Goal: Task Accomplishment & Management: Manage account settings

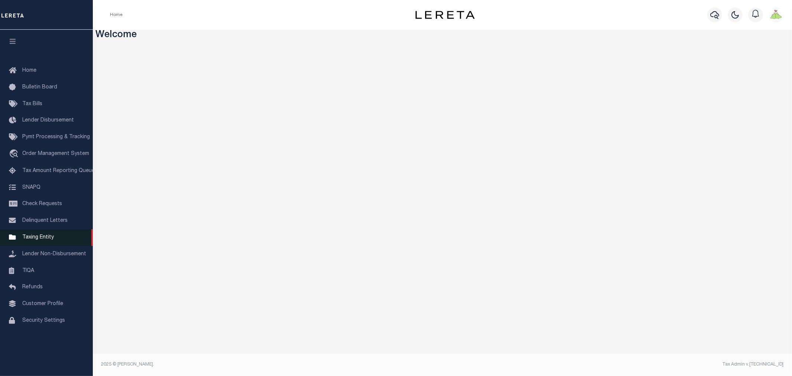
click at [36, 239] on span "Taxing Entity" at bounding box center [38, 237] width 32 height 5
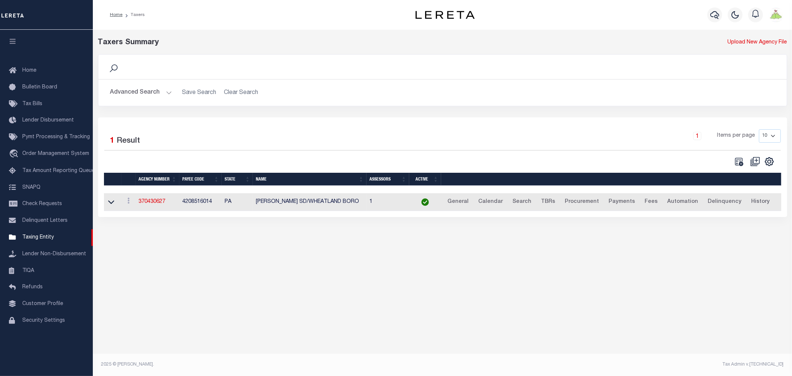
click at [119, 93] on button "Advanced Search" at bounding box center [141, 92] width 62 height 14
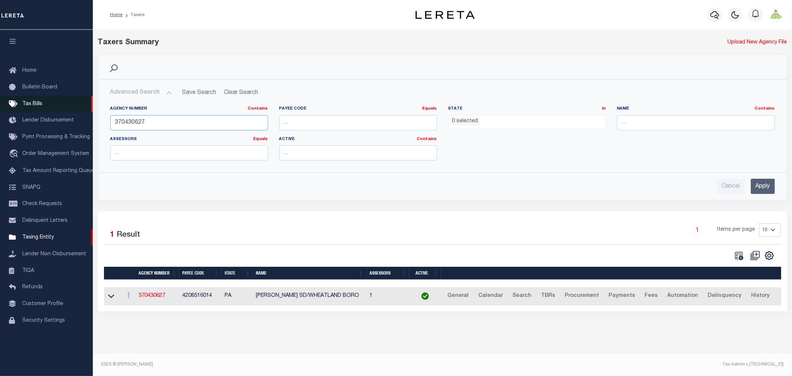
drag, startPoint x: 200, startPoint y: 123, endPoint x: 0, endPoint y: 108, distance: 200.3
click at [0, 108] on div "Home Taxers Profile" at bounding box center [396, 184] width 792 height 368
type input "140970000"
click at [762, 190] on input "Apply" at bounding box center [763, 186] width 24 height 15
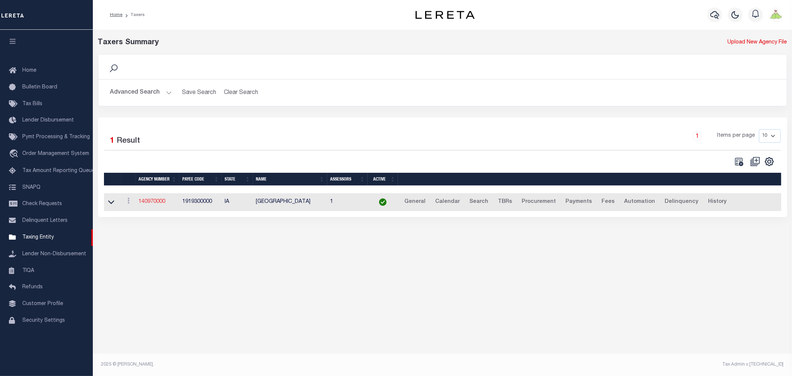
click at [157, 203] on link "140970000" at bounding box center [152, 201] width 27 height 5
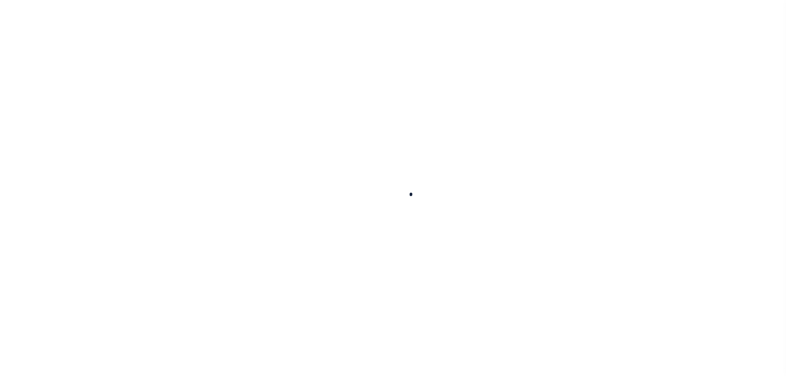
select select
checkbox input "false"
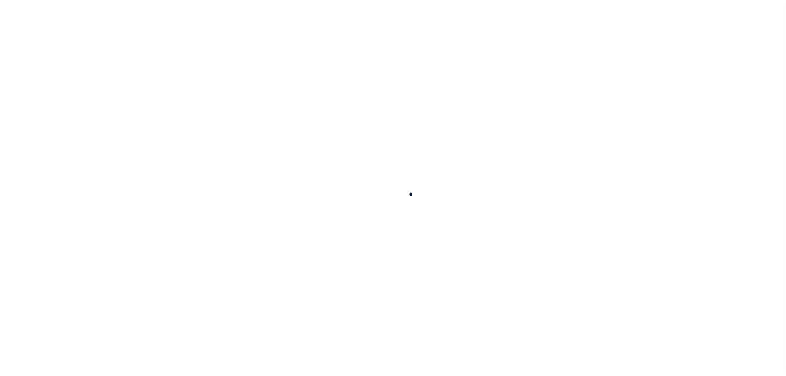
checkbox input "false"
type input "1919300000"
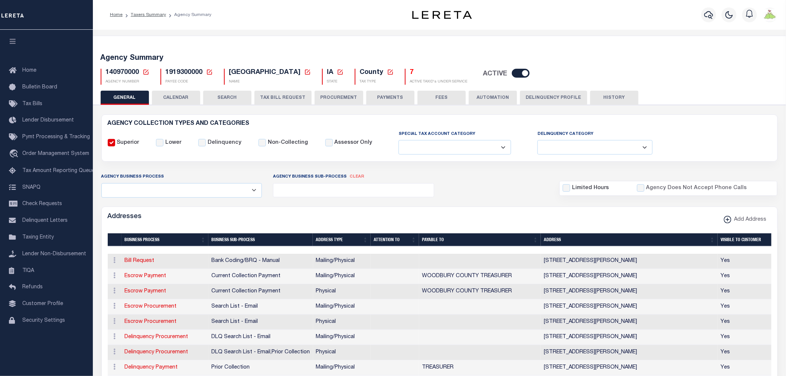
click at [505, 195] on div "Agency Business Process All Automation Bill Request Delinquency Payment Delinqu…" at bounding box center [439, 185] width 687 height 25
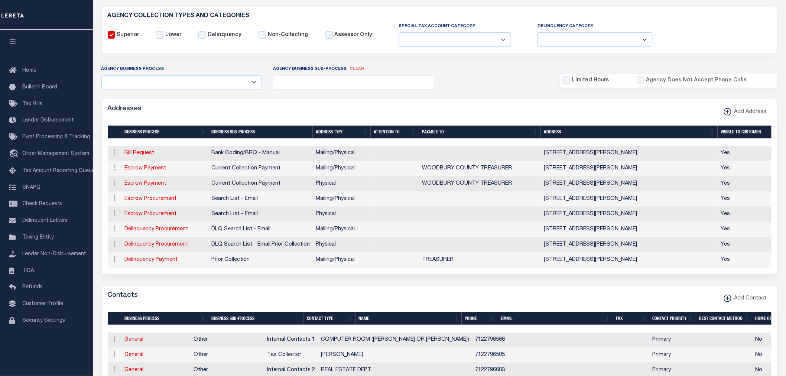
scroll to position [165, 0]
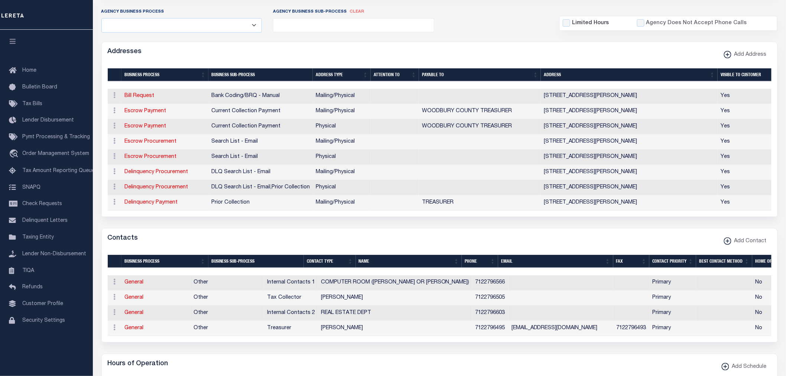
click at [208, 299] on span "Other" at bounding box center [200, 297] width 14 height 5
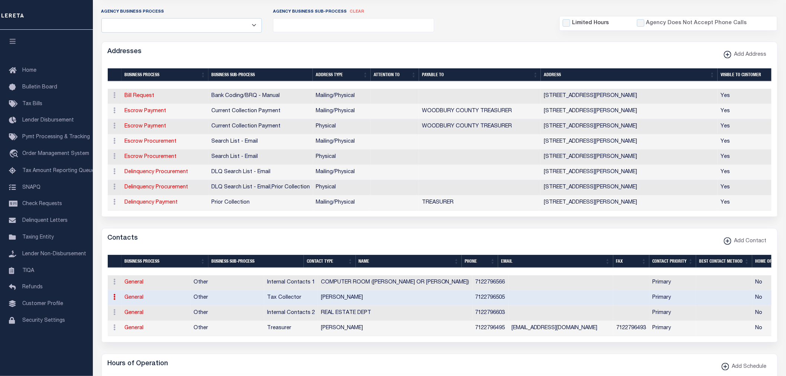
click at [133, 300] on link "General" at bounding box center [134, 297] width 19 height 5
checkbox input "false"
select select
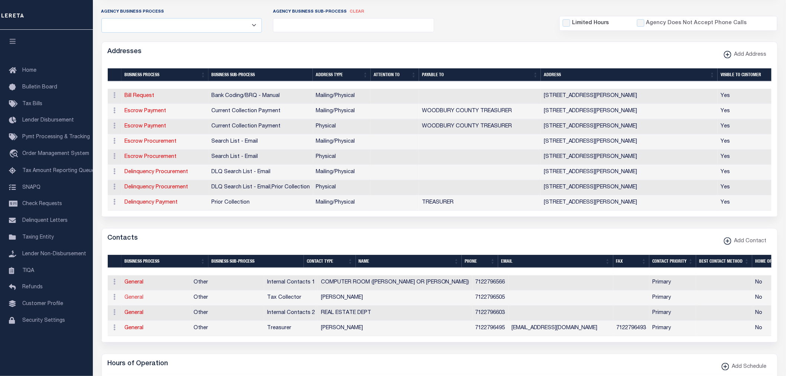
select select "2"
select select "1"
type input "JANET"
type input "TRIMPE"
type input "7122796505"
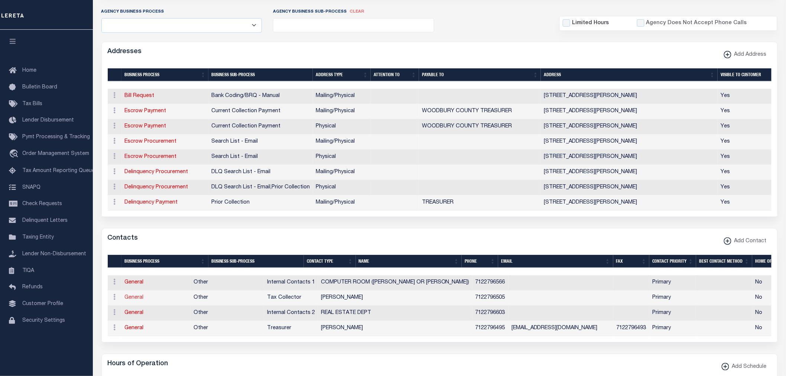
select select "6"
select select "39"
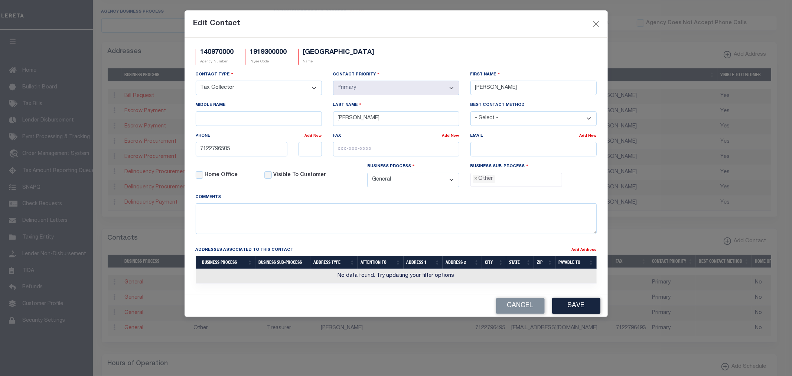
click at [312, 84] on select "- Select - Assessor Clerk Internal Contacts 1 Internal Contacts 2 Internal Cont…" at bounding box center [259, 88] width 126 height 14
select select "4"
click at [196, 81] on select "- Select - Assessor Clerk Internal Contacts 1 Internal Contacts 2 Internal Cont…" at bounding box center [259, 88] width 126 height 14
click at [571, 306] on button "Save" at bounding box center [576, 306] width 48 height 16
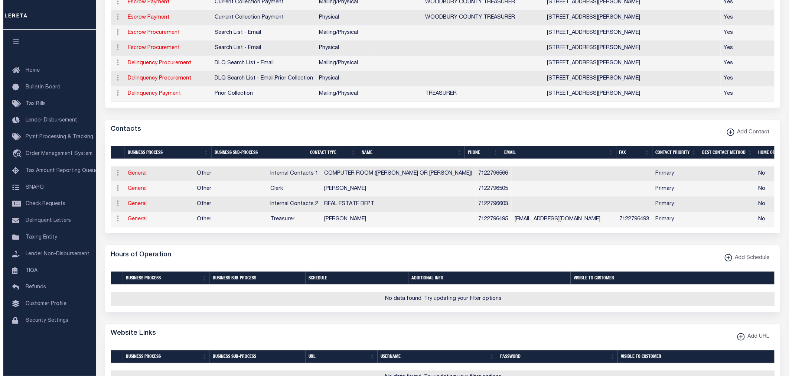
scroll to position [413, 0]
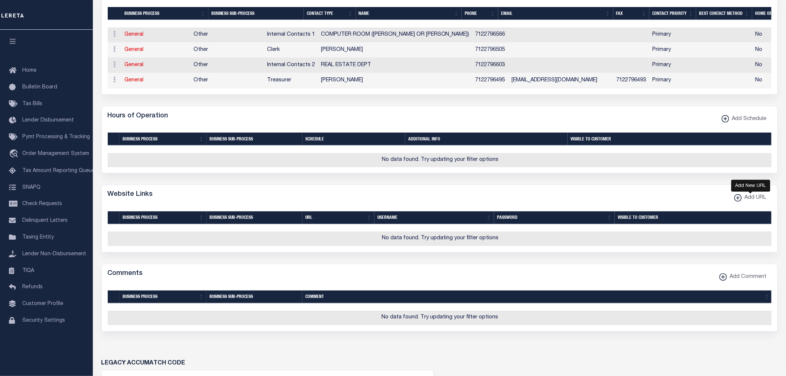
click at [743, 202] on span "Add URL" at bounding box center [754, 198] width 25 height 8
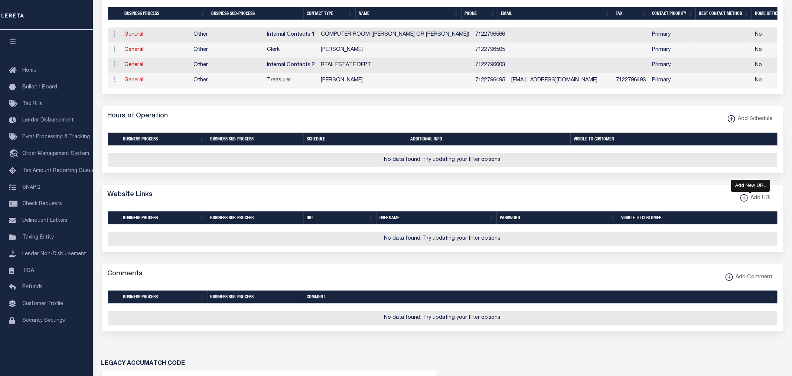
select select
checkbox input "true"
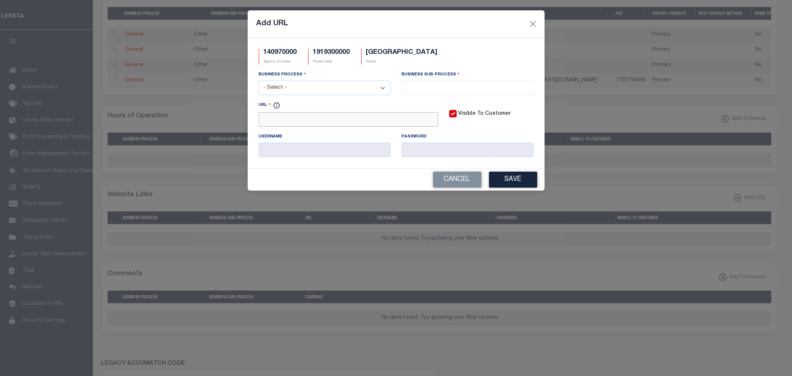
click at [376, 117] on input "URL" at bounding box center [348, 119] width 179 height 14
paste input "www.woodburycountyiowa.gov"
type input "www.woodburycountyiowa.gov"
click at [355, 87] on select "- Select - All Automation Bill Request Delinquency Payment Delinquency Procurem…" at bounding box center [325, 88] width 132 height 14
select select "6"
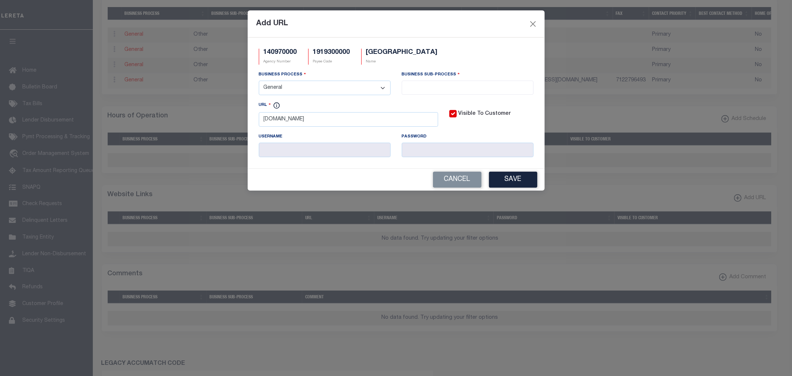
click at [259, 81] on select "- Select - All Automation Bill Request Delinquency Payment Delinquency Procurem…" at bounding box center [325, 88] width 132 height 14
click at [440, 82] on li at bounding box center [467, 86] width 127 height 10
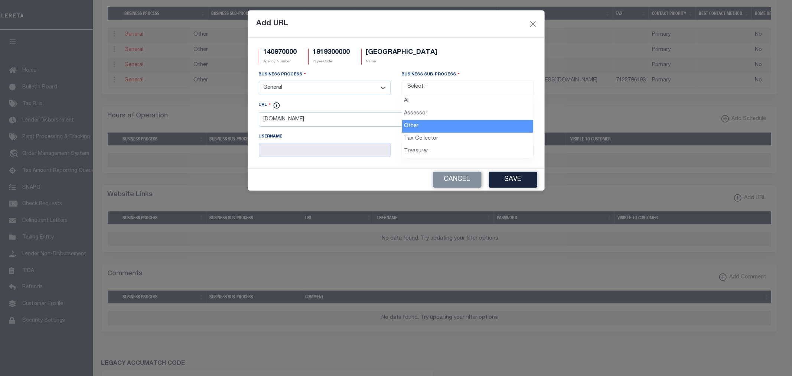
select select "39"
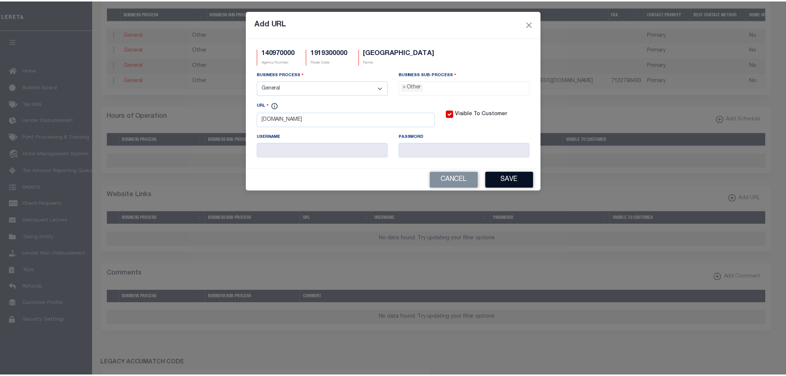
scroll to position [14, 0]
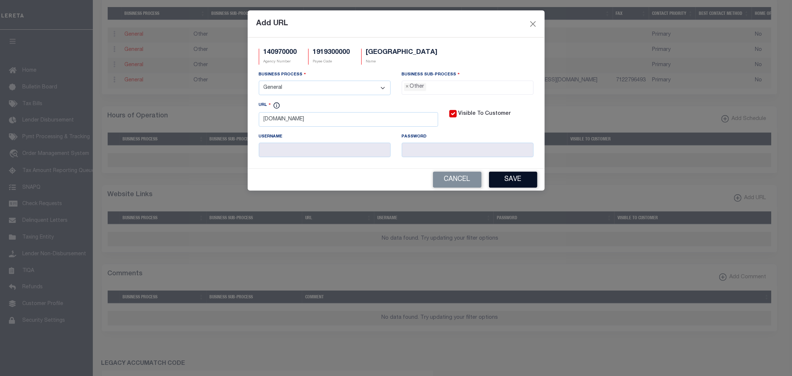
click at [504, 180] on button "Save" at bounding box center [513, 180] width 48 height 16
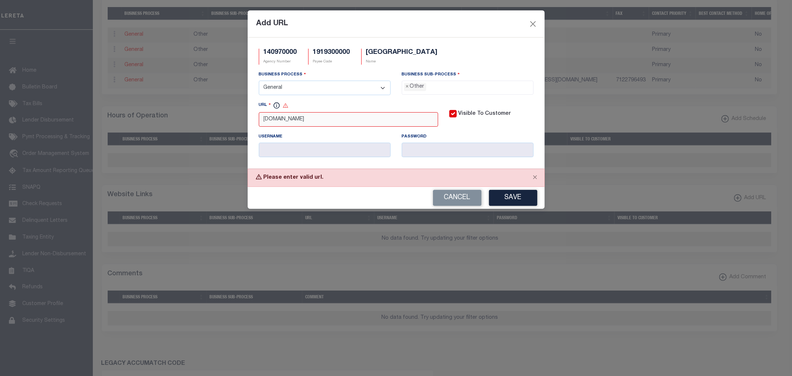
click at [263, 121] on input "www.woodburycountyiowa.gov" at bounding box center [348, 119] width 179 height 14
drag, startPoint x: 370, startPoint y: 121, endPoint x: 172, endPoint y: 109, distance: 198.0
click at [172, 109] on div "Add URL 140970000 Agency Number 1919300000 Payee Code WOODBURY COUNTY Name Busi…" at bounding box center [396, 188] width 792 height 376
type input "http://www.woodburycountyiowa.gov"
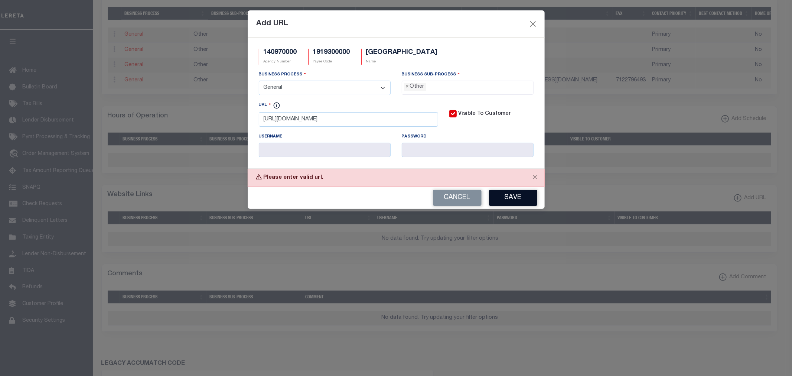
click button "Save"
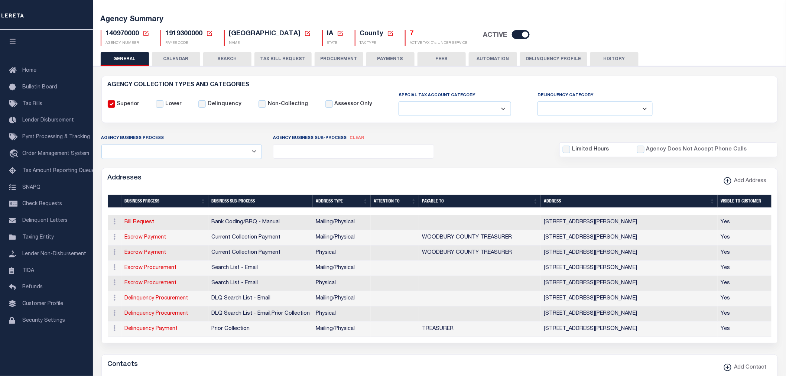
scroll to position [0, 0]
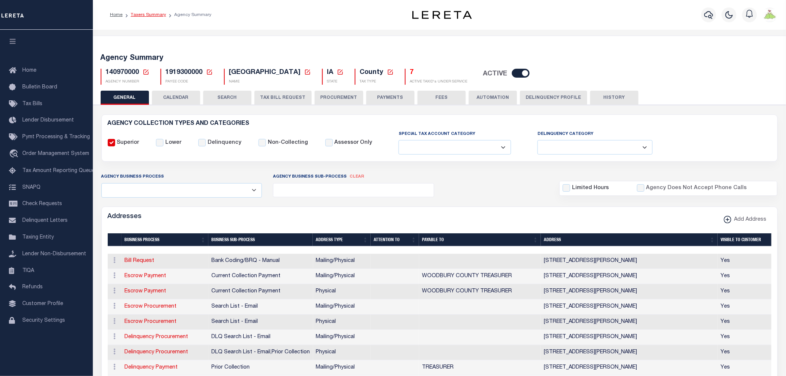
click link "Taxers Summary"
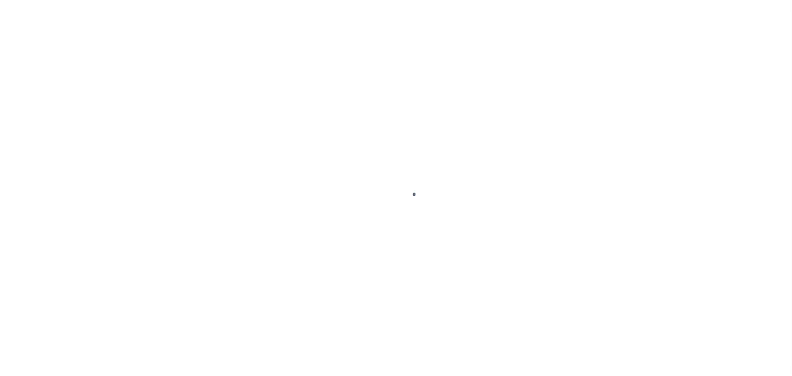
select select
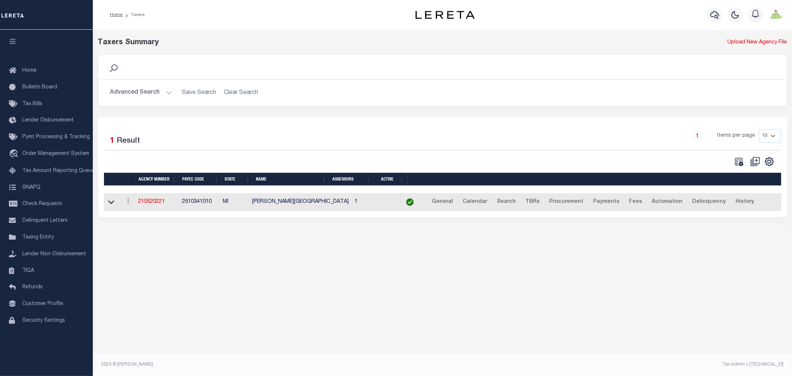
click at [128, 88] on button "Advanced Search" at bounding box center [141, 92] width 62 height 14
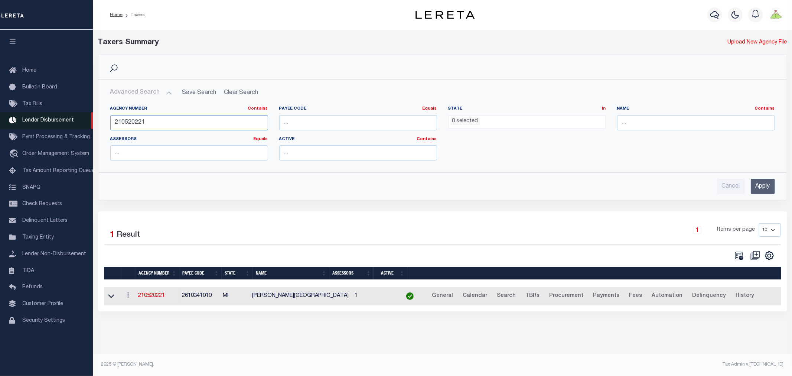
drag, startPoint x: 191, startPoint y: 123, endPoint x: 89, endPoint y: 117, distance: 102.3
click at [90, 117] on div "Home Taxers Profile" at bounding box center [396, 184] width 792 height 368
type input "140978801"
click at [755, 192] on input "Apply" at bounding box center [763, 186] width 24 height 15
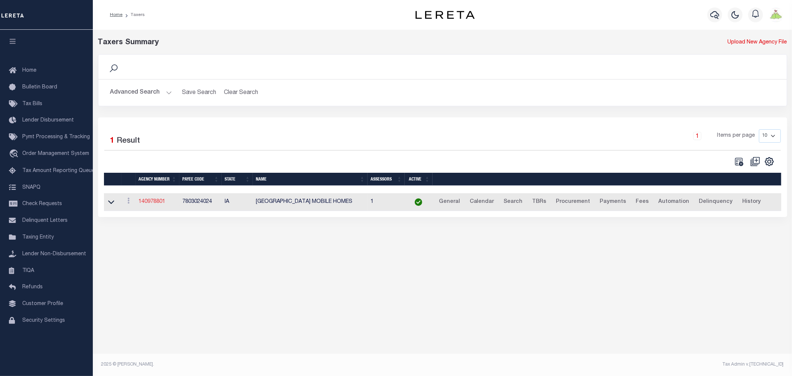
click at [144, 202] on link "140978801" at bounding box center [152, 201] width 27 height 5
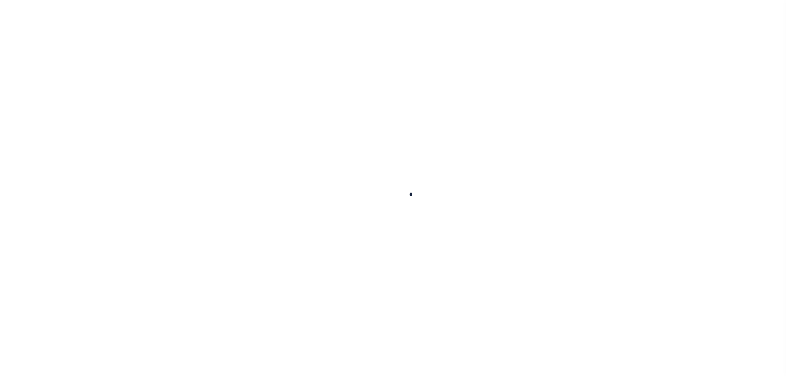
select select
checkbox input "false"
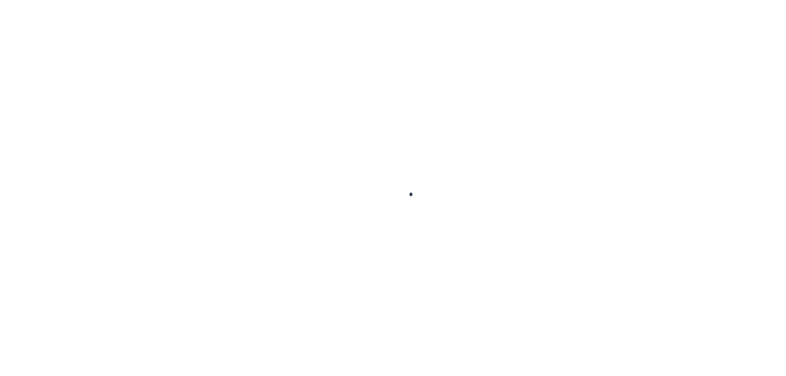
checkbox input "false"
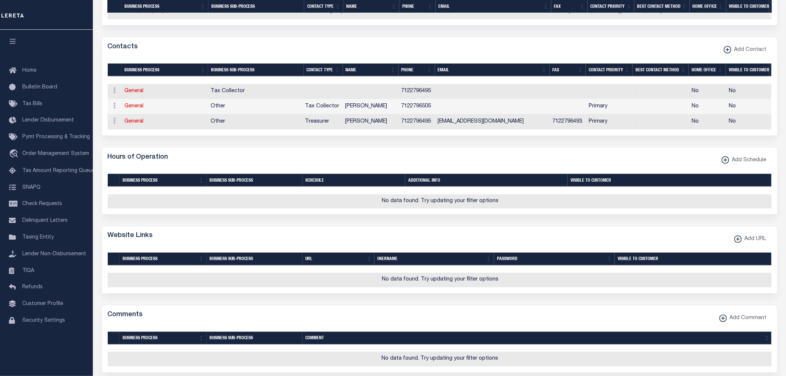
scroll to position [454, 0]
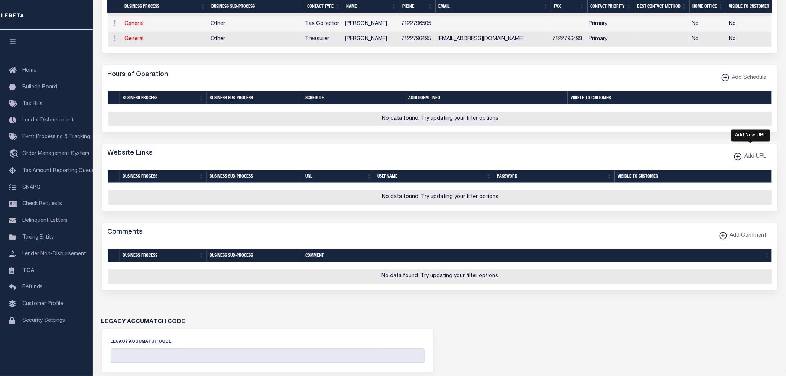
click at [751, 161] on span "Add URL" at bounding box center [754, 157] width 25 height 8
select select
checkbox input "true"
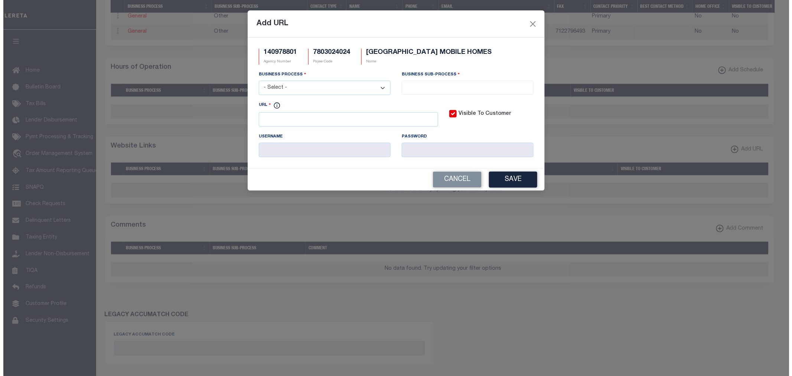
scroll to position [449, 0]
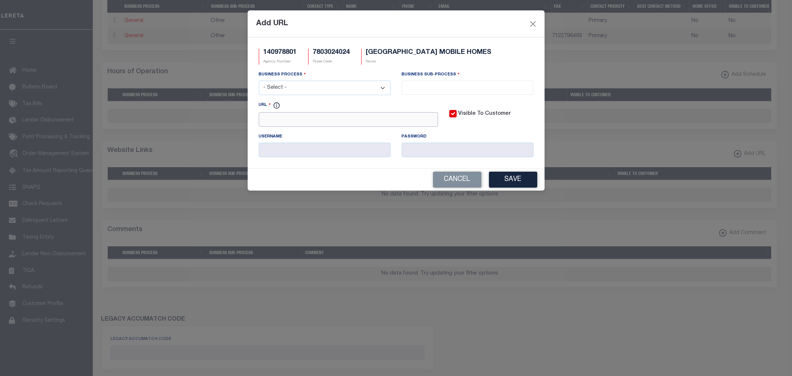
click at [354, 119] on input "URL" at bounding box center [348, 119] width 179 height 14
paste input "http://www.woodburycountyiowa.gov"
type input "http://www.woodburycountyiowa.gov"
click at [333, 88] on select "- Select - All Automation Bill Request Delinquency Payment Delinquency Procurem…" at bounding box center [325, 88] width 132 height 14
select select "6"
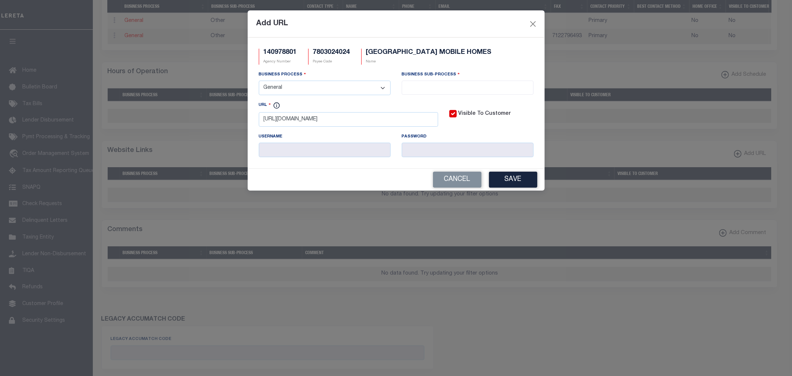
click at [259, 81] on select "- Select - All Automation Bill Request Delinquency Payment Delinquency Procurem…" at bounding box center [325, 88] width 132 height 14
click at [446, 85] on input "search" at bounding box center [467, 87] width 127 height 8
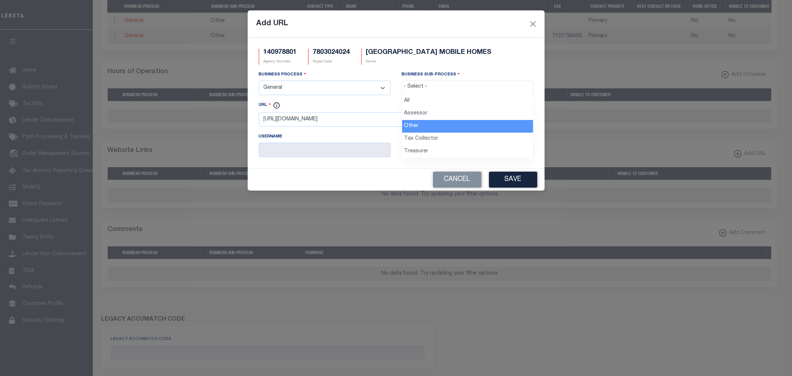
select select "39"
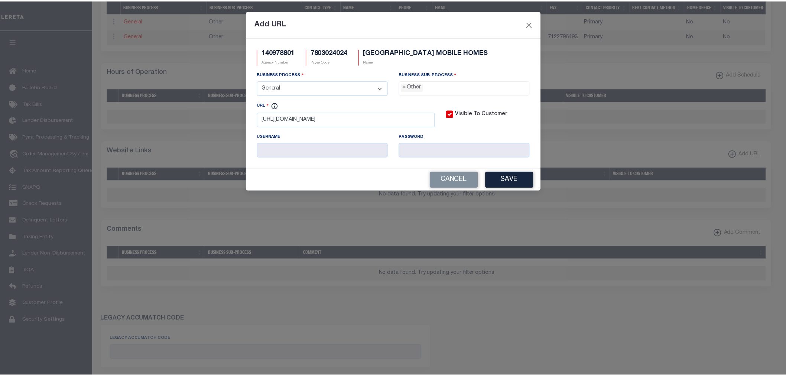
scroll to position [14, 0]
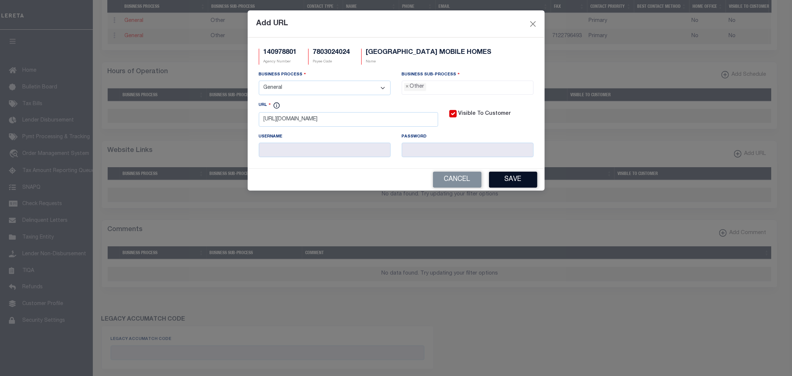
click at [507, 178] on button "Save" at bounding box center [513, 180] width 48 height 16
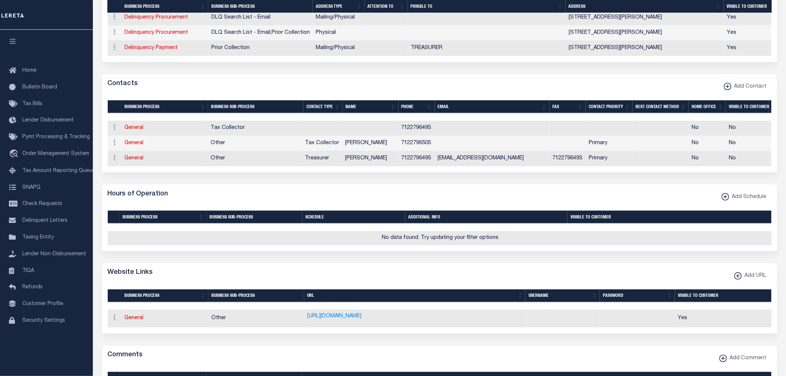
scroll to position [325, 0]
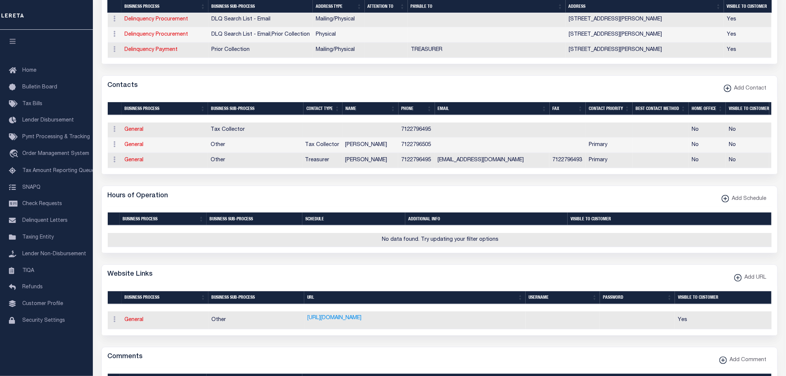
click at [114, 128] on icon at bounding box center [115, 129] width 2 height 6
click at [140, 165] on link "Delete Contact" at bounding box center [139, 165] width 56 height 12
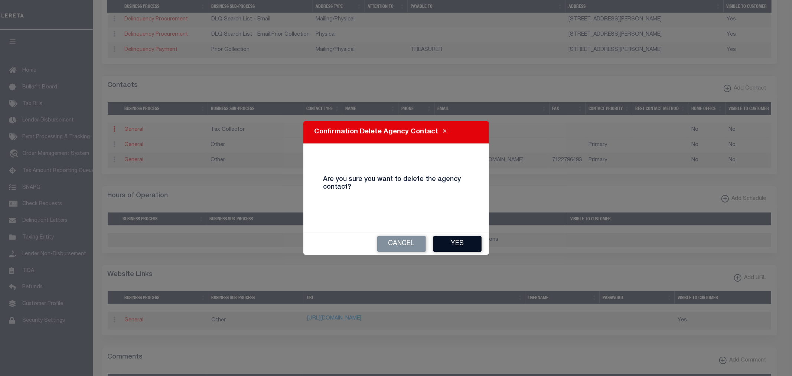
click at [473, 247] on button "Yes" at bounding box center [457, 244] width 48 height 16
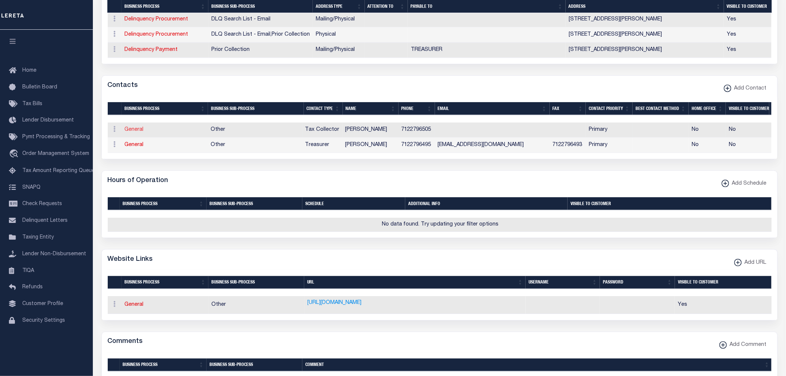
click at [138, 132] on link "General" at bounding box center [134, 129] width 19 height 5
checkbox input "false"
select select
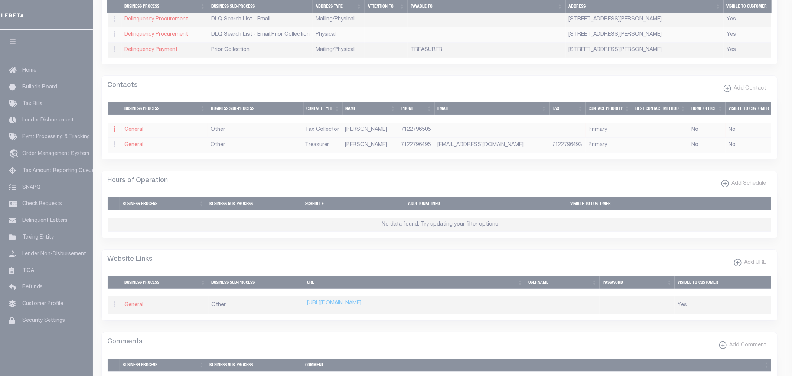
select select "2"
select select "1"
type input "JANET"
type input "TRIMPE"
type input "7122796505"
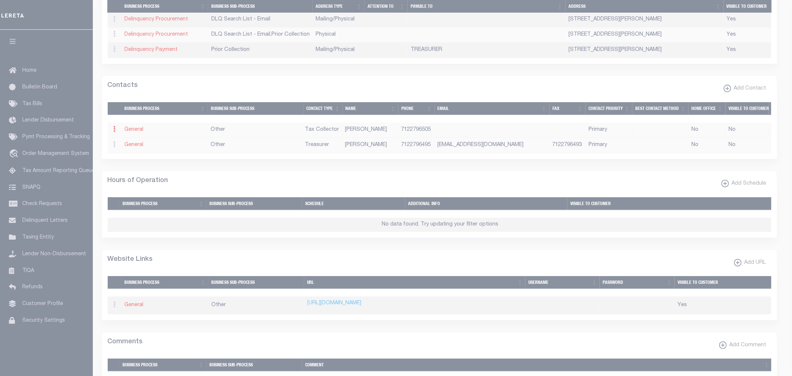
select select "6"
select select "39"
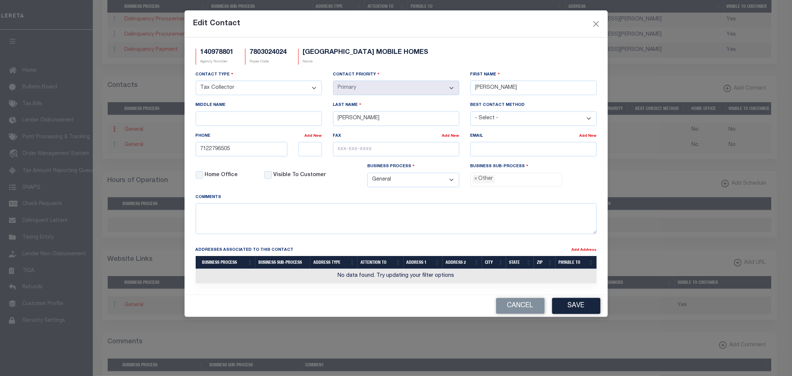
click at [310, 88] on select "- Select - Assessor Clerk Internal Contacts 1 Internal Contacts 2 Internal Cont…" at bounding box center [259, 88] width 126 height 14
select select "4"
click at [196, 81] on select "- Select - Assessor Clerk Internal Contacts 1 Internal Contacts 2 Internal Cont…" at bounding box center [259, 88] width 126 height 14
click at [580, 306] on button "Save" at bounding box center [576, 306] width 48 height 16
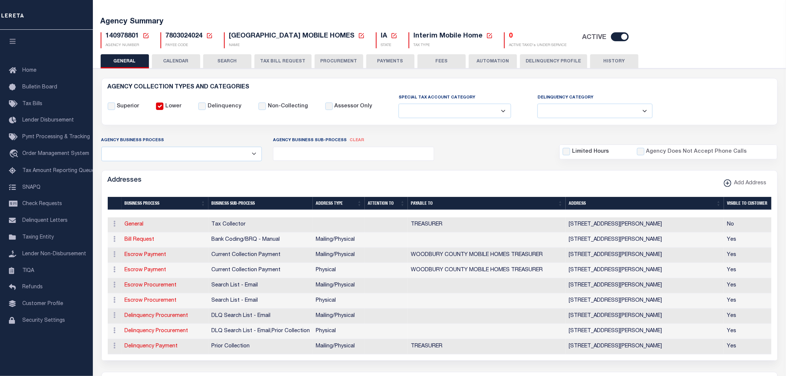
scroll to position [0, 0]
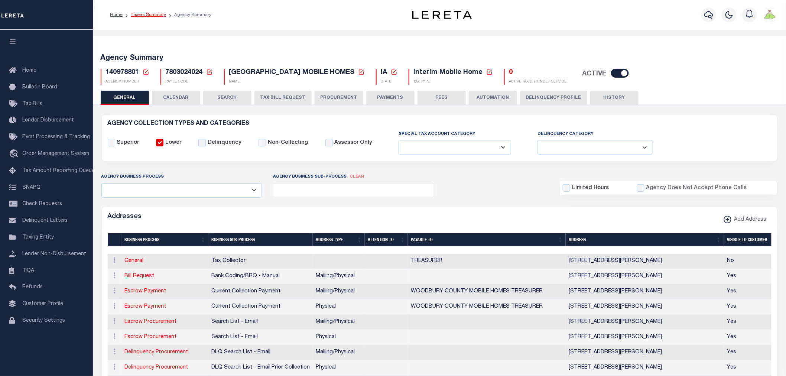
click at [152, 15] on link "Taxers Summary" at bounding box center [148, 15] width 35 height 4
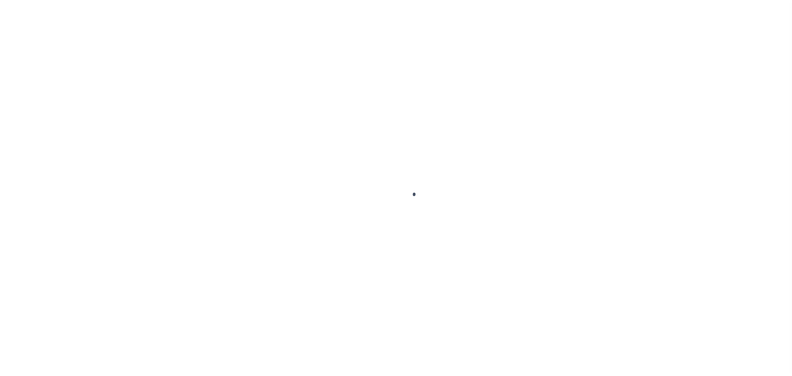
select select
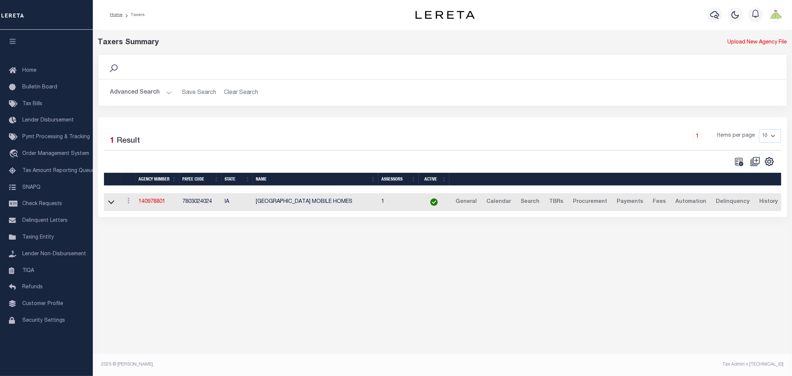
click at [135, 93] on button "Advanced Search" at bounding box center [141, 92] width 62 height 14
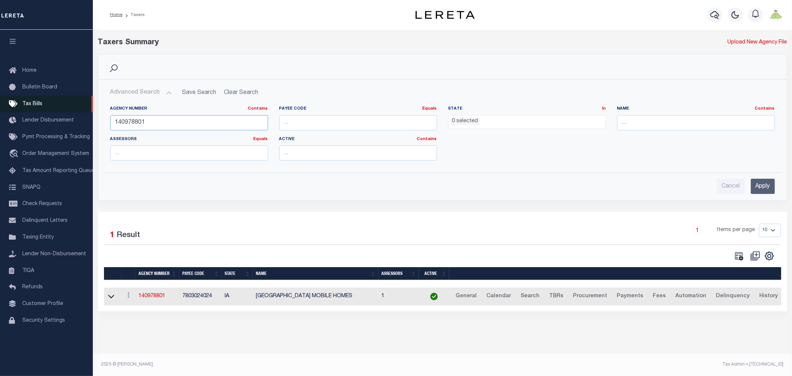
drag, startPoint x: 144, startPoint y: 116, endPoint x: 0, endPoint y: 105, distance: 144.5
click at [0, 105] on div "Home Taxers Profile" at bounding box center [396, 184] width 792 height 368
type input "140971801"
click at [764, 185] on input "Apply" at bounding box center [763, 186] width 24 height 15
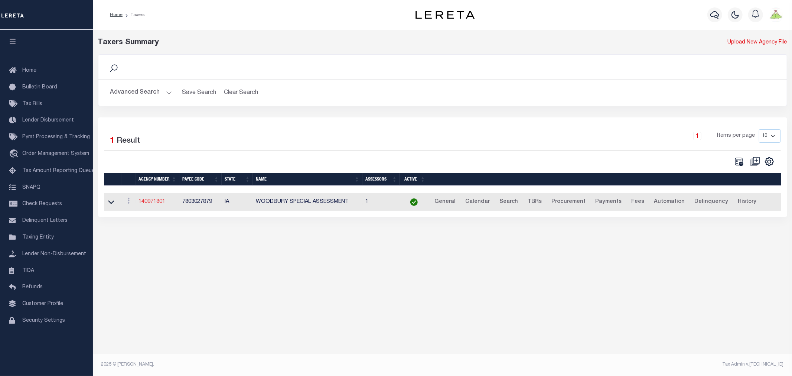
click at [160, 202] on link "140971801" at bounding box center [152, 201] width 27 height 5
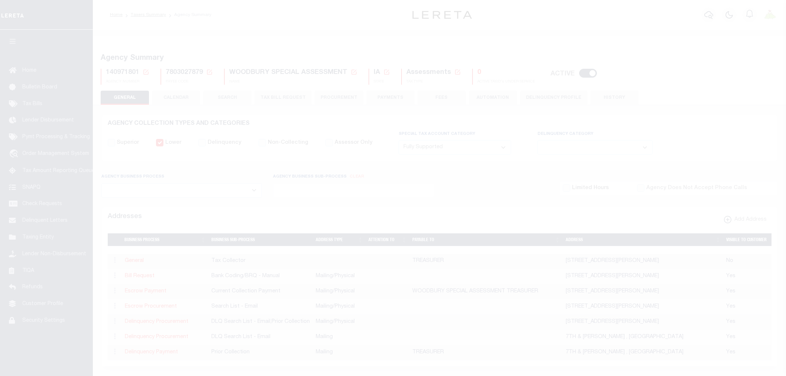
select select "1"
select select
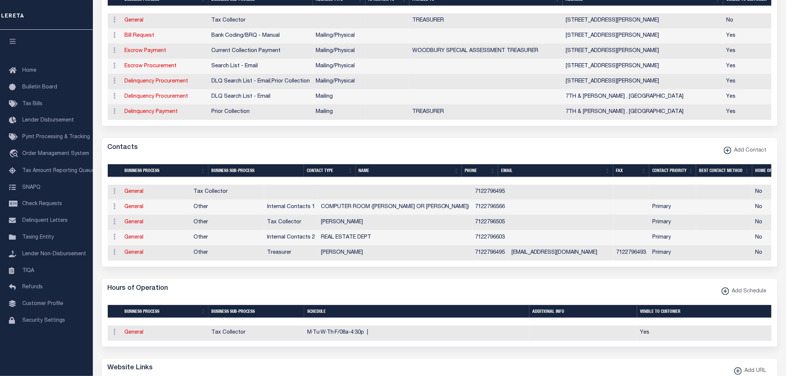
scroll to position [247, 0]
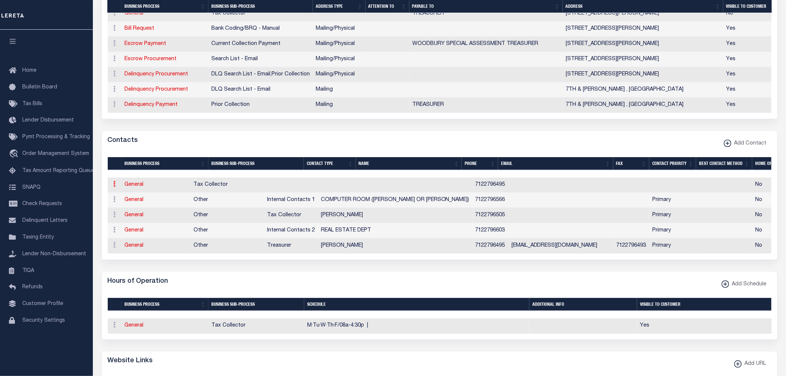
click at [112, 188] on link at bounding box center [115, 185] width 8 height 6
click at [140, 226] on link "Delete Contact" at bounding box center [139, 220] width 56 height 12
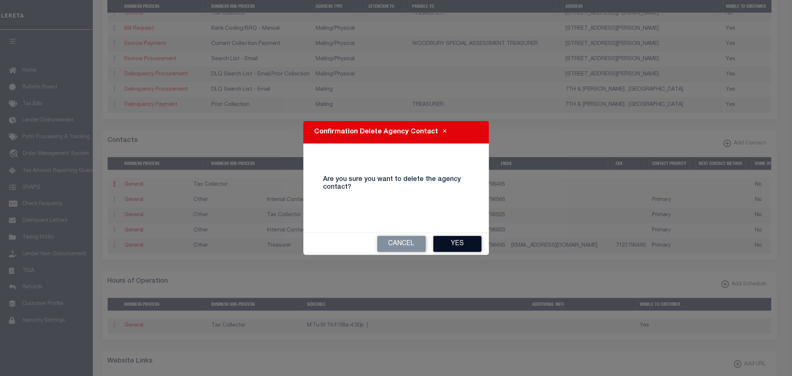
click at [455, 239] on button "Yes" at bounding box center [457, 244] width 48 height 16
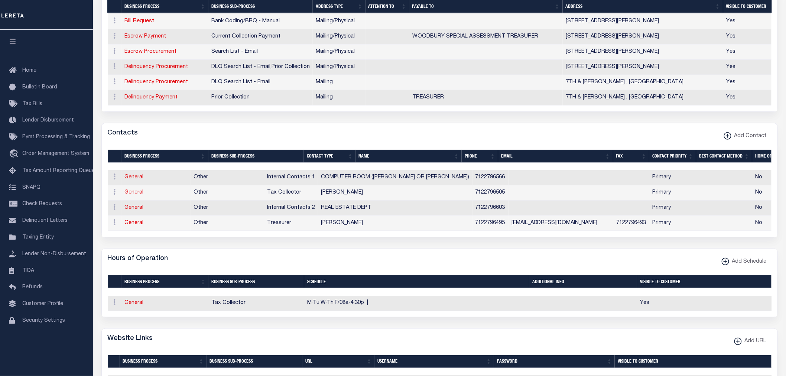
click at [134, 195] on link "General" at bounding box center [134, 192] width 19 height 5
checkbox input "false"
select select
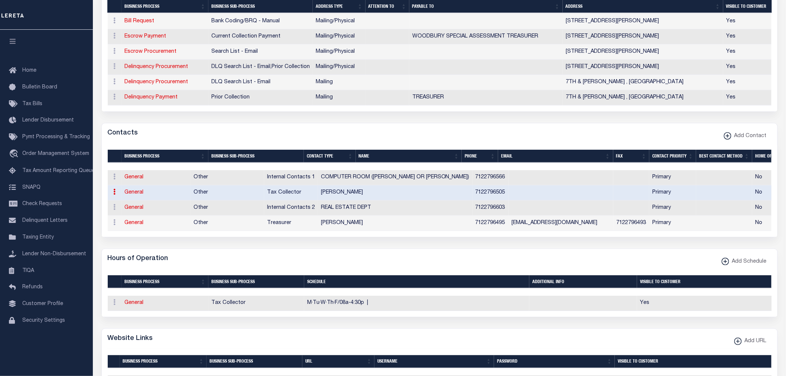
select select "2"
select select "1"
type input "JANET"
type input "TRIMPE"
type input "7122796505"
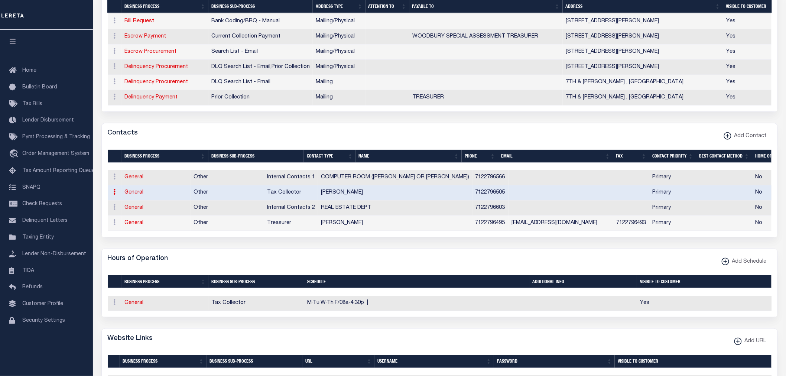
select select "6"
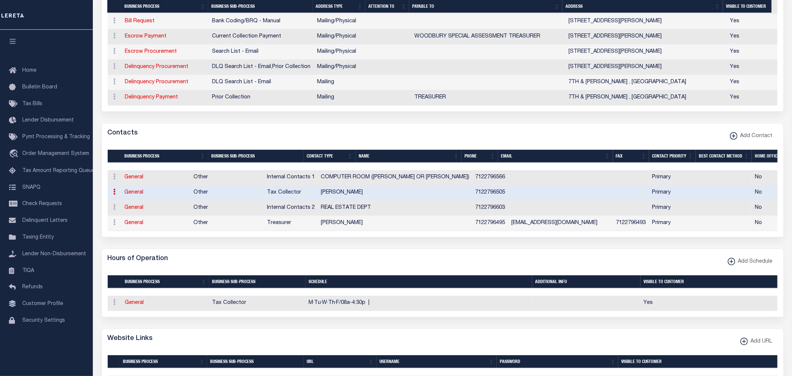
select select "39"
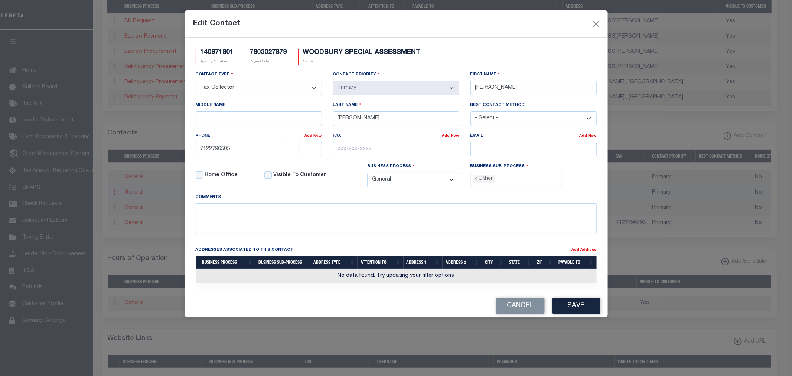
click at [313, 89] on select "- Select - Assessor Clerk Internal Contacts 1 Internal Contacts 2 Internal Cont…" at bounding box center [259, 88] width 126 height 14
select select "4"
click at [196, 81] on select "- Select - Assessor Clerk Internal Contacts 1 Internal Contacts 2 Internal Cont…" at bounding box center [259, 88] width 126 height 14
click at [587, 306] on button "Save" at bounding box center [576, 306] width 48 height 16
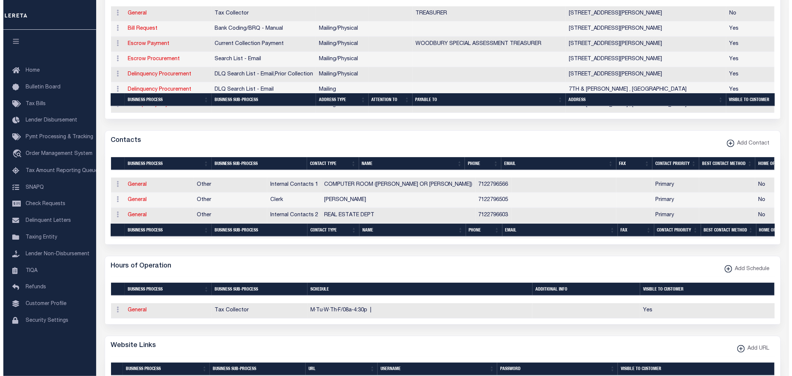
scroll to position [495, 0]
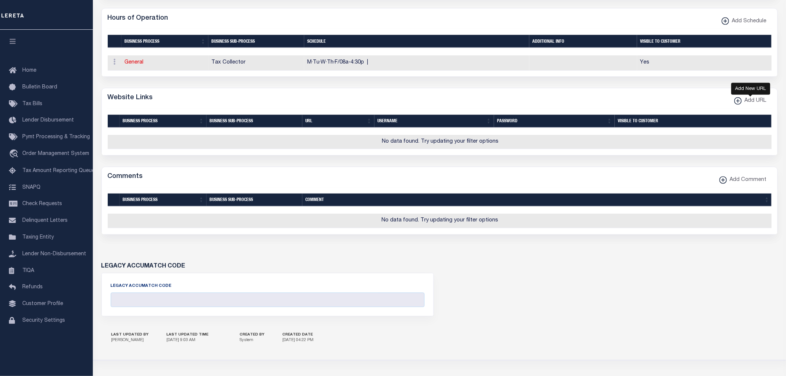
click at [756, 105] on span "Add URL" at bounding box center [754, 101] width 25 height 8
select select
checkbox input "true"
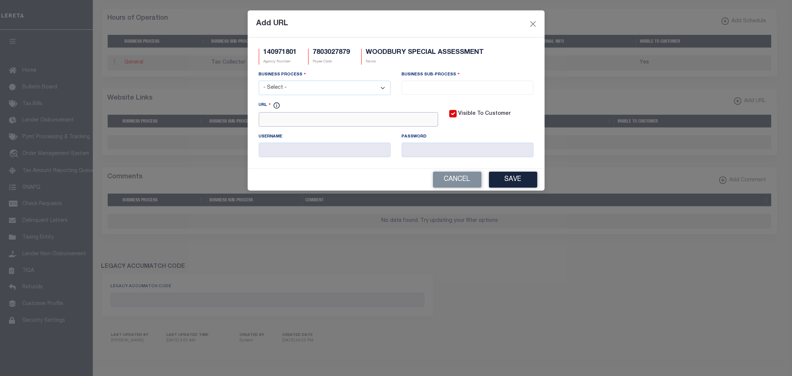
click at [342, 121] on input "URL" at bounding box center [348, 119] width 179 height 14
click at [276, 117] on input "URL" at bounding box center [348, 119] width 179 height 14
paste input "www.woodburycountyiowa.gov"
type input "http://www.woodburycountyiowa.gov"
drag, startPoint x: 342, startPoint y: 87, endPoint x: 336, endPoint y: 87, distance: 6.3
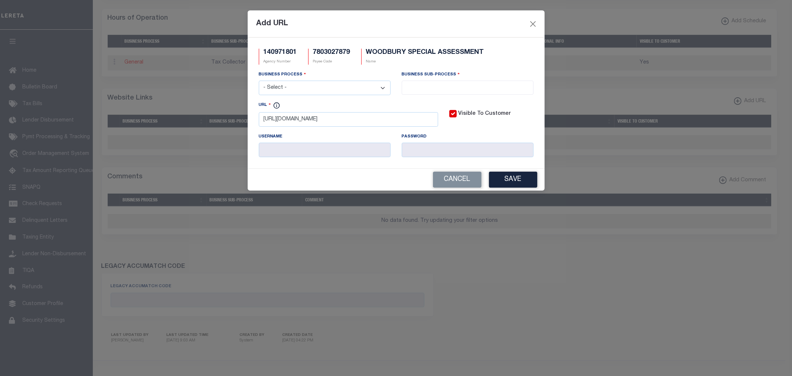
click at [342, 87] on select "- Select - All Automation Bill Request Delinquency Payment Delinquency Procurem…" at bounding box center [325, 88] width 132 height 14
select select "6"
click at [259, 81] on select "- Select - All Automation Bill Request Delinquency Payment Delinquency Procurem…" at bounding box center [325, 88] width 132 height 14
click at [473, 89] on input "search" at bounding box center [467, 87] width 127 height 8
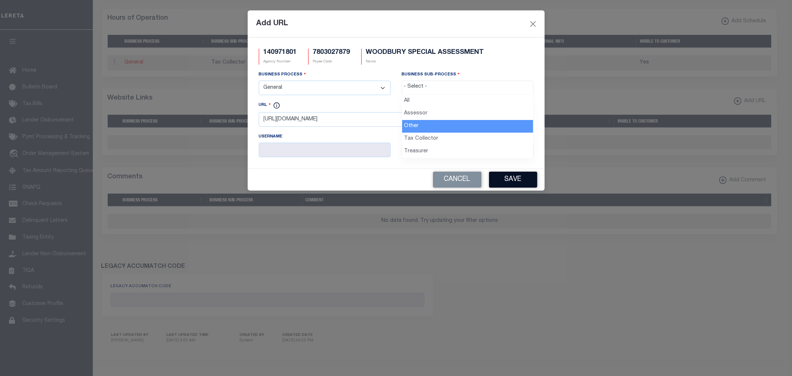
select select "39"
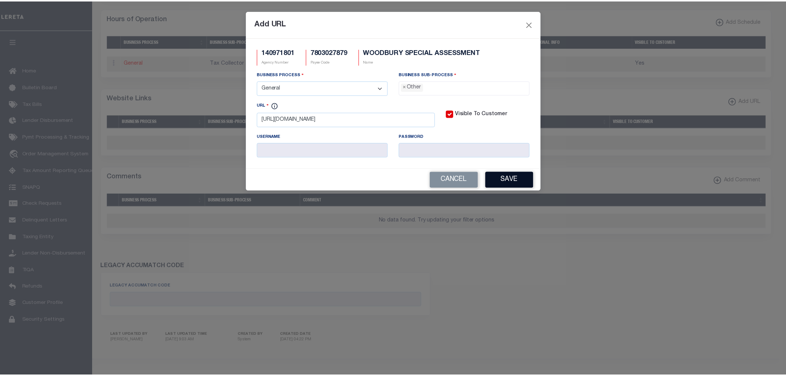
scroll to position [14, 0]
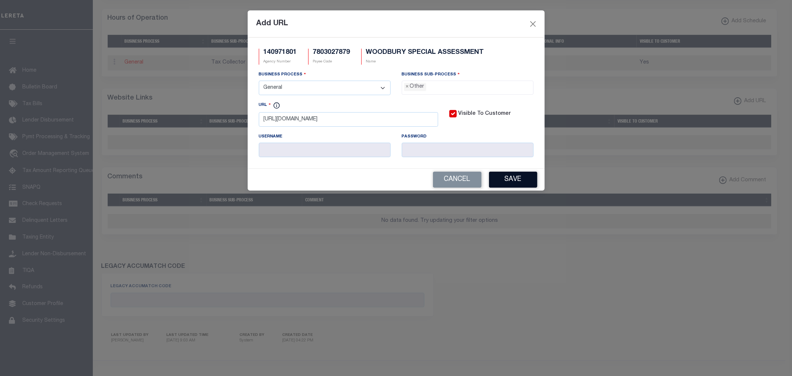
click at [508, 177] on button "Save" at bounding box center [513, 180] width 48 height 16
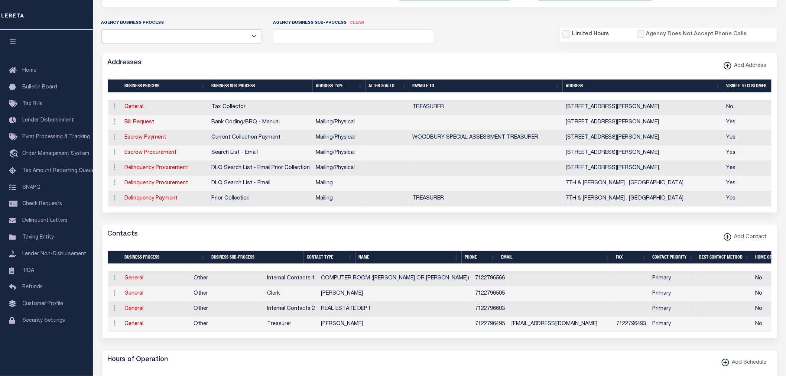
scroll to position [0, 0]
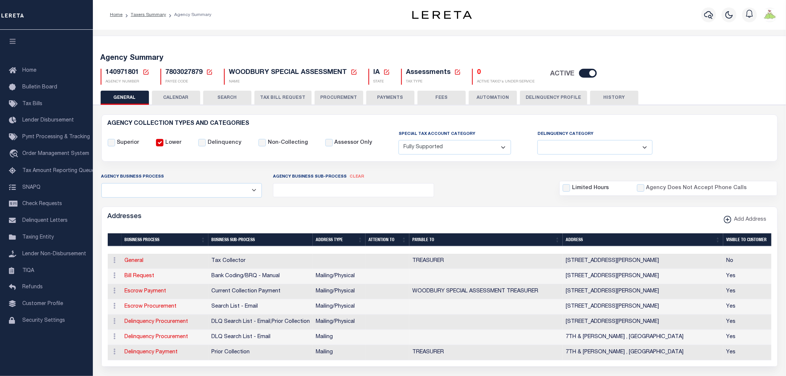
click at [142, 17] on li "Taxers Summary" at bounding box center [144, 15] width 43 height 7
click at [143, 13] on link "Taxers Summary" at bounding box center [148, 15] width 35 height 4
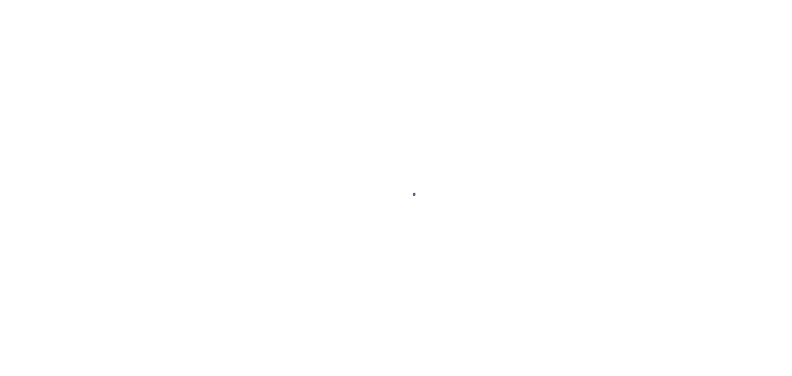
select select
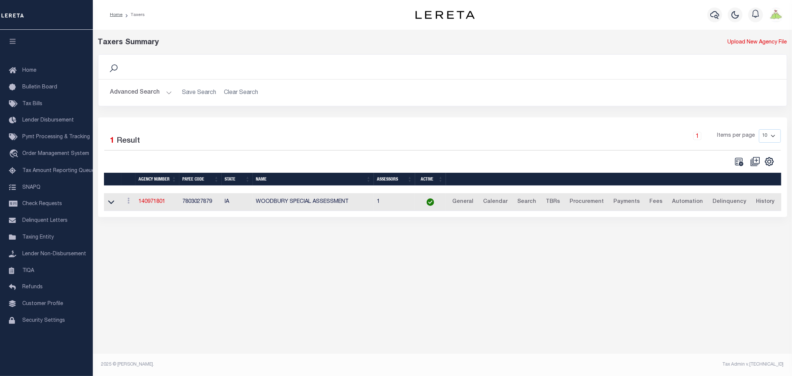
click at [140, 90] on button "Advanced Search" at bounding box center [141, 92] width 62 height 14
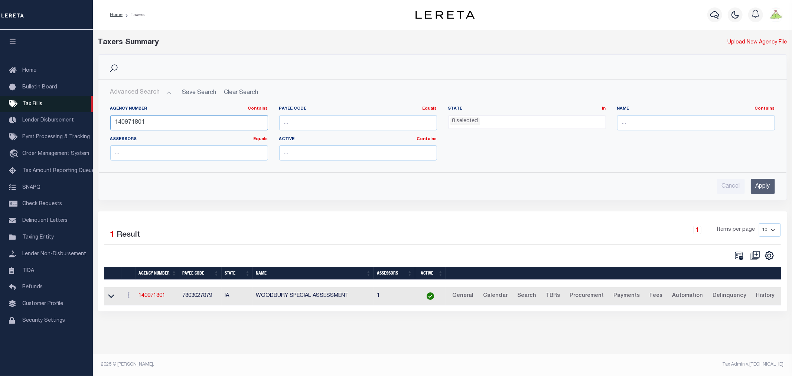
drag, startPoint x: 203, startPoint y: 125, endPoint x: 0, endPoint y: 110, distance: 203.6
click at [0, 111] on div "Home Taxers Profile" at bounding box center [396, 184] width 792 height 368
type input "220560000"
click at [767, 183] on input "Apply" at bounding box center [763, 186] width 24 height 15
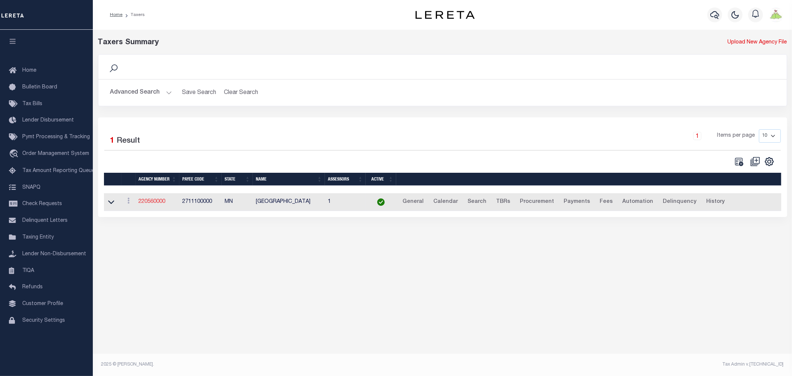
click at [154, 202] on link "220560000" at bounding box center [152, 201] width 27 height 5
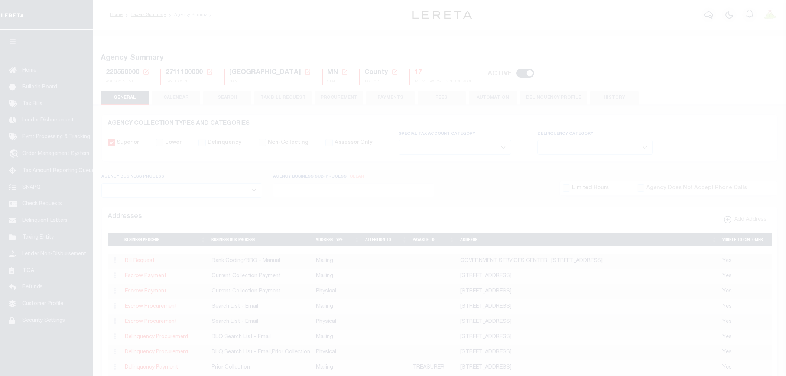
select select
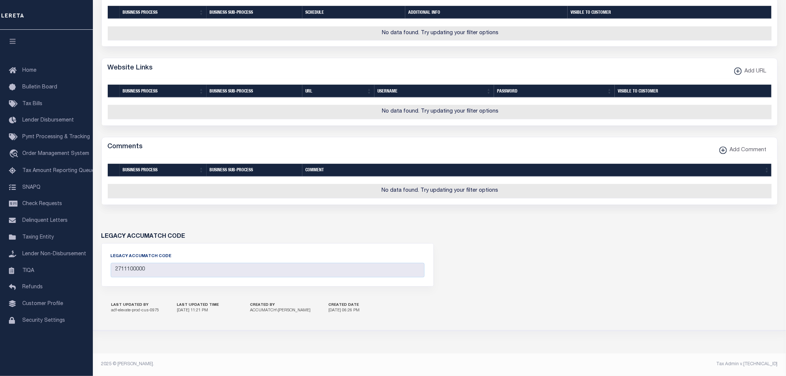
scroll to position [518, 0]
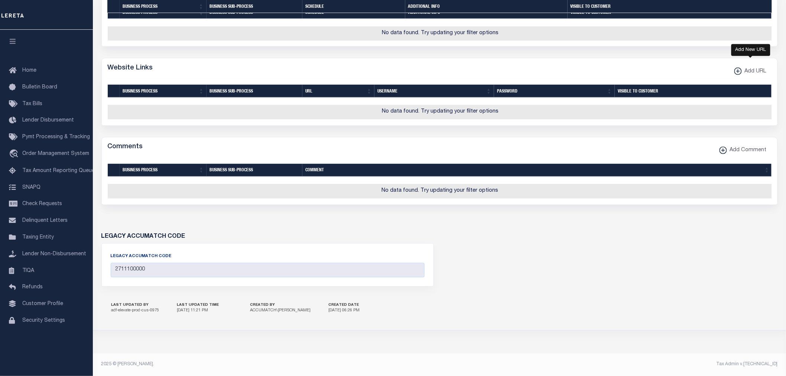
drag, startPoint x: 753, startPoint y: 64, endPoint x: 740, endPoint y: 69, distance: 14.1
click at [753, 68] on span "Add URL" at bounding box center [754, 72] width 25 height 8
select select
checkbox input "true"
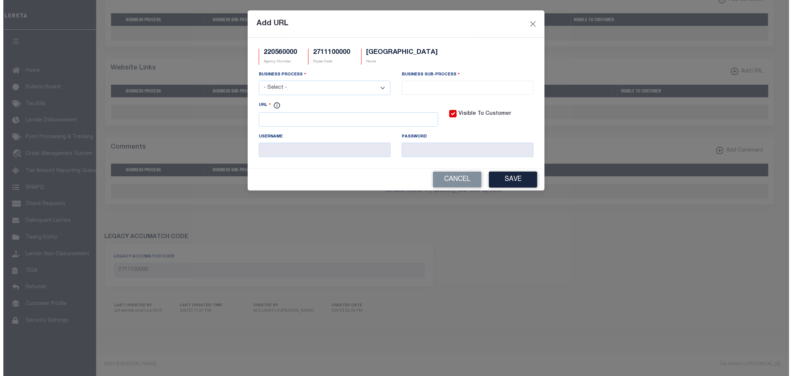
scroll to position [500, 0]
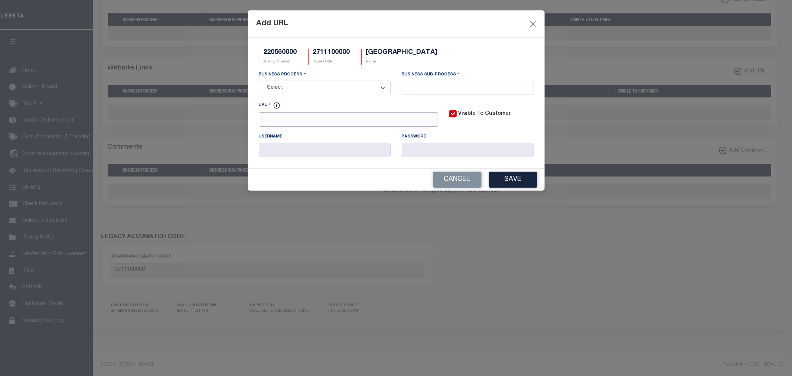
click at [320, 123] on input "URL" at bounding box center [348, 119] width 179 height 14
paste input "[URL][DOMAIN_NAME]"
type input "[URL][DOMAIN_NAME]"
click at [333, 87] on select "- Select - All Automation Bill Request Delinquency Payment Delinquency Procurem…" at bounding box center [325, 88] width 132 height 14
select select "6"
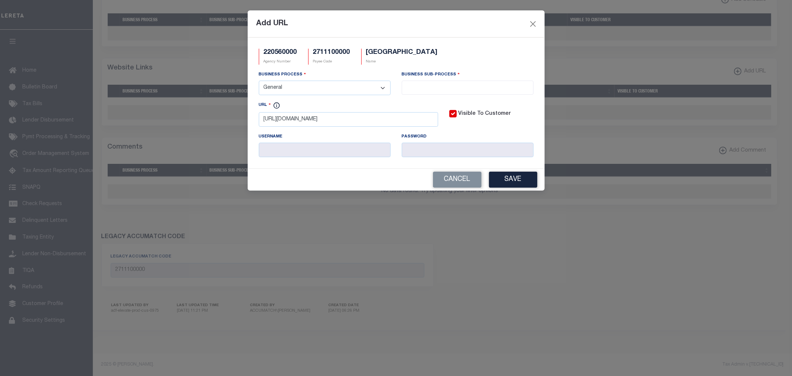
click at [259, 81] on select "- Select - All Automation Bill Request Delinquency Payment Delinquency Procurem…" at bounding box center [325, 88] width 132 height 14
click at [463, 91] on input "search" at bounding box center [467, 87] width 127 height 8
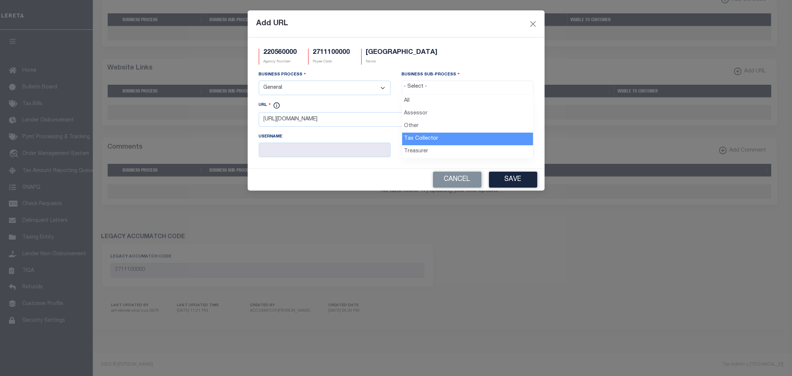
select select "31"
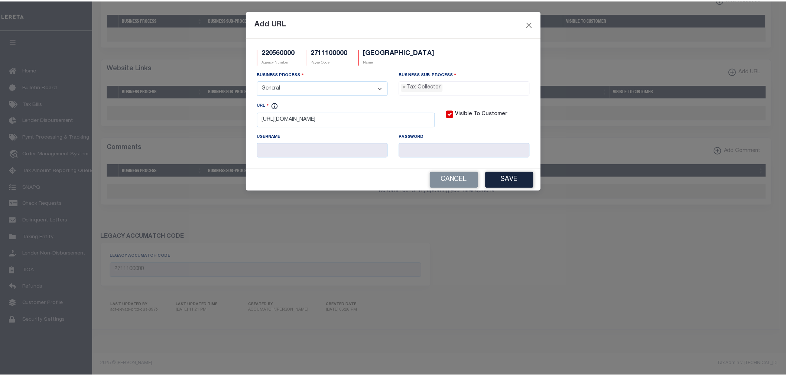
scroll to position [21, 0]
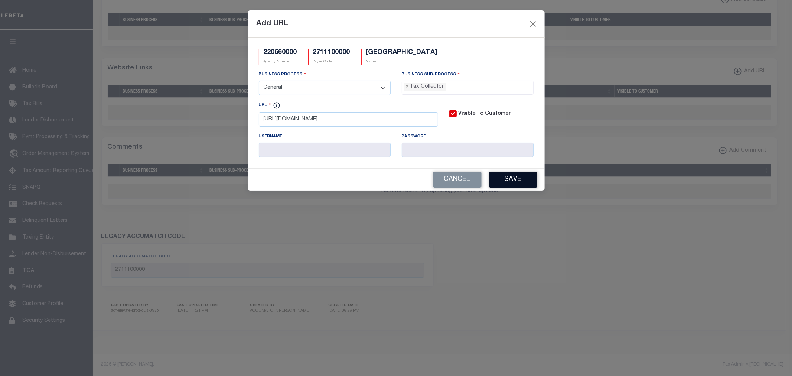
click at [511, 186] on button "Save" at bounding box center [513, 180] width 48 height 16
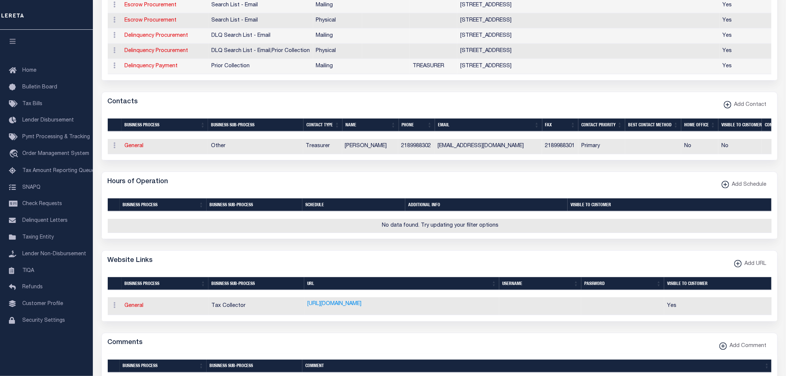
scroll to position [170, 0]
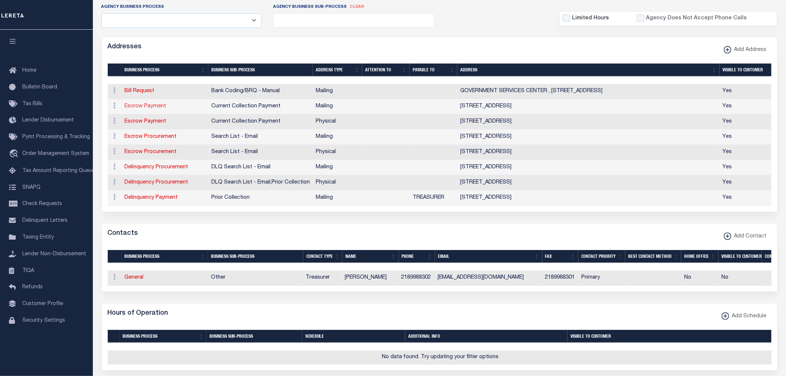
click at [137, 107] on link "Escrow Payment" at bounding box center [146, 106] width 42 height 5
select select "1"
checkbox input "false"
select select
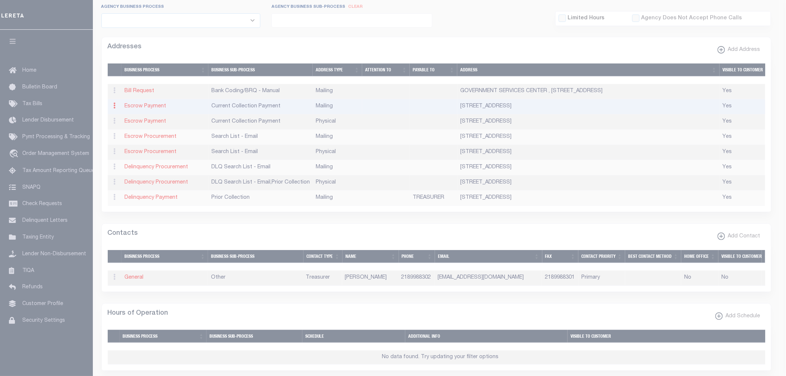
type input "[STREET_ADDRESS]"
type input "FERGUS FALLS"
select select "MN"
type input "56537"
checkbox input "true"
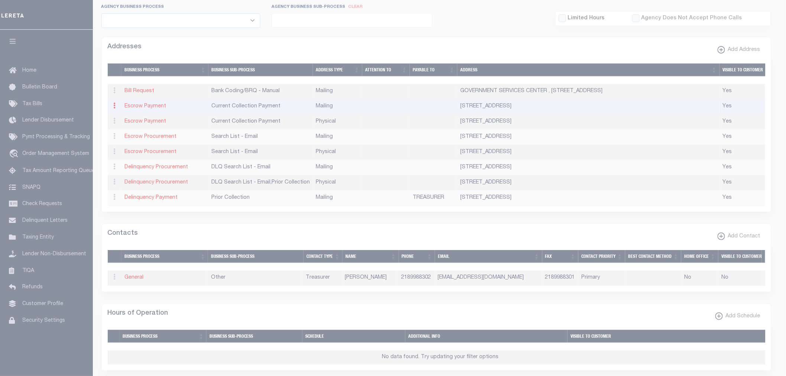
select select "3"
select select "11"
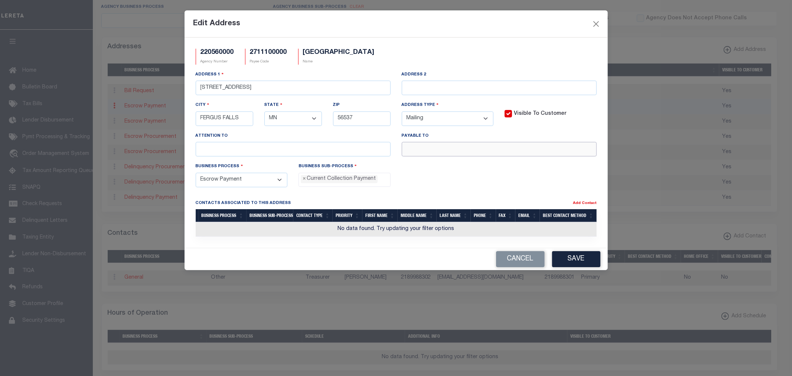
click at [429, 151] on input "text" at bounding box center [499, 149] width 195 height 14
paste input "TREASURER"
click at [407, 150] on input "TREASURER" at bounding box center [499, 149] width 195 height 14
type input "OTTER TAIL COUNTY TREASURER"
click at [578, 260] on button "Save" at bounding box center [576, 259] width 48 height 16
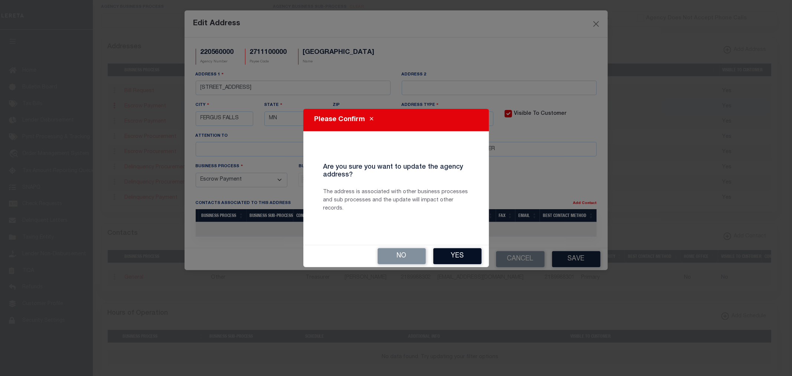
click at [475, 257] on button "Yes" at bounding box center [457, 256] width 48 height 16
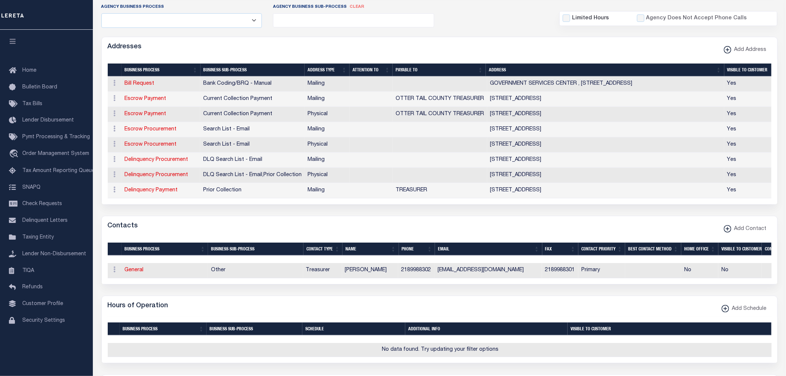
scroll to position [376, 0]
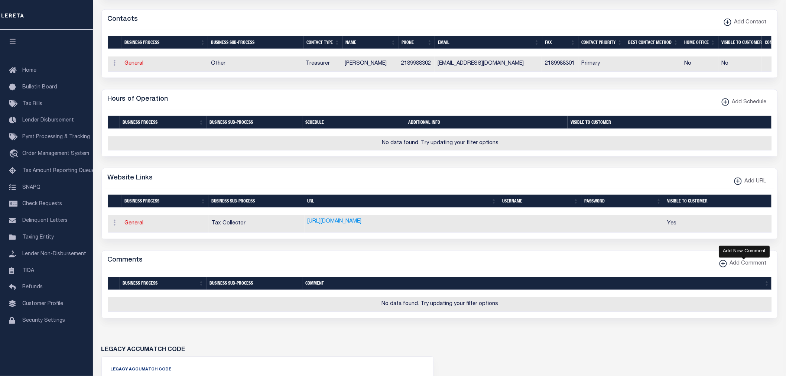
drag, startPoint x: 743, startPoint y: 272, endPoint x: 739, endPoint y: 271, distance: 3.7
click at [743, 268] on span "Add Comment" at bounding box center [747, 264] width 40 height 8
select select
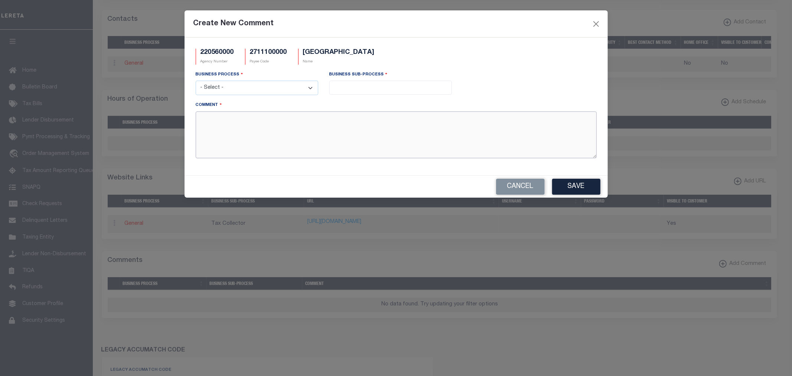
click at [290, 118] on textarea "Comment" at bounding box center [396, 134] width 401 height 47
paste textarea "IF TAX IS LESS THAN $100, PAY IN FULL AT 1ST INSTALLMENT"
type textarea "IF TAX IS LESS THAN $100, PAY IN FULL AT 1ST INSTALLMENT"
click at [294, 85] on select "- Select - All Automation Bill Request Delinquency Payment Delinquency Procurem…" at bounding box center [257, 88] width 123 height 14
select select "6"
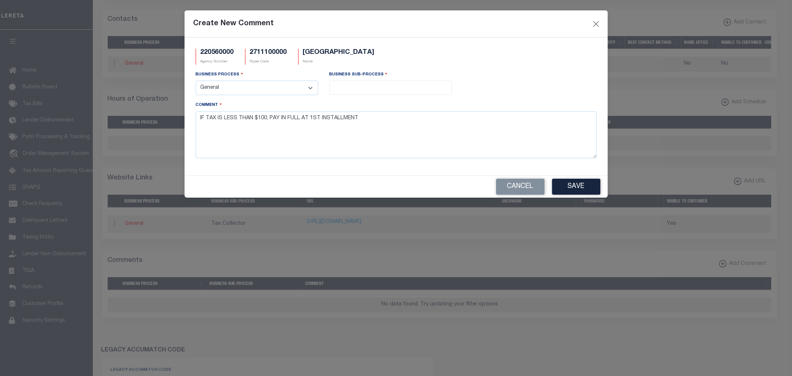
click at [196, 81] on select "- Select - All Automation Bill Request Delinquency Payment Delinquency Procurem…" at bounding box center [257, 88] width 123 height 14
click at [367, 87] on input "search" at bounding box center [391, 87] width 118 height 8
select select "0"
click at [309, 88] on select "- Select - All Automation Bill Request Delinquency Payment Delinquency Procurem…" at bounding box center [257, 88] width 123 height 14
select select "3"
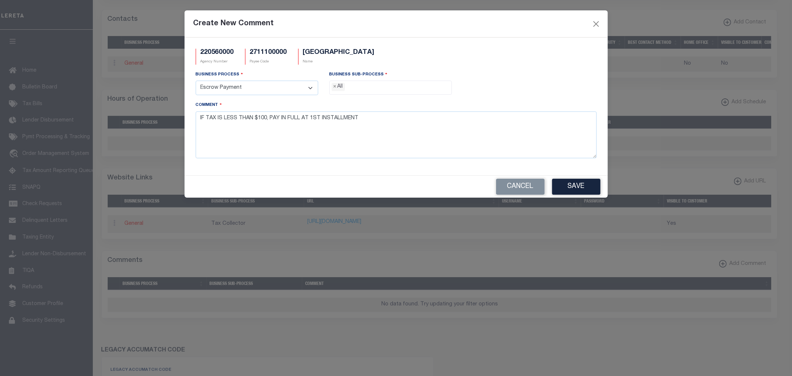
click at [196, 81] on select "- Select - All Automation Bill Request Delinquency Payment Delinquency Procurem…" at bounding box center [257, 88] width 123 height 14
click at [359, 88] on input "search" at bounding box center [391, 87] width 118 height 8
click at [565, 189] on button "Save" at bounding box center [576, 187] width 48 height 16
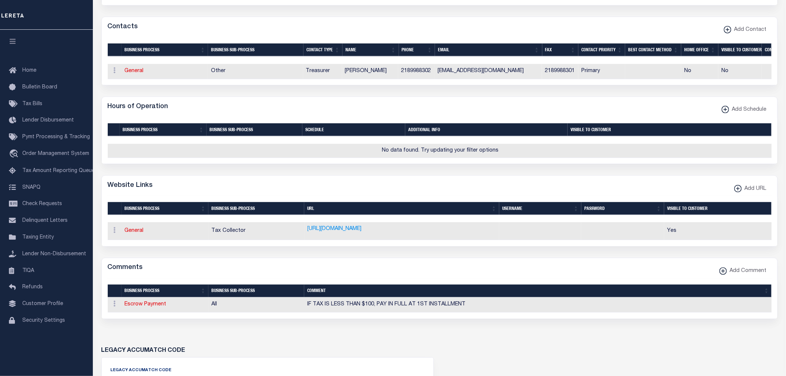
click at [479, 303] on td "IF TAX IS LESS THAN $100, PAY IN FULL AT 1ST INSTALLMENT" at bounding box center [538, 304] width 468 height 15
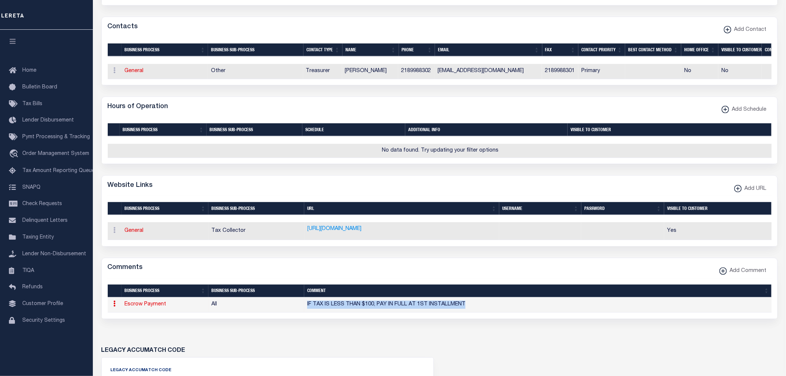
drag, startPoint x: 471, startPoint y: 310, endPoint x: 303, endPoint y: 313, distance: 167.5
click at [303, 313] on tr "ACTIONS Edit Comment Delete Comment Escrow Payment All IF TAX IS LESS THAN $100…" at bounding box center [440, 304] width 664 height 15
copy tr "IF TAX IS LESS THAN $100, PAY IN FULL AT 1ST INSTALLMENT"
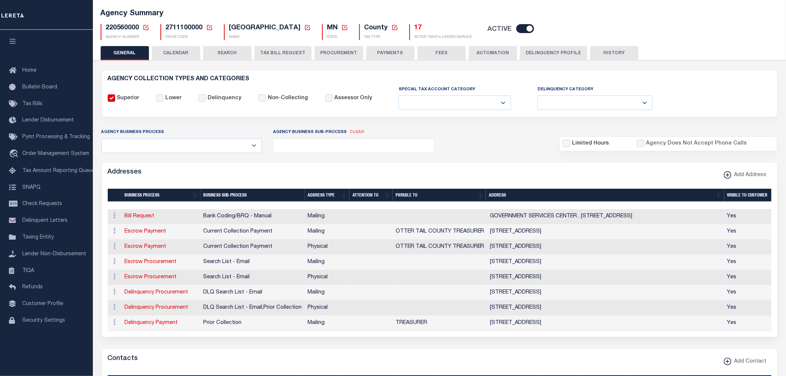
scroll to position [0, 0]
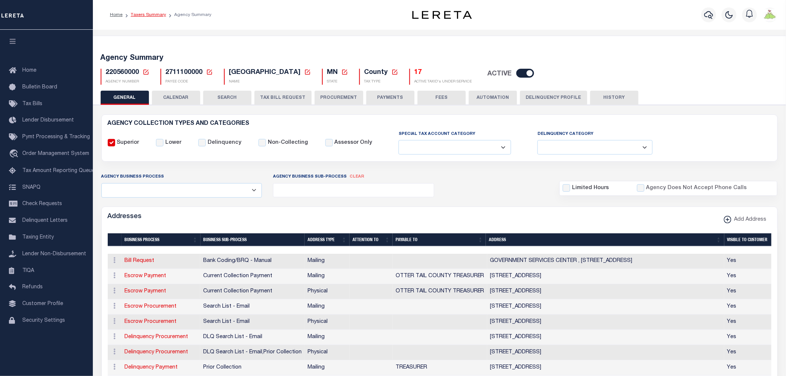
click at [146, 14] on link "Taxers Summary" at bounding box center [148, 15] width 35 height 4
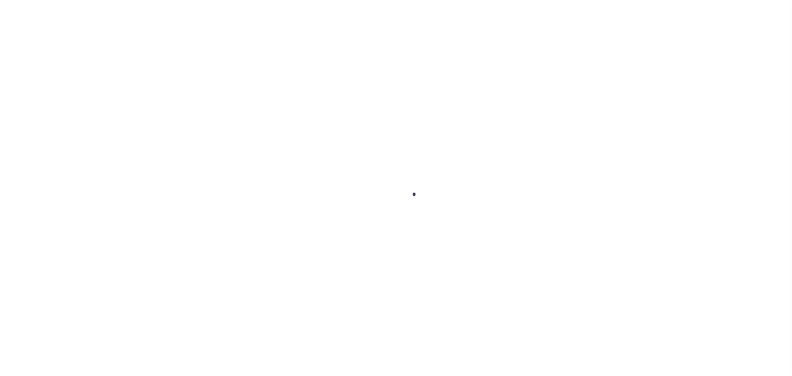
select select
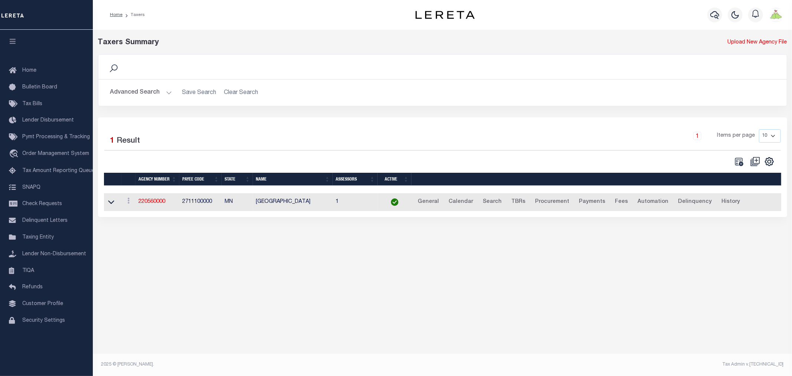
click at [141, 92] on button "Advanced Search" at bounding box center [141, 92] width 62 height 14
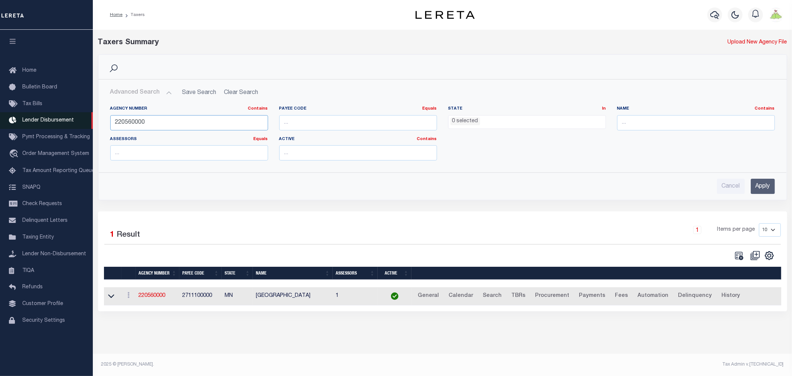
drag, startPoint x: 175, startPoint y: 124, endPoint x: 61, endPoint y: 121, distance: 113.7
click at [62, 121] on div "Home Taxers Profile" at bounding box center [396, 184] width 792 height 368
type input "220568801"
click at [771, 188] on input "Apply" at bounding box center [763, 186] width 24 height 15
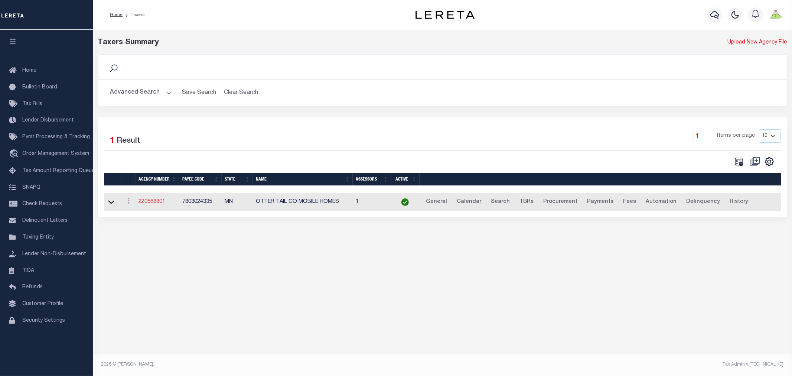
click at [151, 204] on link "220568801" at bounding box center [152, 201] width 27 height 5
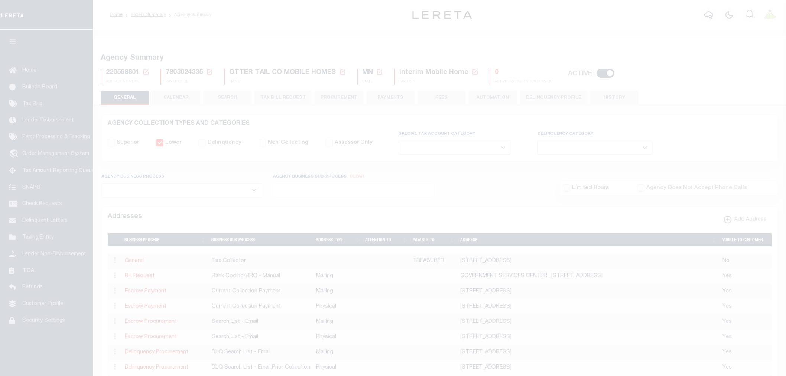
select select
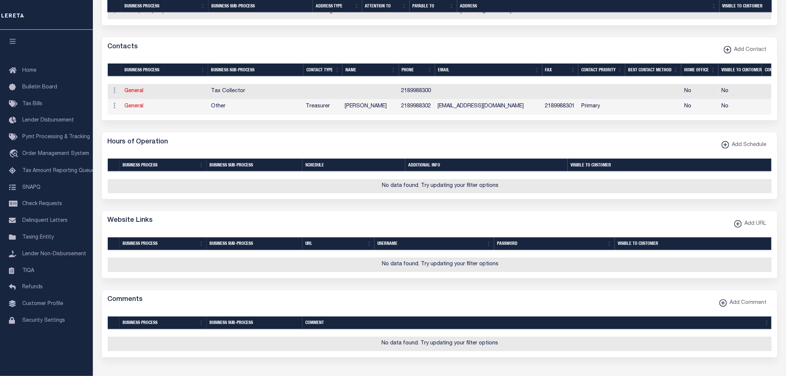
scroll to position [413, 0]
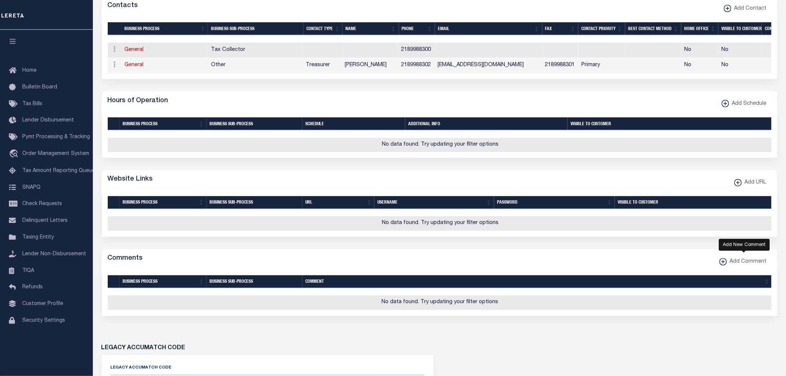
click at [745, 266] on span "Add Comment" at bounding box center [747, 262] width 40 height 8
select select
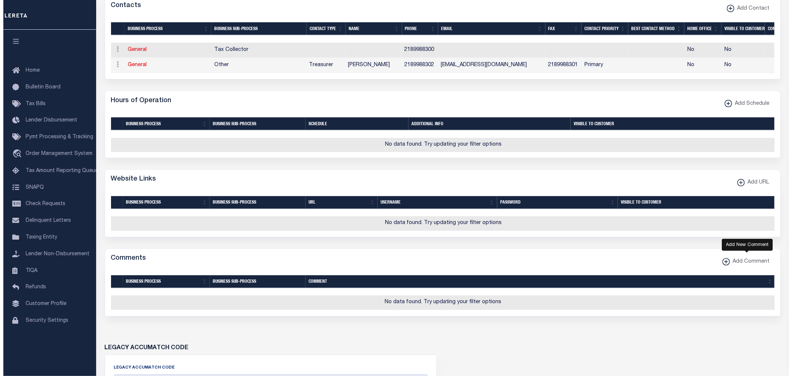
scroll to position [408, 0]
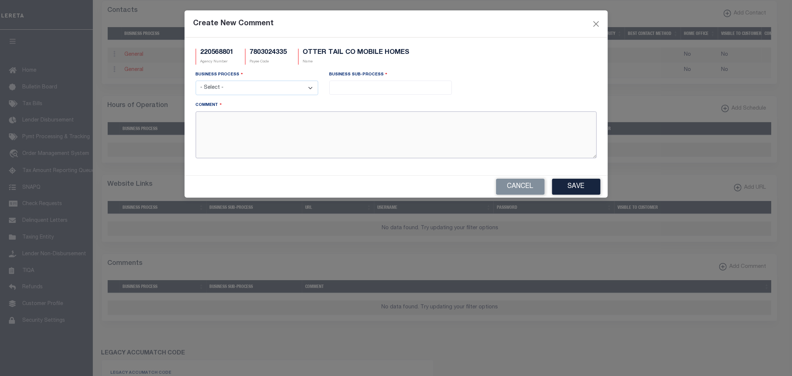
click at [385, 131] on textarea "Comment" at bounding box center [396, 134] width 401 height 47
paste textarea "IF TAX IS LESS THAN $100, PAY IN FULL AT 1ST INSTALLMENT"
type textarea "IF TAX IS LESS THAN $100, PAY IN FULL AT 1ST INSTALLMENT"
click at [292, 84] on select "- Select - All Automation Bill Request Delinquency Payment Delinquency Procurem…" at bounding box center [257, 88] width 123 height 14
select select "3"
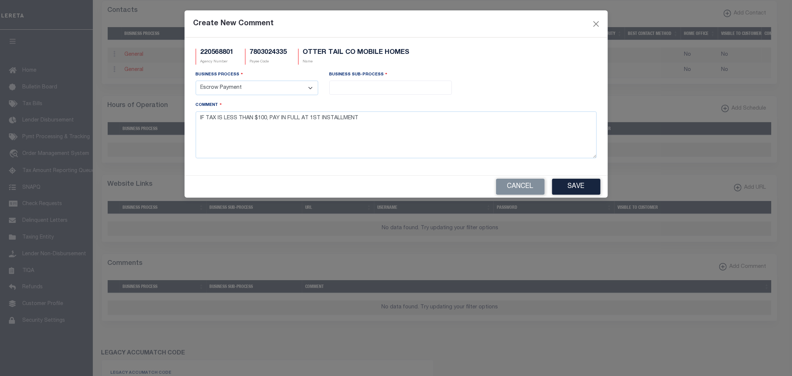
click at [196, 81] on select "- Select - All Automation Bill Request Delinquency Payment Delinquency Procurem…" at bounding box center [257, 88] width 123 height 14
click at [354, 89] on input "search" at bounding box center [391, 87] width 118 height 8
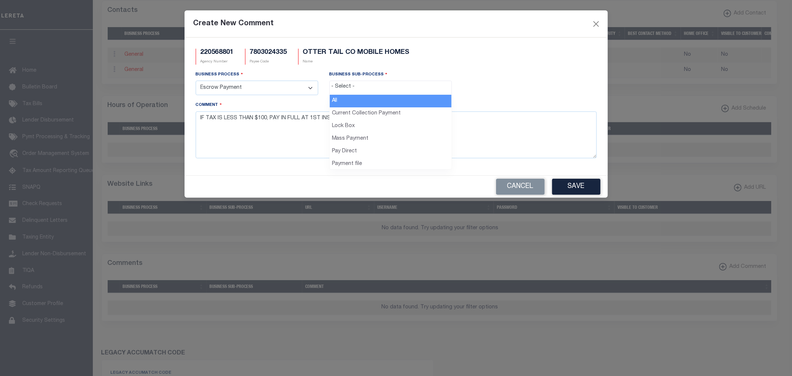
select select "0"
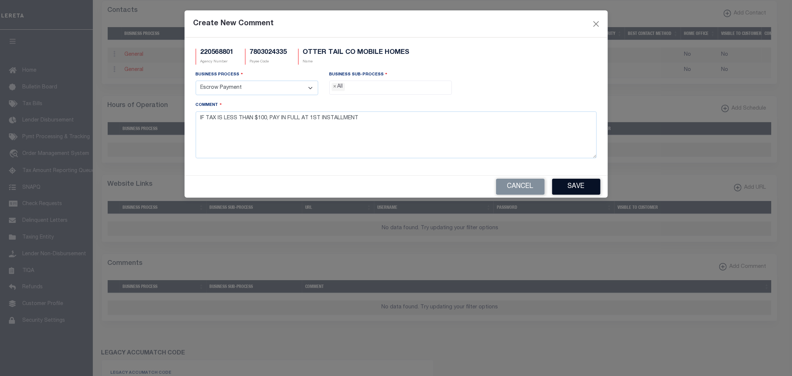
click at [577, 191] on button "Save" at bounding box center [576, 187] width 48 height 16
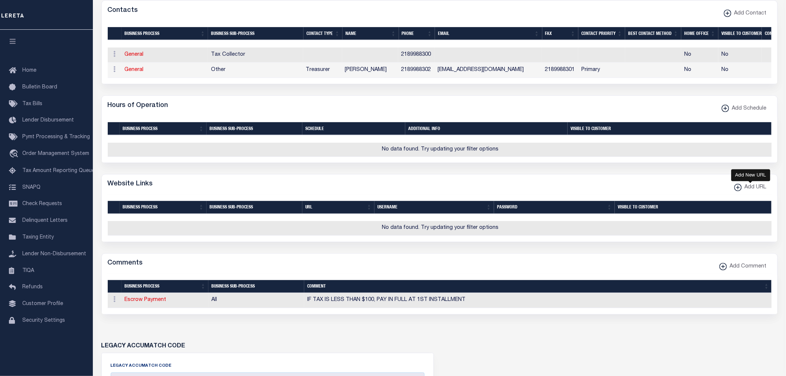
click at [736, 191] on xmlns\ "button" at bounding box center [737, 187] width 7 height 7
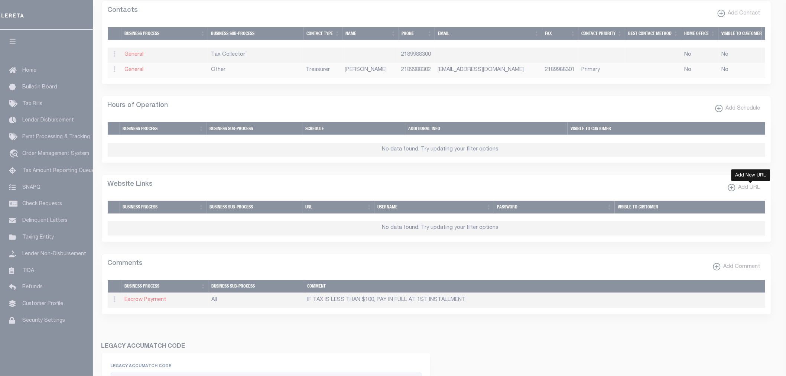
select select
checkbox input "true"
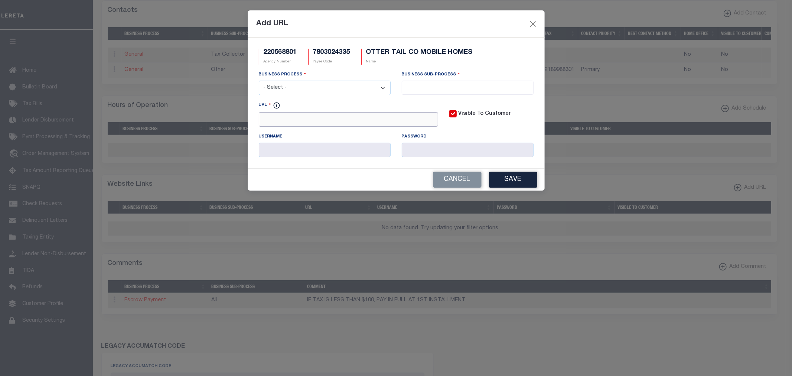
click at [325, 119] on input "URL" at bounding box center [348, 119] width 179 height 14
paste input "http://ottertail.visualgov.com/"
type input "http://ottertail.visualgov.com/"
click at [318, 88] on select "- Select - All Automation Bill Request Delinquency Payment Delinquency Procurem…" at bounding box center [325, 88] width 132 height 14
select select "6"
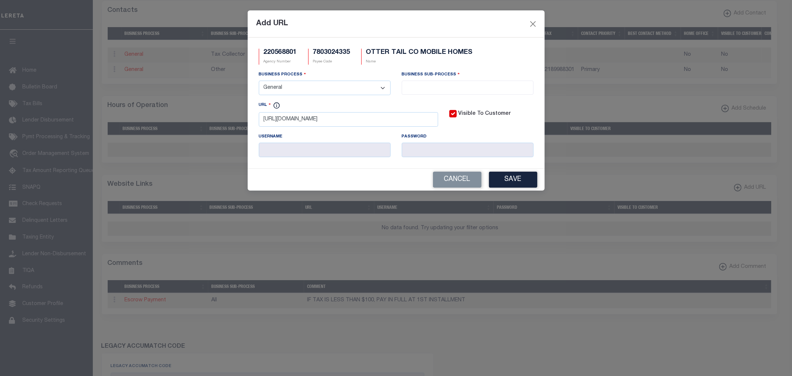
click at [259, 81] on select "- Select - All Automation Bill Request Delinquency Payment Delinquency Procurem…" at bounding box center [325, 88] width 132 height 14
click at [377, 87] on select "- Select - All Automation Bill Request Delinquency Payment Delinquency Procurem…" at bounding box center [325, 88] width 132 height 14
click at [439, 91] on input "search" at bounding box center [467, 87] width 127 height 8
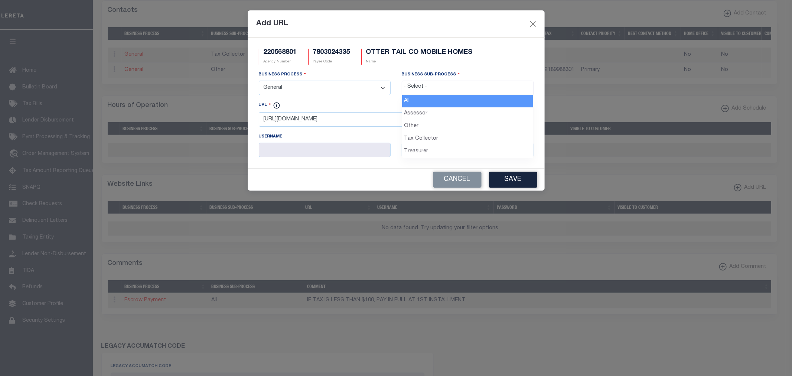
click at [434, 86] on input "search" at bounding box center [467, 87] width 127 height 8
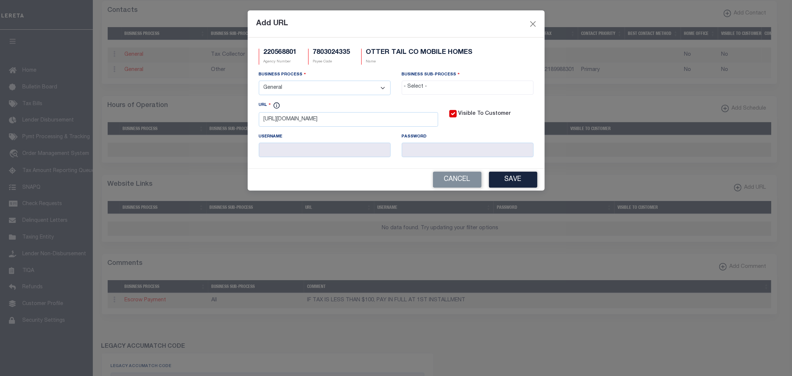
click at [422, 84] on input "search" at bounding box center [467, 87] width 127 height 8
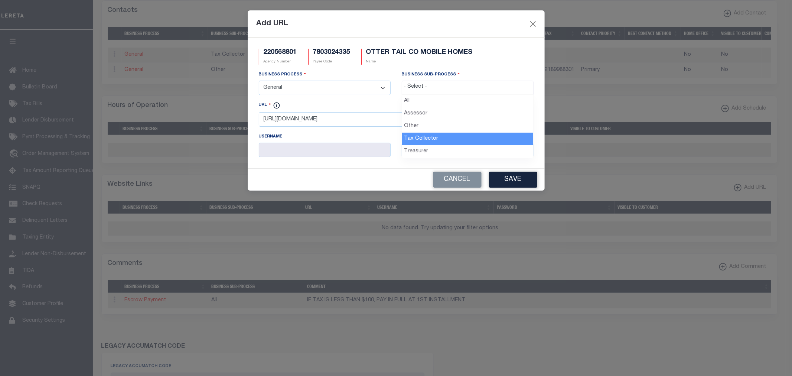
select select "31"
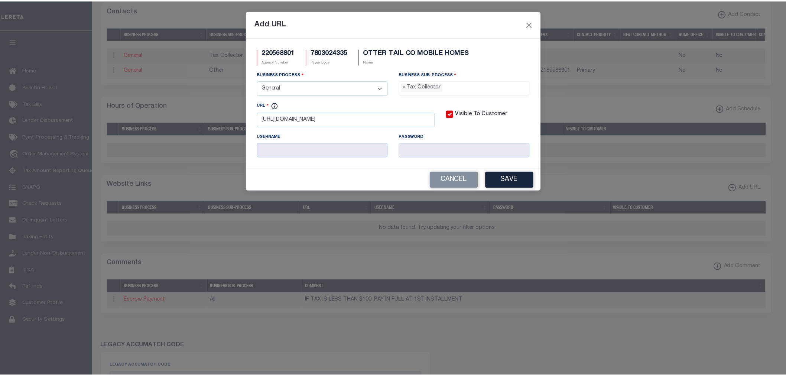
scroll to position [21, 0]
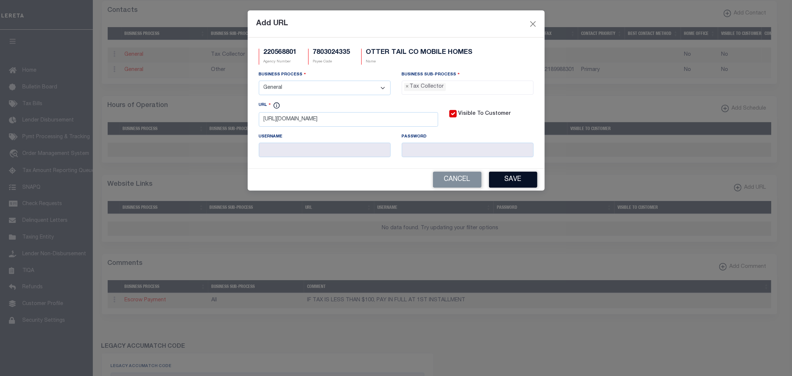
click at [537, 184] on button "Save" at bounding box center [513, 180] width 48 height 16
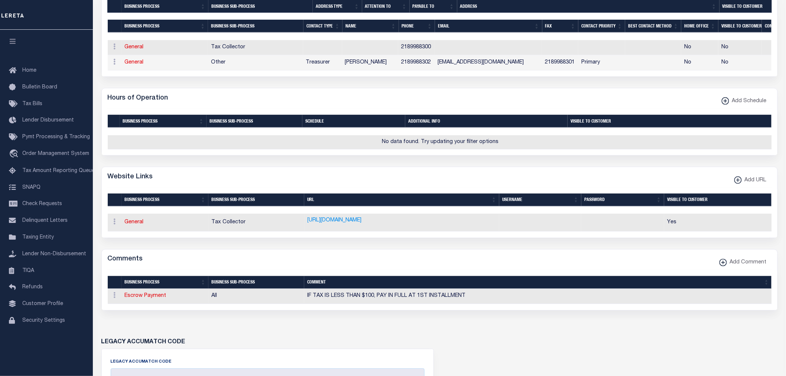
scroll to position [284, 0]
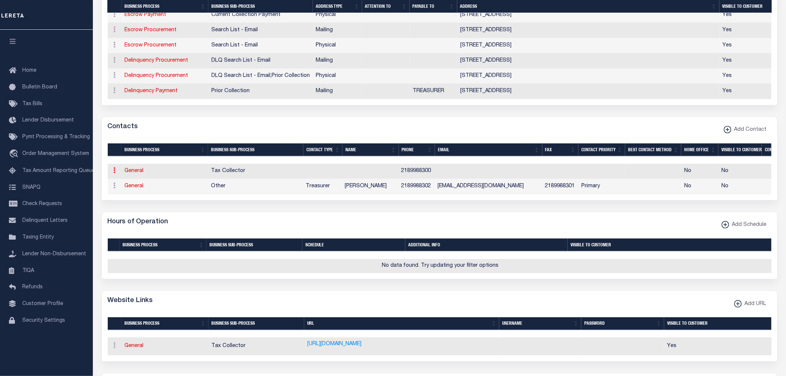
click at [114, 171] on icon at bounding box center [115, 170] width 2 height 6
click at [134, 206] on link "Delete Contact" at bounding box center [139, 207] width 56 height 12
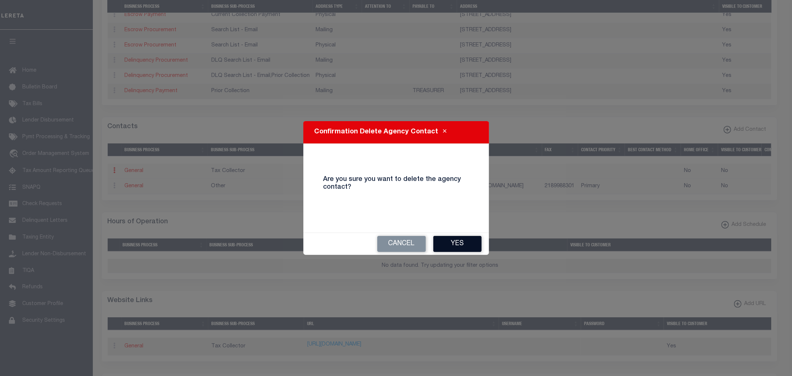
click at [473, 242] on button "Yes" at bounding box center [457, 244] width 48 height 16
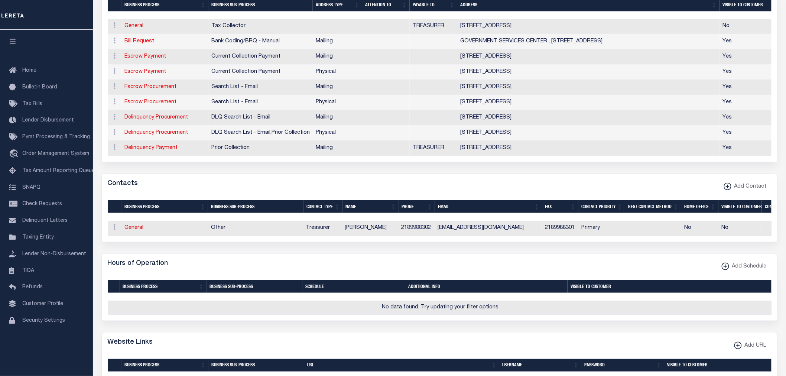
scroll to position [160, 0]
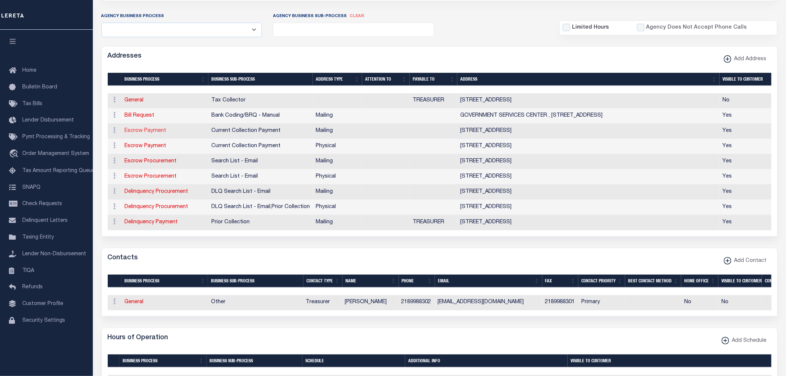
drag, startPoint x: 137, startPoint y: 130, endPoint x: 146, endPoint y: 130, distance: 8.5
click at [137, 130] on link "Escrow Payment" at bounding box center [146, 130] width 42 height 5
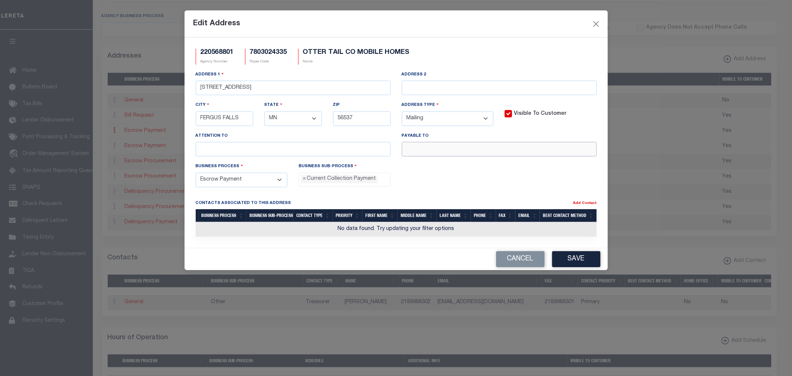
click at [458, 148] on input "text" at bounding box center [499, 149] width 195 height 14
type input "OTTER TAIL COUNTY TREASURER"
click at [573, 257] on button "Save" at bounding box center [576, 259] width 48 height 16
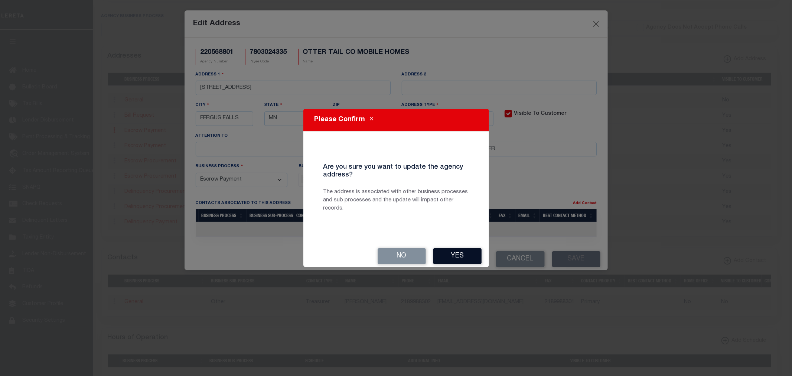
click at [456, 255] on button "Yes" at bounding box center [457, 256] width 48 height 16
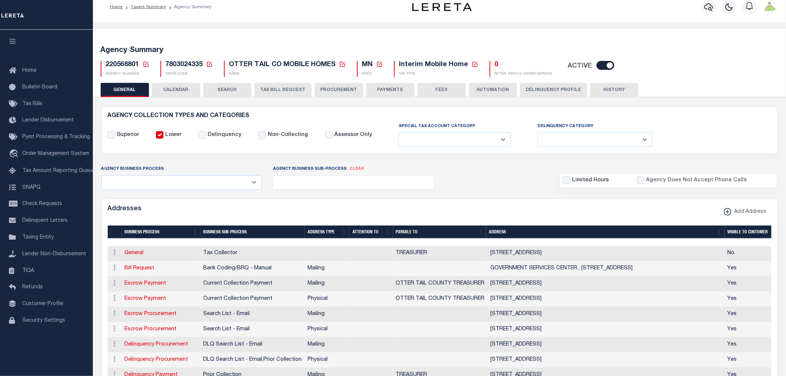
scroll to position [0, 0]
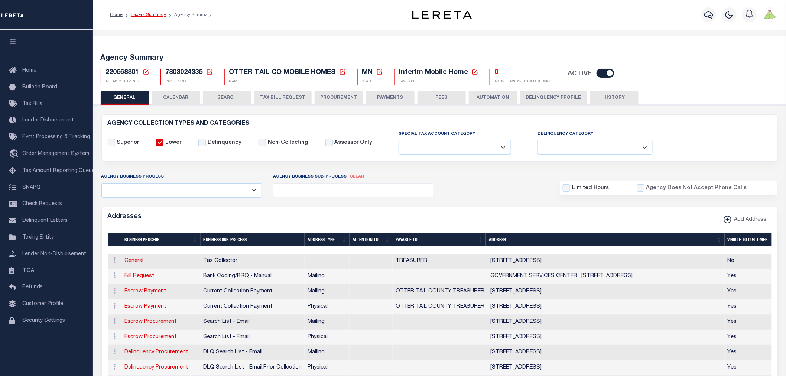
click at [149, 15] on link "Taxers Summary" at bounding box center [148, 15] width 35 height 4
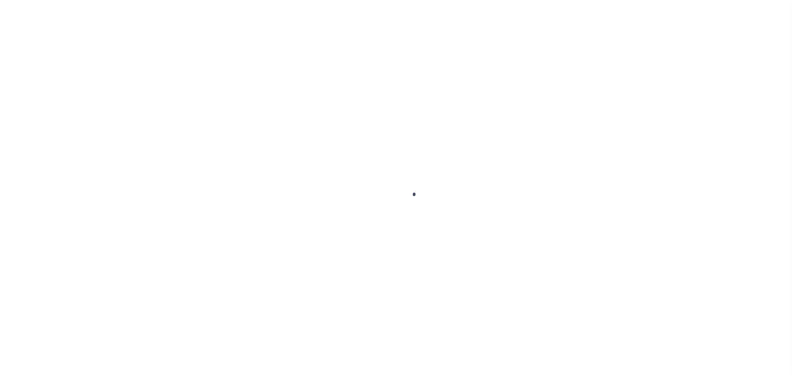
select select
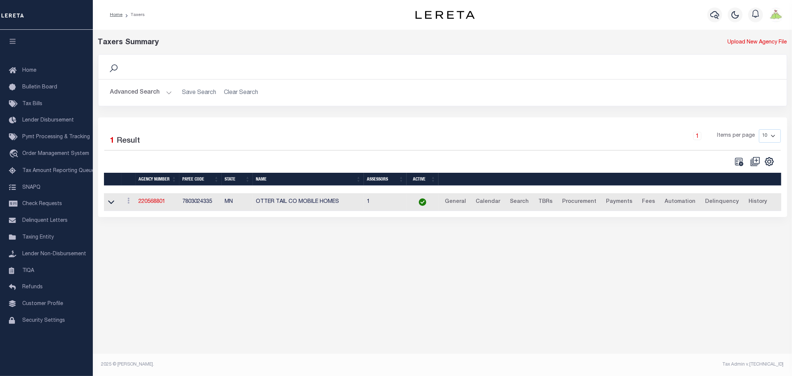
click at [139, 90] on button "Advanced Search" at bounding box center [141, 92] width 62 height 14
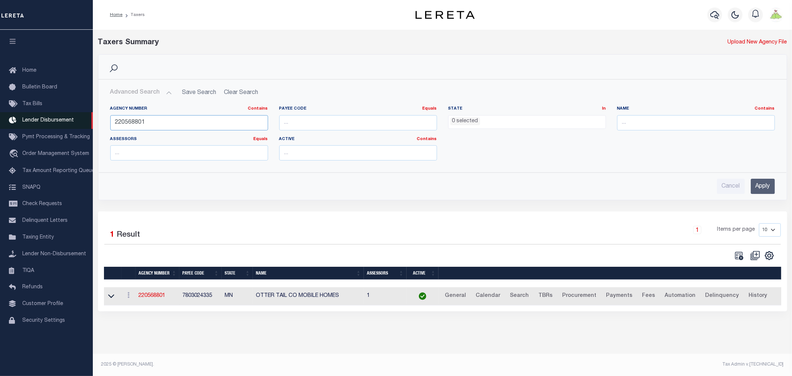
drag, startPoint x: 192, startPoint y: 120, endPoint x: 42, endPoint y: 117, distance: 150.4
click at [42, 117] on div "Home Taxers Profile" at bounding box center [396, 184] width 792 height 368
type input "310580601"
click at [766, 186] on input "Apply" at bounding box center [763, 186] width 24 height 15
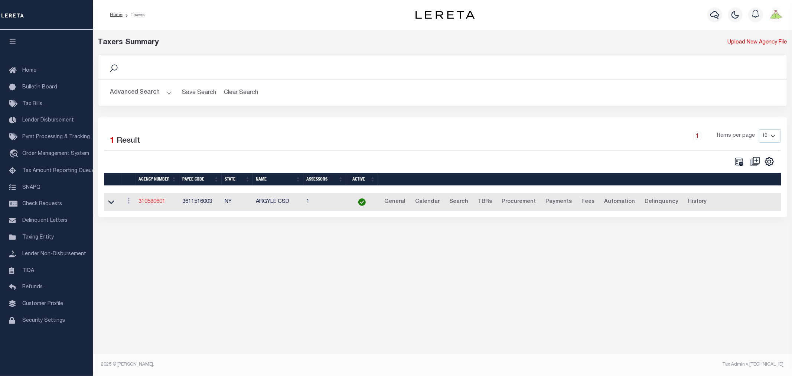
click at [151, 203] on link "310580601" at bounding box center [152, 201] width 27 height 5
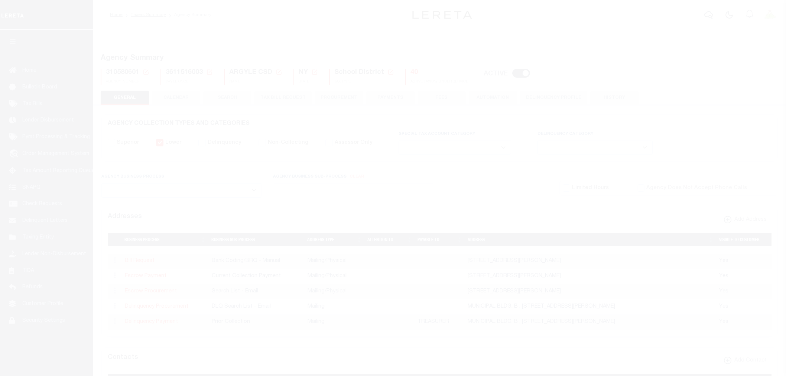
select select
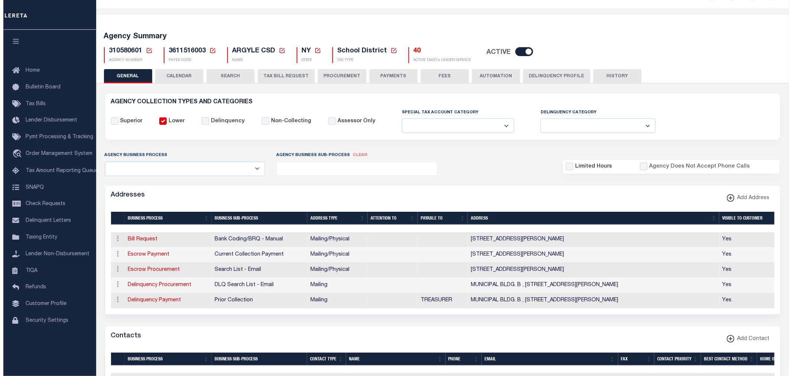
scroll to position [165, 0]
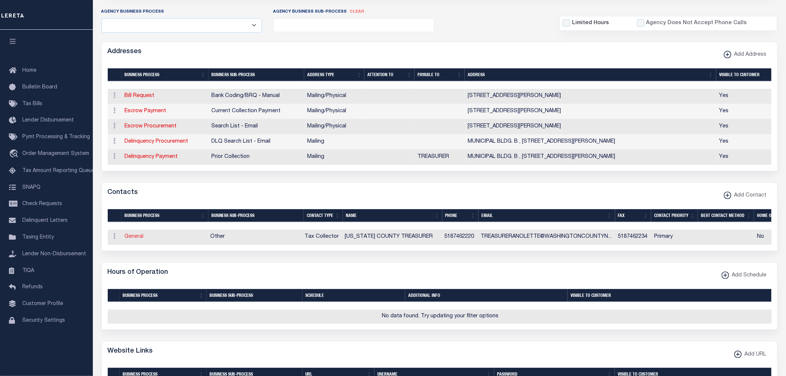
click at [136, 239] on link "General" at bounding box center [134, 236] width 19 height 5
checkbox input "false"
select select
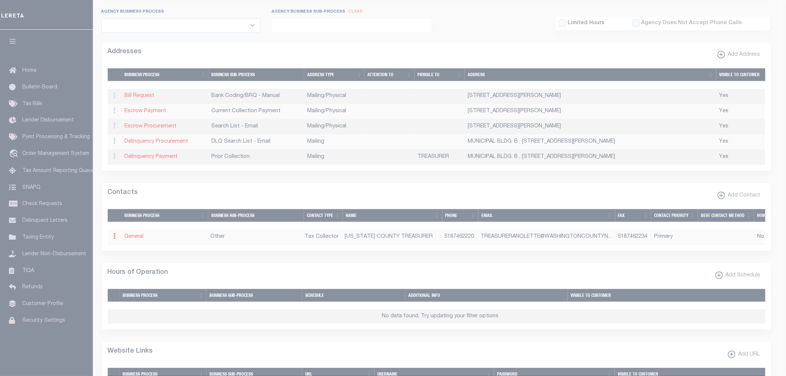
select select "2"
select select "1"
type input "[US_STATE]"
type input "COUNTY"
type input "TREASURER"
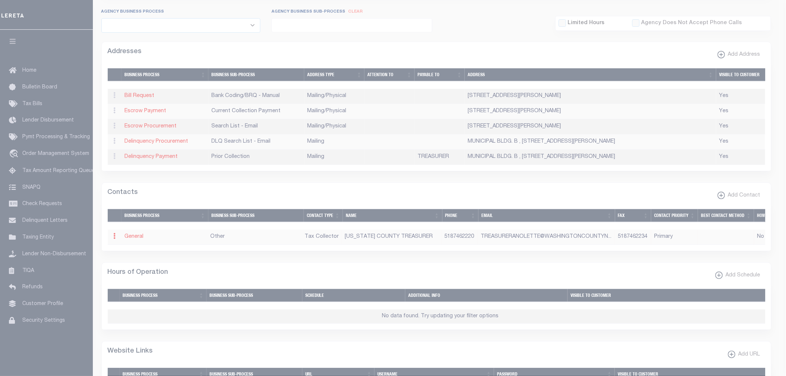
type input "5187462220"
type input "5187462234"
type input "TREASURERANOLETTE@WASHINGTONCOUNTYNY.GOV"
select select "6"
select select "39"
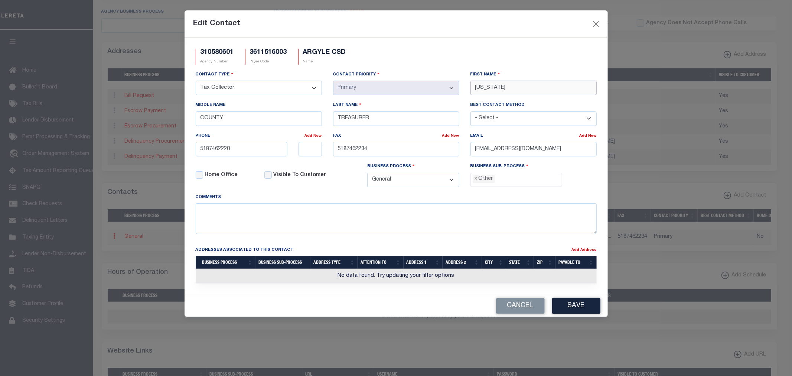
click at [370, 87] on div "Contact Type - Select - Assessor Clerk Internal Contacts 1 Internal Contacts 2 …" at bounding box center [396, 132] width 412 height 123
type input "[PERSON_NAME]"
drag, startPoint x: 472, startPoint y: 150, endPoint x: 930, endPoint y: 206, distance: 461.4
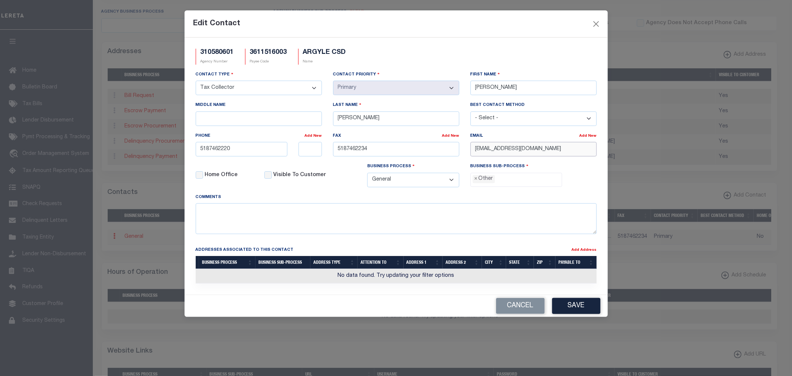
click at [785, 206] on html "Home Taxers Summary Agency Summary Profile" at bounding box center [396, 247] width 792 height 824
paste input "email"
type input "ANOLETTE@WASHINGTONCOUNTYNY.GOV"
click at [475, 179] on span "×" at bounding box center [476, 179] width 3 height 8
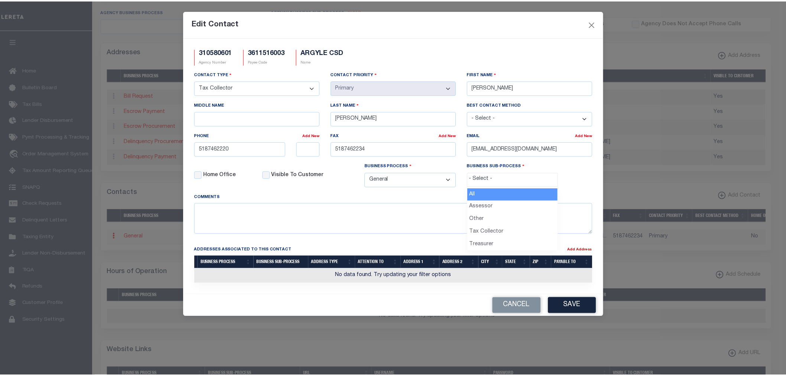
scroll to position [14, 0]
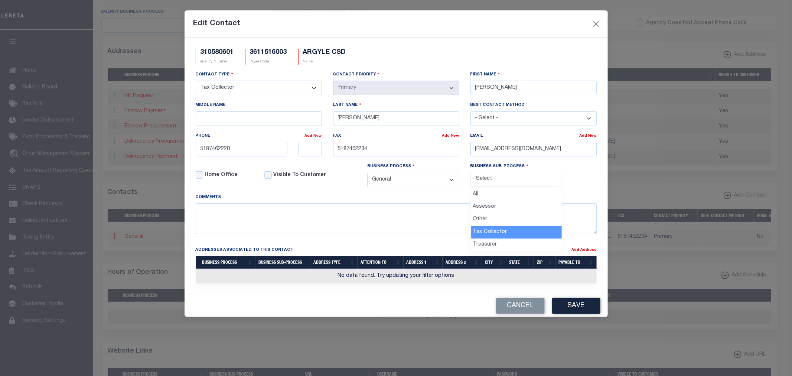
select select "31"
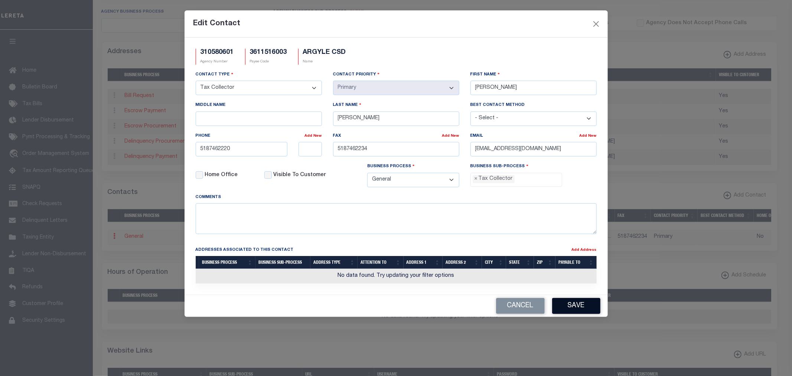
click at [577, 308] on button "Save" at bounding box center [576, 306] width 48 height 16
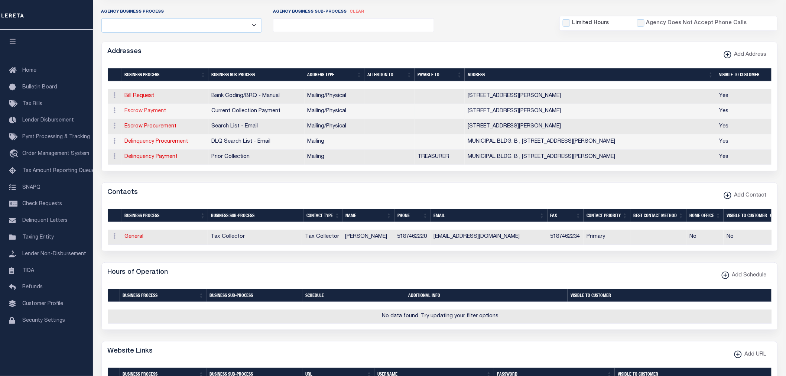
click at [142, 108] on link "Escrow Payment" at bounding box center [146, 110] width 42 height 5
select select "1"
checkbox input "false"
select select
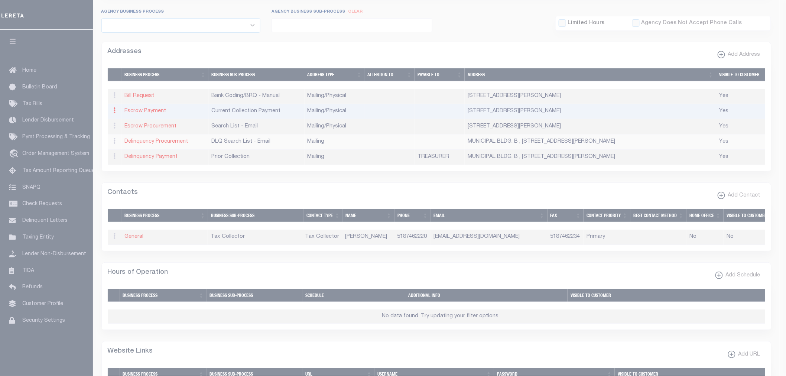
type input "383 BROADWAY,BLDG B"
type input "2ND FLOOR"
type input "FORT [PERSON_NAME]"
select select "NY"
type input "12828"
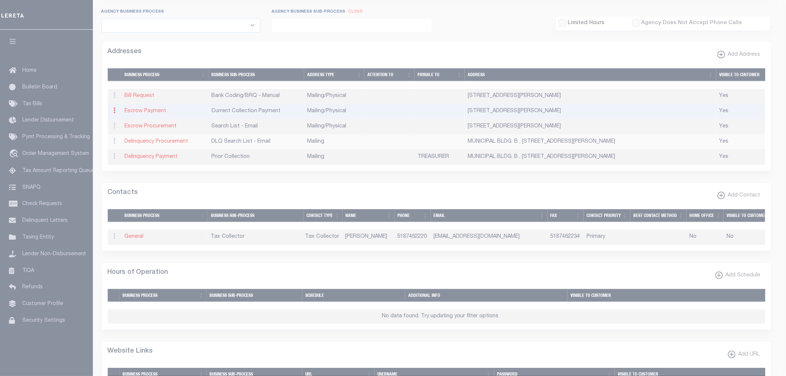
select select "5"
checkbox input "true"
select select "3"
select select "11"
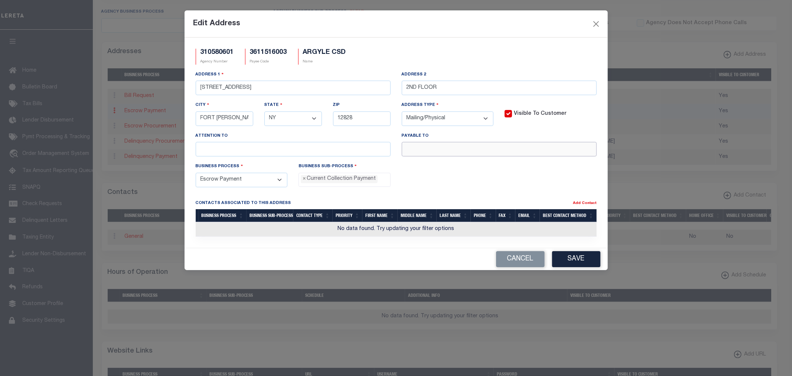
click at [482, 145] on input "text" at bounding box center [499, 149] width 195 height 14
paste input "ARGYLE CENTRAL SCHOOL"
type input "ARGYLE CENTRAL SCHOOL"
click at [221, 153] on input "text" at bounding box center [293, 149] width 195 height 14
paste input "C/O WASHINGTON COUNT"
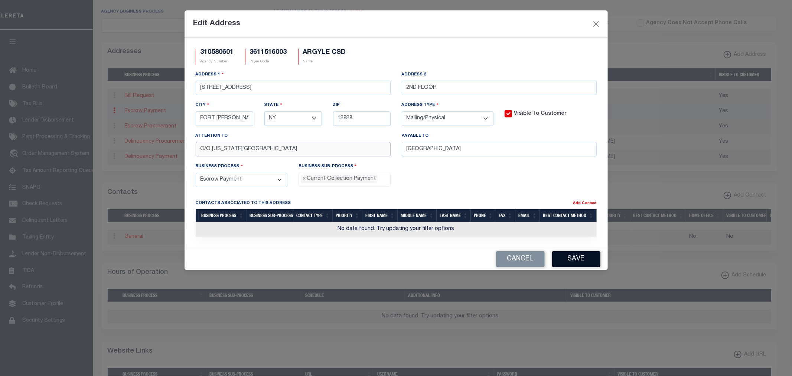
type input "C/O WASHINGTON CO"
click at [589, 261] on button "Save" at bounding box center [576, 259] width 48 height 16
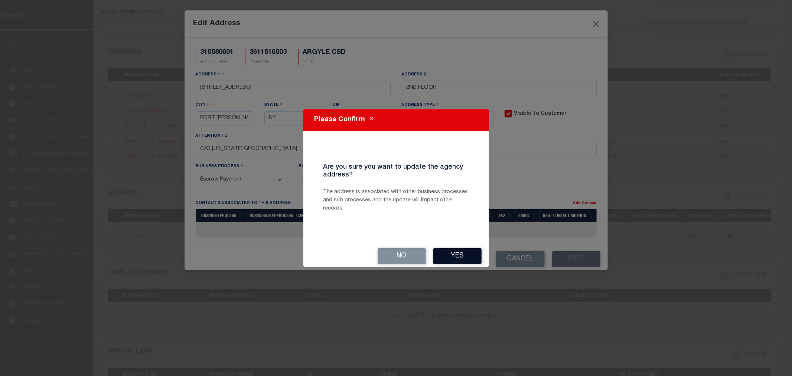
click at [459, 255] on button "Yes" at bounding box center [457, 256] width 48 height 16
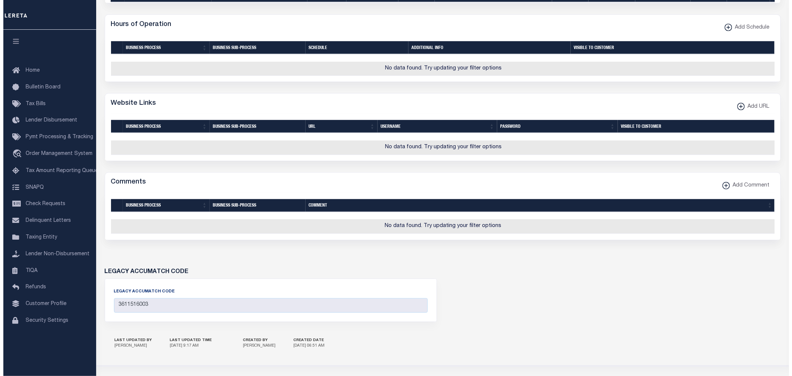
scroll to position [446, 0]
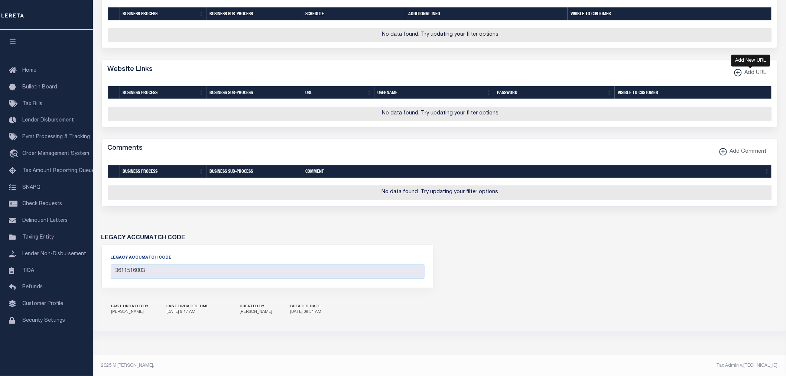
click at [748, 77] on span "Add URL" at bounding box center [754, 73] width 25 height 8
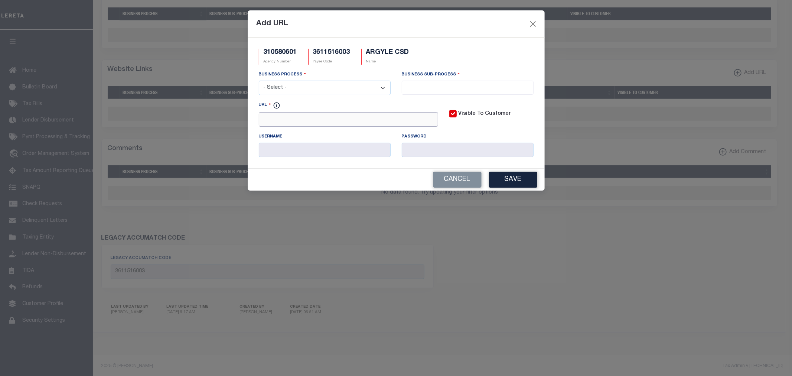
click at [383, 120] on input "URL" at bounding box center [348, 119] width 179 height 14
paste input "http://www.totalcollectionsolution.com/site/index"
type input "http://www.totalcollectionsolution.com/site/index"
click at [304, 91] on select "- Select - All Automation Bill Request Delinquency Payment Delinquency Procurem…" at bounding box center [325, 88] width 132 height 14
click at [259, 81] on select "- Select - All Automation Bill Request Delinquency Payment Delinquency Procurem…" at bounding box center [325, 88] width 132 height 14
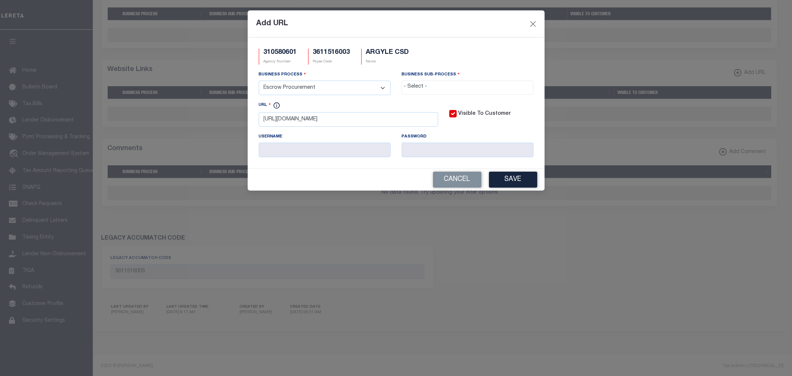
click at [324, 85] on select "- Select - All Automation Bill Request Delinquency Payment Delinquency Procurem…" at bounding box center [325, 88] width 132 height 14
select select "6"
click at [259, 81] on select "- Select - All Automation Bill Request Delinquency Payment Delinquency Procurem…" at bounding box center [325, 88] width 132 height 14
click at [459, 87] on input "search" at bounding box center [467, 87] width 127 height 8
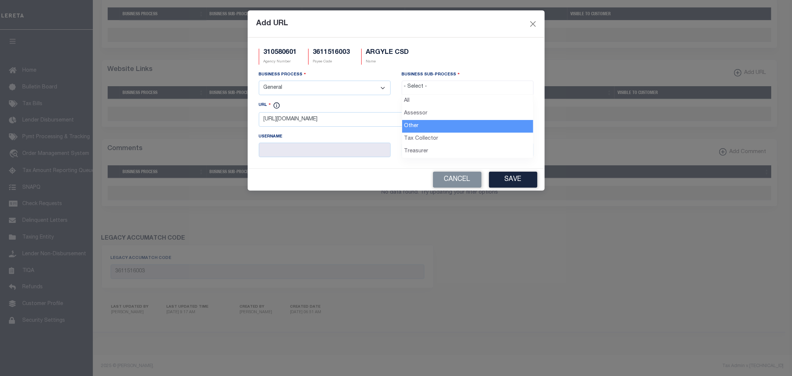
select select "39"
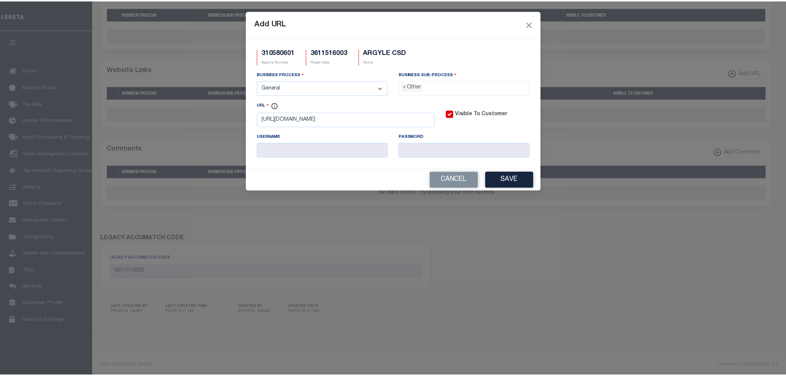
scroll to position [14, 0]
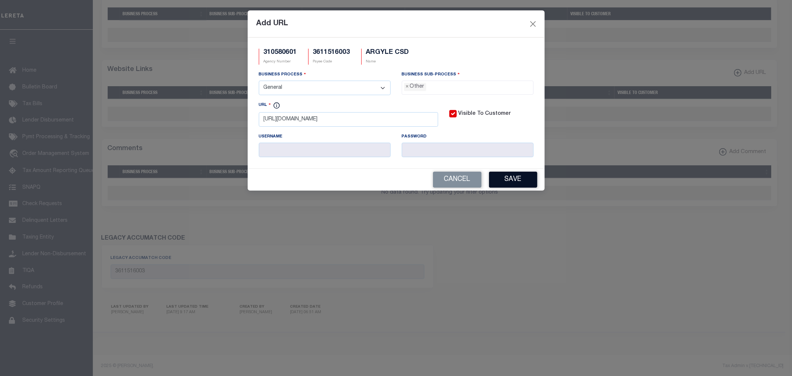
click at [523, 181] on button "Save" at bounding box center [513, 180] width 48 height 16
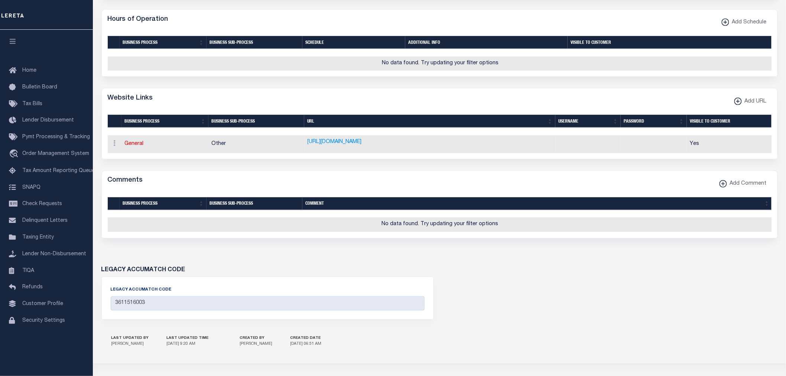
scroll to position [157, 0]
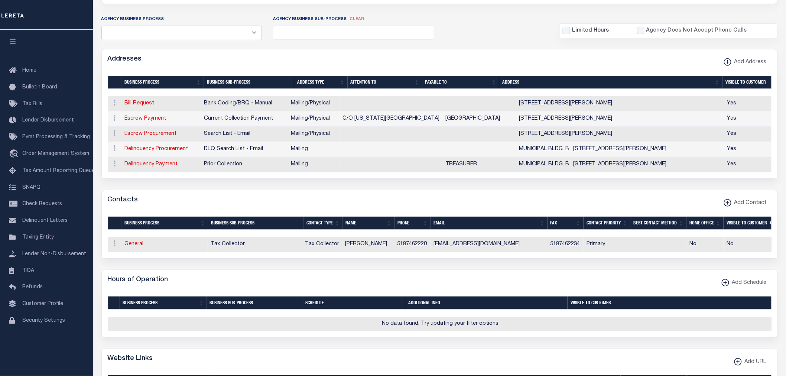
click at [213, 42] on form "AGENCY COLLECTION TYPES AND CATEGORIES Superior Lower Delinquency Non-Collectin…" at bounding box center [439, 273] width 676 height 632
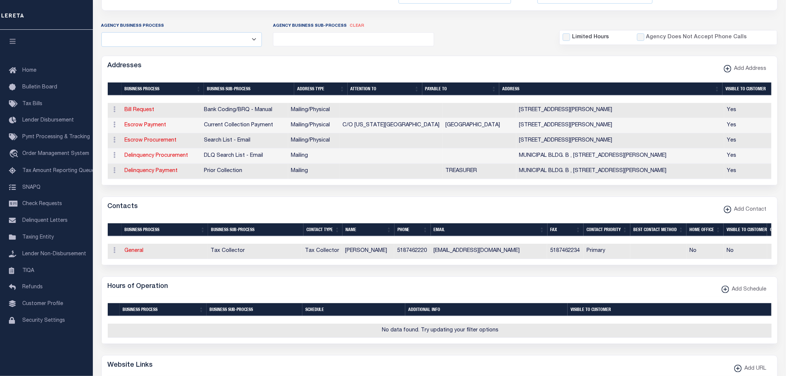
scroll to position [0, 0]
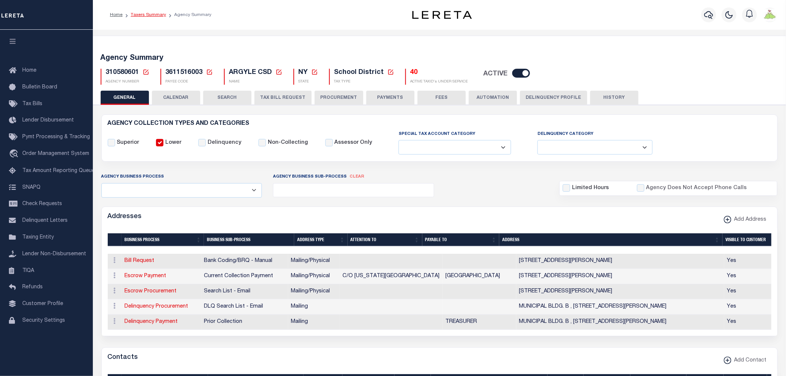
click at [147, 13] on link "Taxers Summary" at bounding box center [148, 15] width 35 height 4
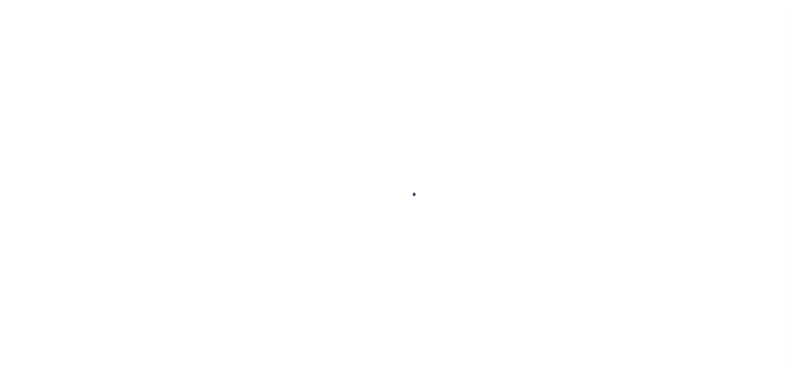
select select
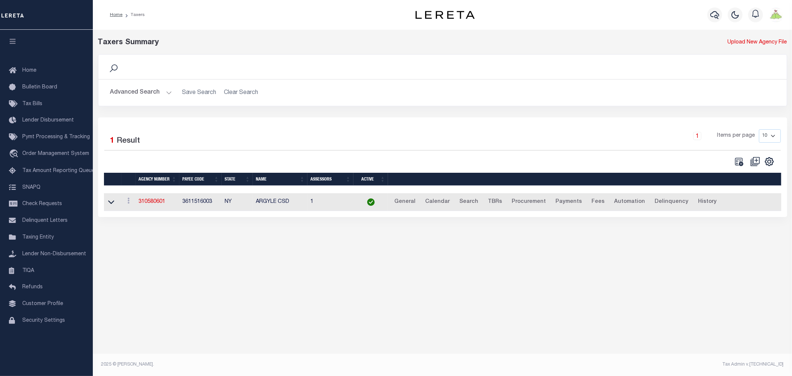
click at [146, 94] on button "Advanced Search" at bounding box center [141, 92] width 62 height 14
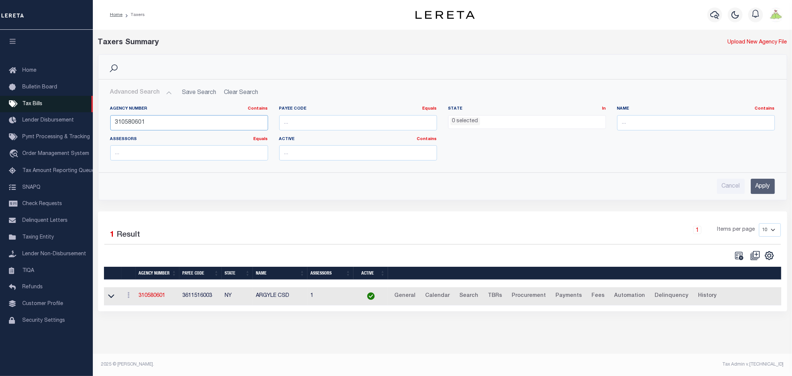
drag, startPoint x: 168, startPoint y: 123, endPoint x: 26, endPoint y: 110, distance: 142.5
click at [28, 111] on div "Home Taxers Profile" at bounding box center [396, 184] width 792 height 368
type input "310580611"
click at [752, 187] on input "Apply" at bounding box center [763, 186] width 24 height 15
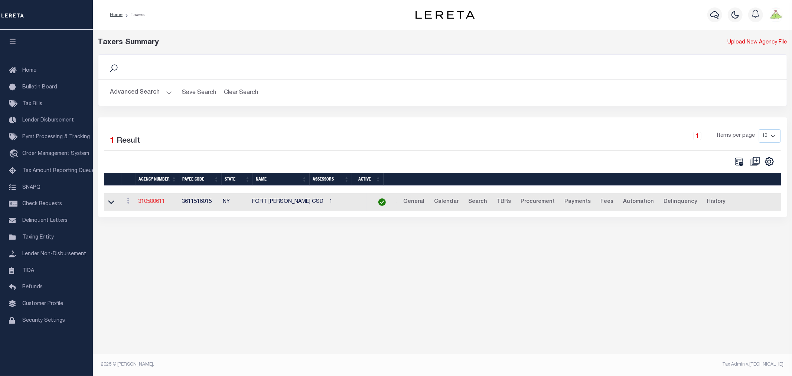
click at [157, 201] on link "310580611" at bounding box center [151, 201] width 27 height 5
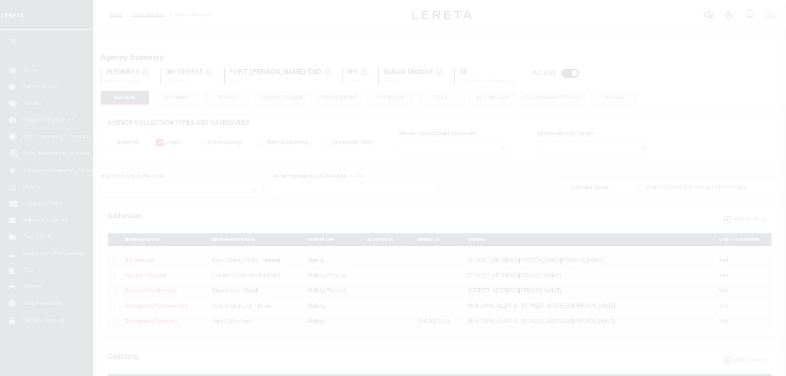
select select
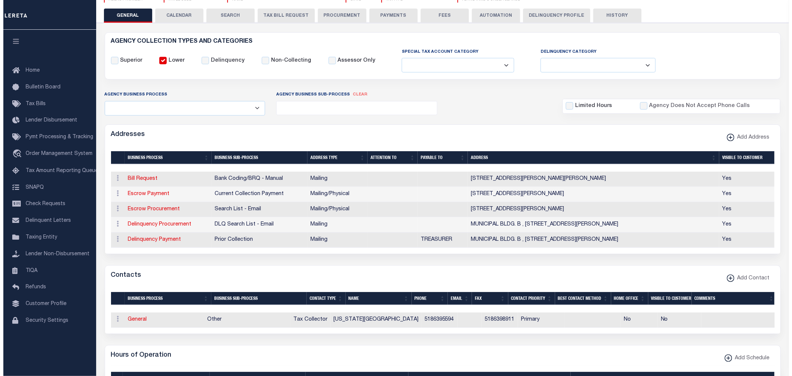
scroll to position [124, 0]
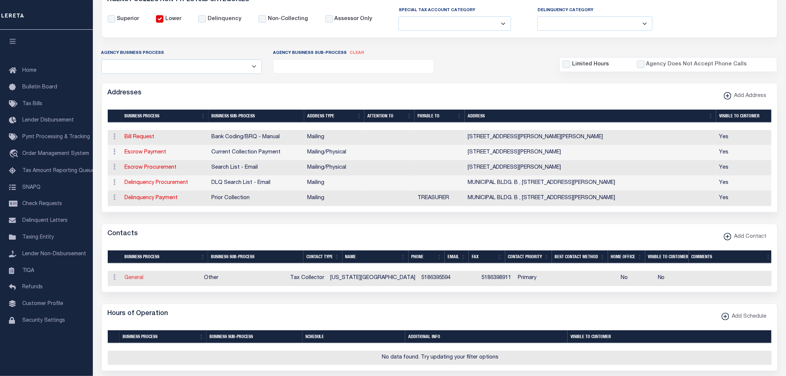
click at [127, 280] on link "General" at bounding box center [134, 277] width 19 height 5
checkbox input "false"
select select
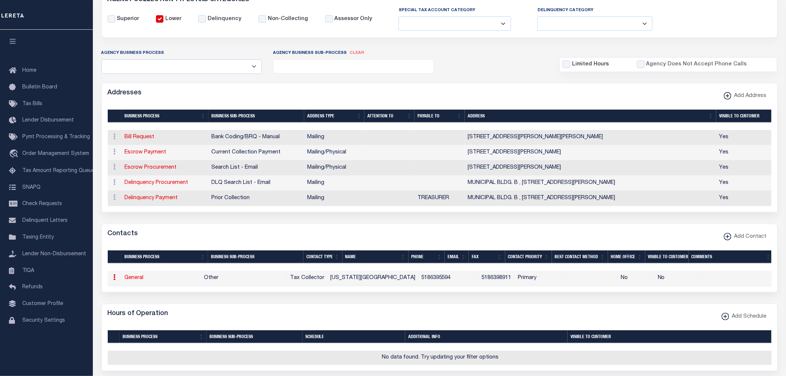
select select "2"
select select "1"
type input "[US_STATE]"
type input "COUNTY"
type input "5186395594"
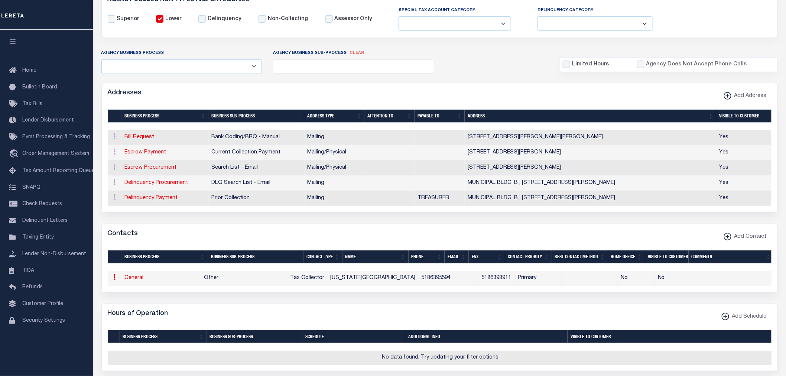
type input "5186398911"
select select "6"
select select "39"
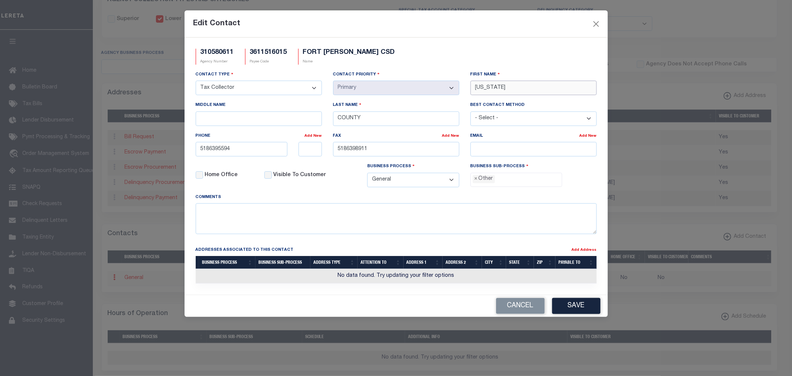
drag, startPoint x: 560, startPoint y: 90, endPoint x: 229, endPoint y: 93, distance: 330.5
click at [229, 93] on div "Contact Type - Select - Assessor Clerk Internal Contacts 1 Internal Contacts 2 …" at bounding box center [396, 132] width 412 height 123
type input "[PERSON_NAME]"
type input "8"
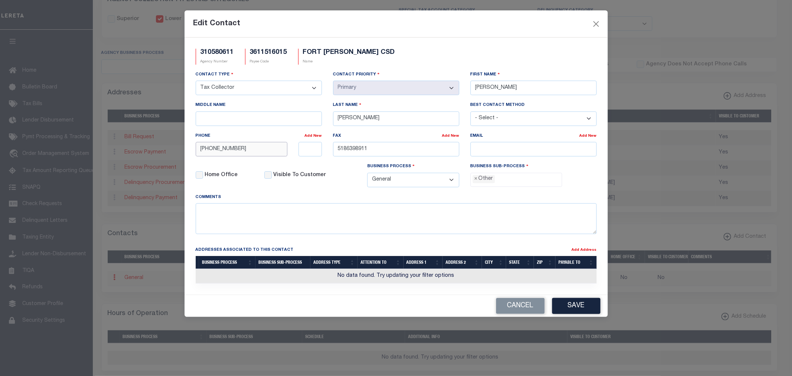
type input "[PHONE_NUMBER]"
click at [474, 180] on li "× Other" at bounding box center [484, 179] width 22 height 8
click at [476, 180] on span "×" at bounding box center [476, 179] width 3 height 8
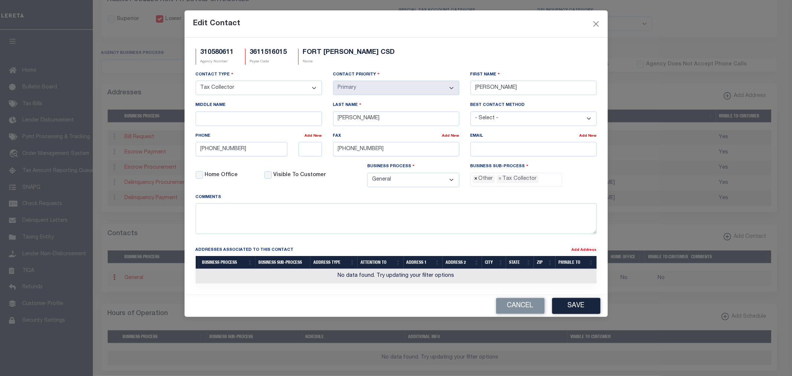
select select "31"
click at [574, 305] on button "Save" at bounding box center [576, 306] width 48 height 16
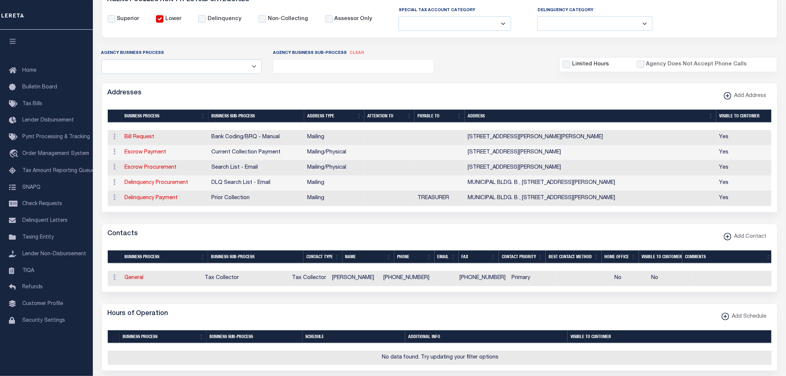
drag, startPoint x: 138, startPoint y: 152, endPoint x: 254, endPoint y: 157, distance: 116.7
click at [138, 152] on link "Escrow Payment" at bounding box center [146, 152] width 42 height 5
select select "1"
checkbox input "false"
select select
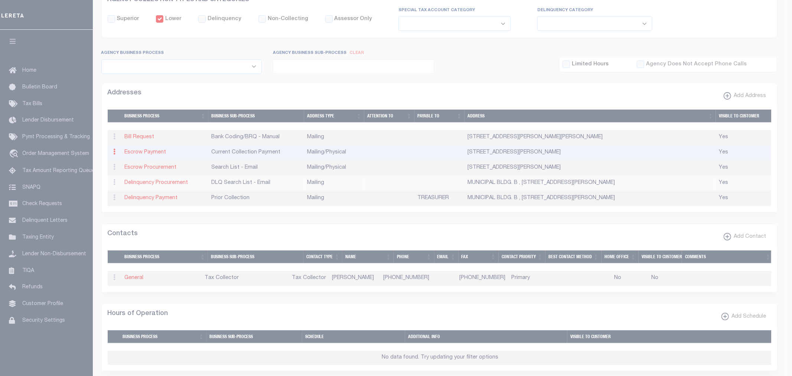
type input "[STREET_ADDRESS]"
type input "FORT [PERSON_NAME]"
select select "NY"
type input "12828"
select select "5"
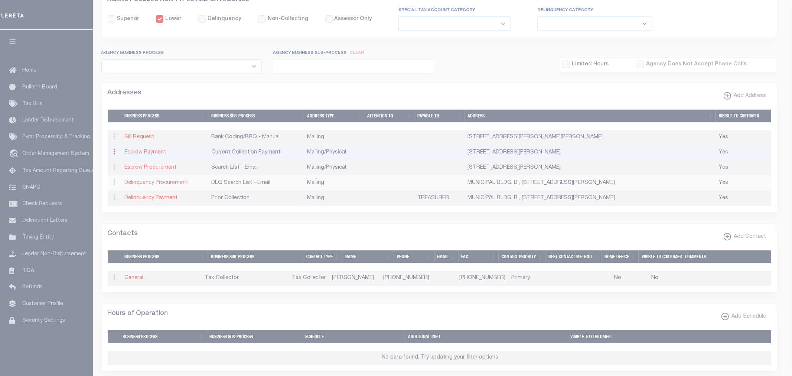
checkbox input "true"
select select "3"
select select "11"
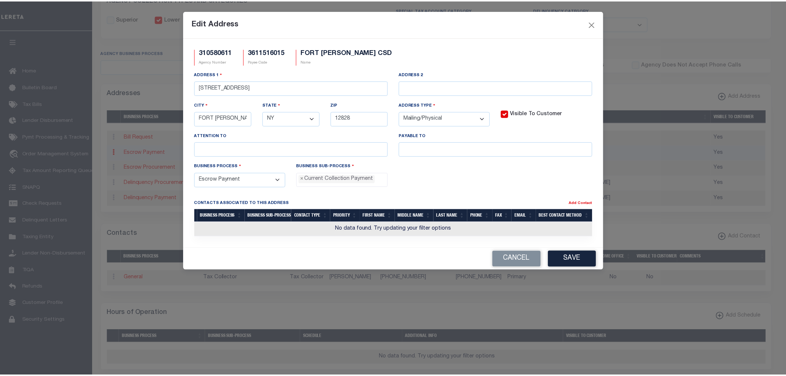
scroll to position [7, 0]
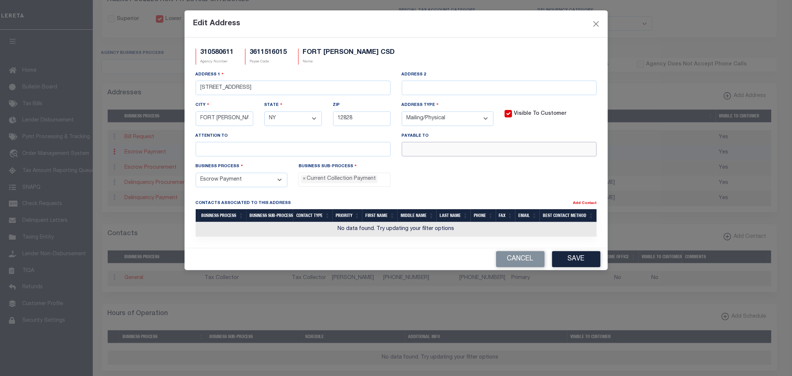
click at [471, 149] on input "text" at bounding box center [499, 149] width 195 height 14
paste input "SCHOOL TAX COLLECTOR"
type input "SCHOOL TAX COLLECTOR"
click at [253, 153] on input "text" at bounding box center [293, 149] width 195 height 14
type input "C/O [US_STATE][GEOGRAPHIC_DATA]"
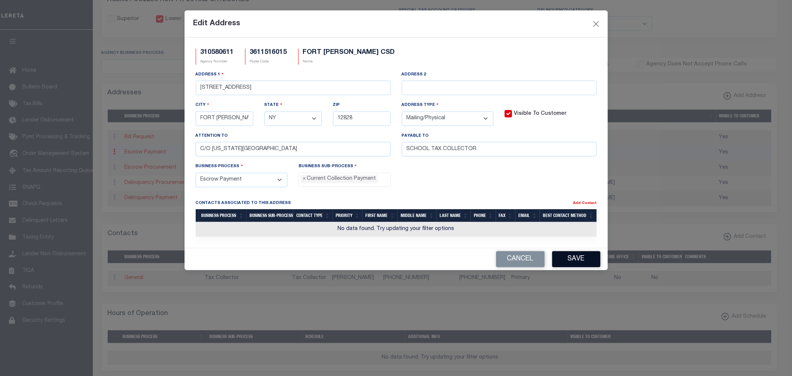
click at [576, 259] on button "Save" at bounding box center [576, 259] width 48 height 16
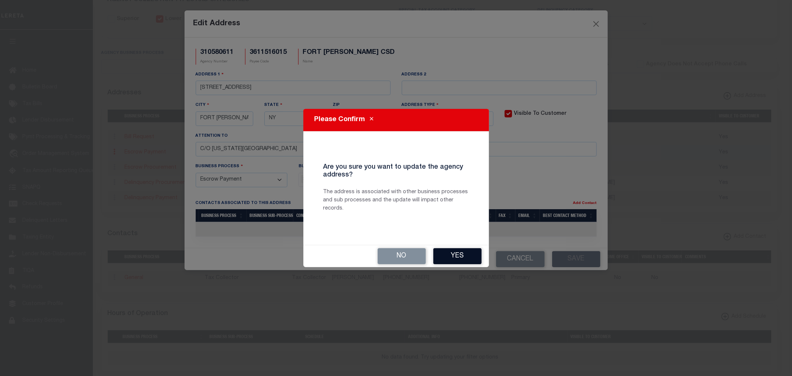
click at [461, 258] on button "Yes" at bounding box center [457, 256] width 48 height 16
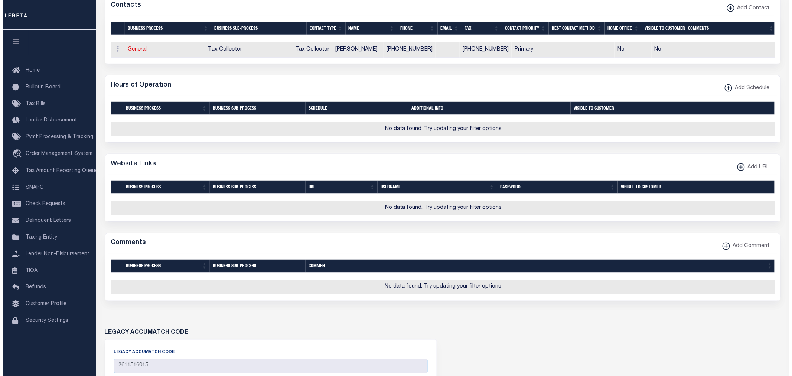
scroll to position [442, 0]
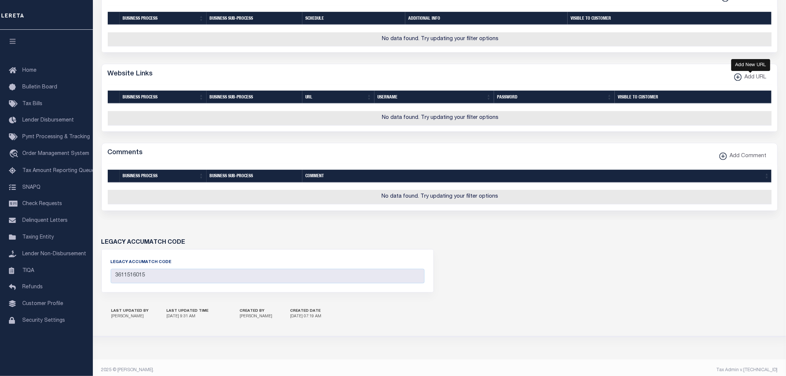
click at [747, 78] on span "Add URL" at bounding box center [754, 78] width 25 height 8
select select
checkbox input "true"
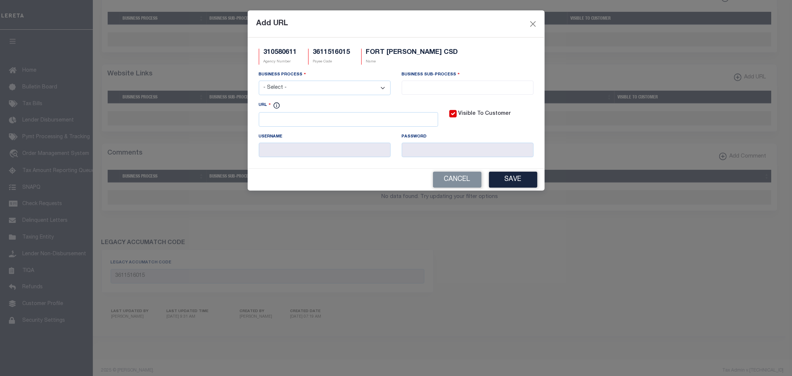
click at [313, 113] on div "URL" at bounding box center [348, 114] width 179 height 26
click at [311, 119] on input "URL" at bounding box center [348, 119] width 179 height 14
paste input "[URL][DOMAIN_NAME]"
type input "[URL][DOMAIN_NAME]"
click at [312, 95] on select "- Select - All Automation Bill Request Delinquency Payment Delinquency Procurem…" at bounding box center [325, 88] width 132 height 14
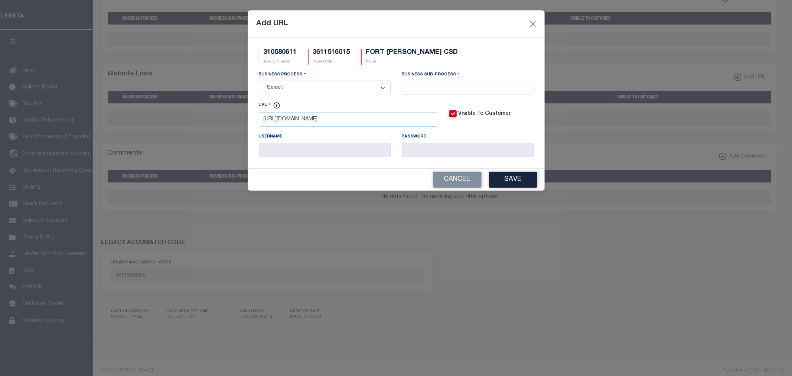
select select "6"
click at [259, 81] on select "- Select - All Automation Bill Request Delinquency Payment Delinquency Procurem…" at bounding box center [325, 88] width 132 height 14
click at [457, 87] on input "search" at bounding box center [467, 87] width 127 height 8
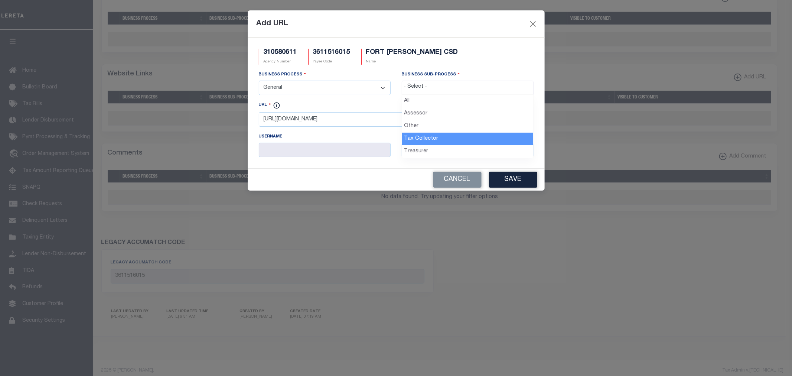
select select "31"
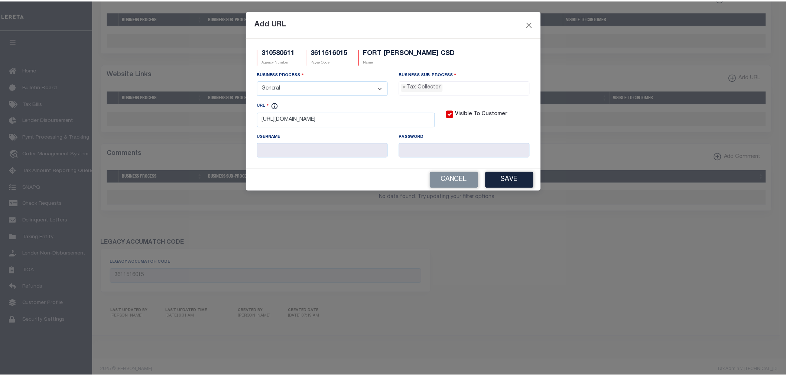
scroll to position [21, 0]
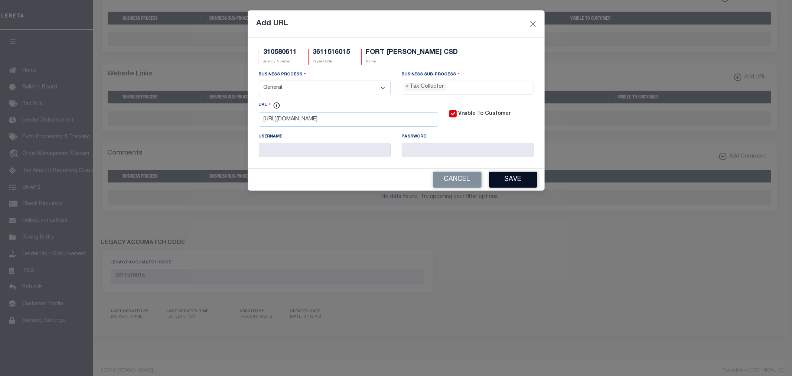
click at [504, 176] on button "Save" at bounding box center [513, 180] width 48 height 16
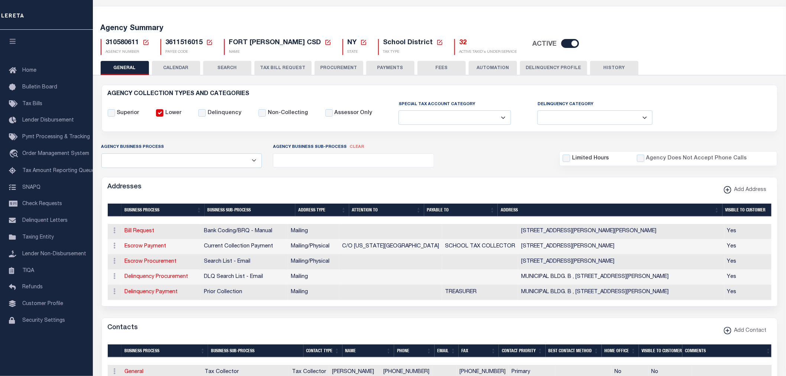
scroll to position [0, 0]
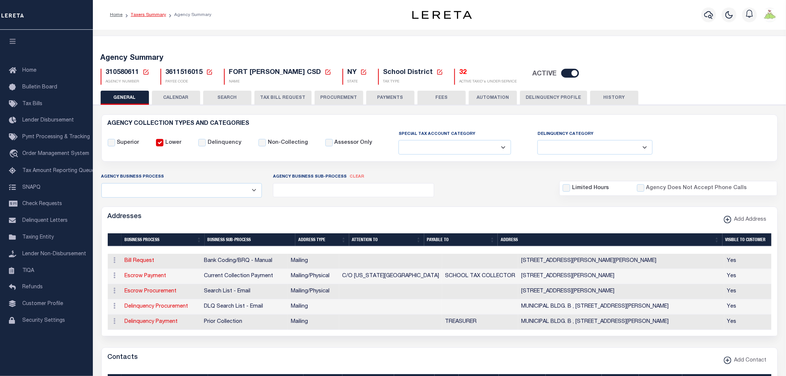
click at [151, 15] on link "Taxers Summary" at bounding box center [148, 15] width 35 height 4
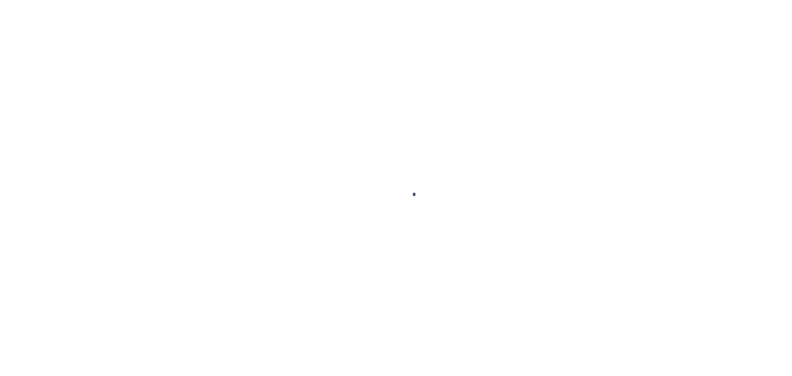
select select
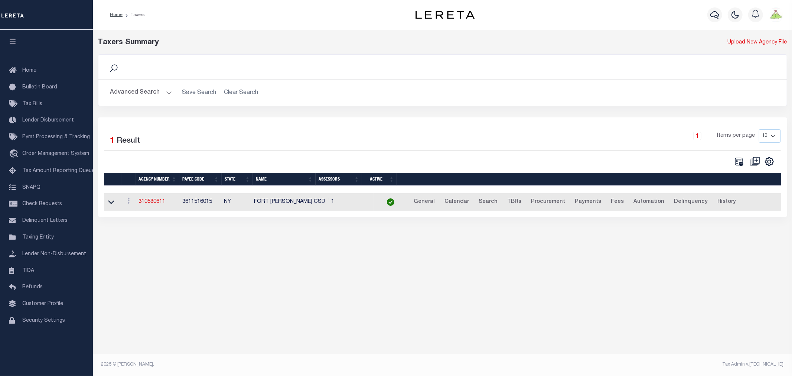
click at [140, 88] on button "Advanced Search" at bounding box center [141, 92] width 62 height 14
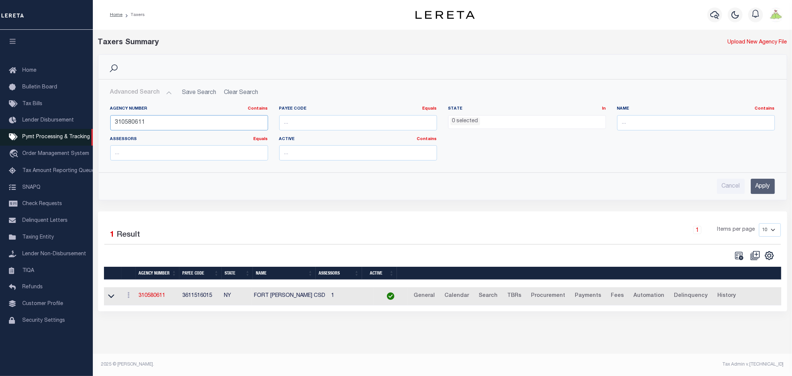
drag, startPoint x: 204, startPoint y: 126, endPoint x: 0, endPoint y: 130, distance: 203.6
click at [0, 130] on div "Home Taxers Profile" at bounding box center [396, 184] width 792 height 368
type input "310580615"
click at [758, 184] on input "Apply" at bounding box center [763, 186] width 24 height 15
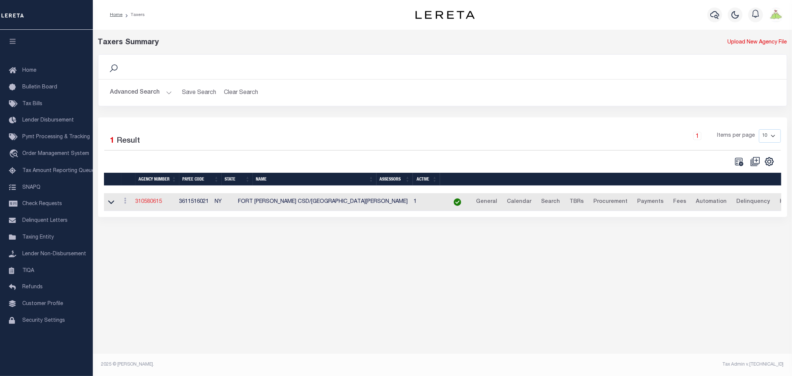
click at [145, 203] on link "310580615" at bounding box center [149, 201] width 27 height 5
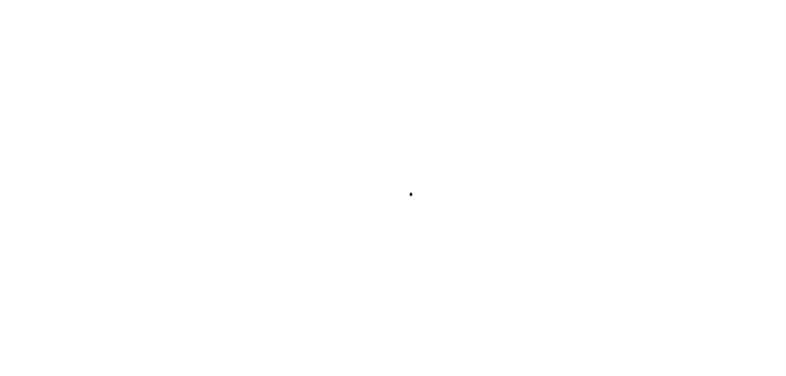
select select
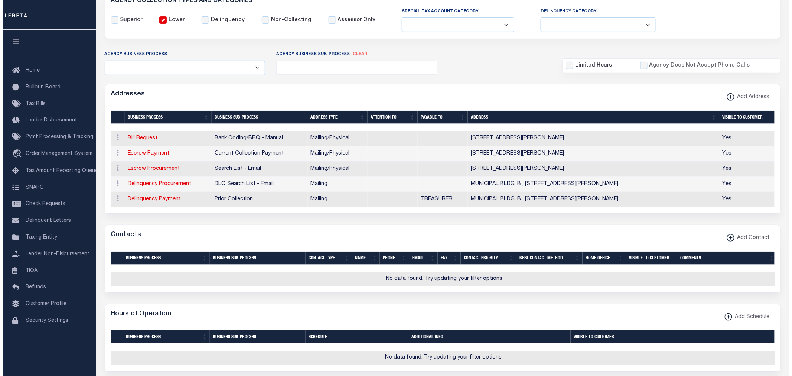
scroll to position [124, 0]
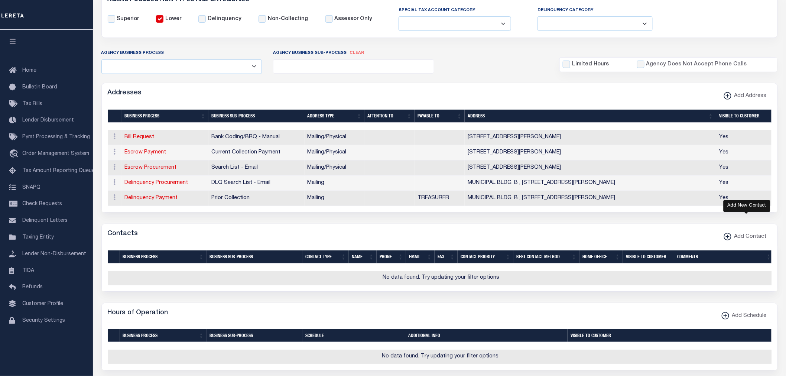
click at [753, 241] on span "Add Contact" at bounding box center [748, 237] width 35 height 8
select select "1"
checkbox input "false"
checkbox input "true"
select select
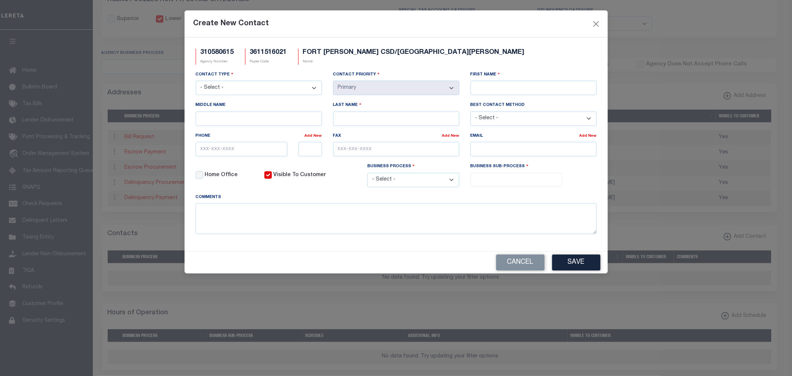
click at [253, 91] on select "- Select - Assessor Clerk Internal Contacts 1 Internal Contacts 2 Internal Cont…" at bounding box center [259, 88] width 126 height 14
select select "2"
click at [196, 81] on select "- Select - Assessor Clerk Internal Contacts 1 Internal Contacts 2 Internal Cont…" at bounding box center [259, 88] width 126 height 14
drag, startPoint x: 536, startPoint y: 88, endPoint x: 545, endPoint y: 79, distance: 12.1
click at [543, 80] on div "First Name" at bounding box center [534, 83] width 126 height 25
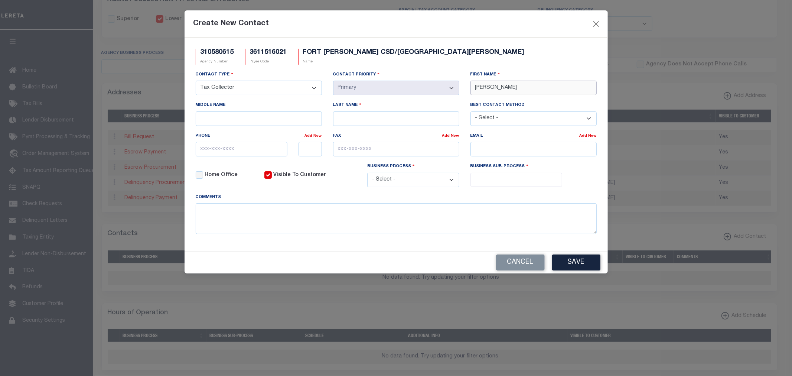
type input "[PERSON_NAME]"
type input "[PHONE_NUMBER]"
click at [521, 144] on input "email" at bounding box center [534, 149] width 126 height 14
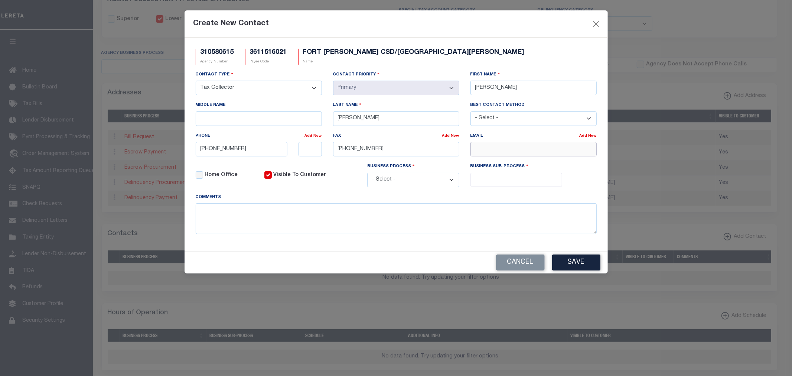
paste input "[EMAIL_ADDRESS][DOMAIN_NAME]"
type input "[EMAIL_ADDRESS][DOMAIN_NAME]"
click at [488, 180] on ul at bounding box center [516, 178] width 91 height 10
click at [452, 182] on select "- Select - All Automation Bill Request Delinquency Payment Delinquency Procurem…" at bounding box center [413, 180] width 92 height 14
select select "6"
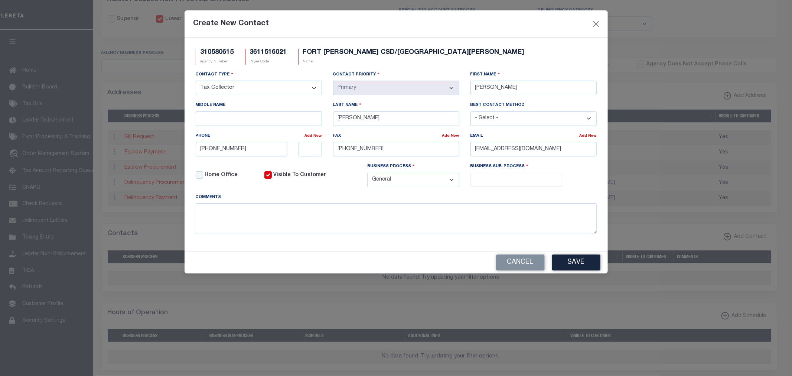
click at [367, 175] on select "- Select - All Automation Bill Request Delinquency Payment Delinquency Procurem…" at bounding box center [413, 180] width 92 height 14
click at [497, 182] on input "search" at bounding box center [516, 179] width 87 height 8
select select "31"
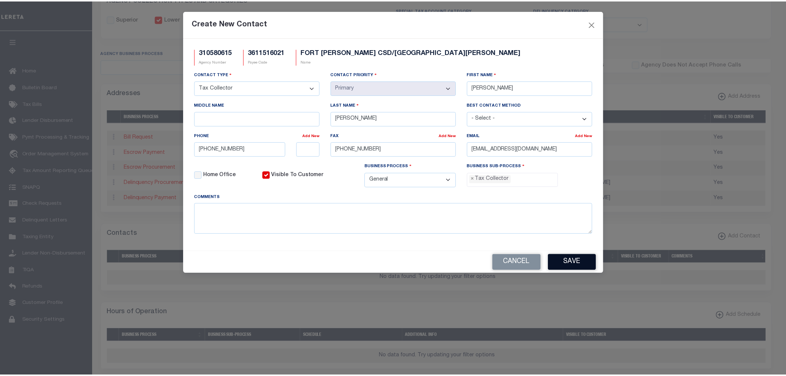
scroll to position [21, 0]
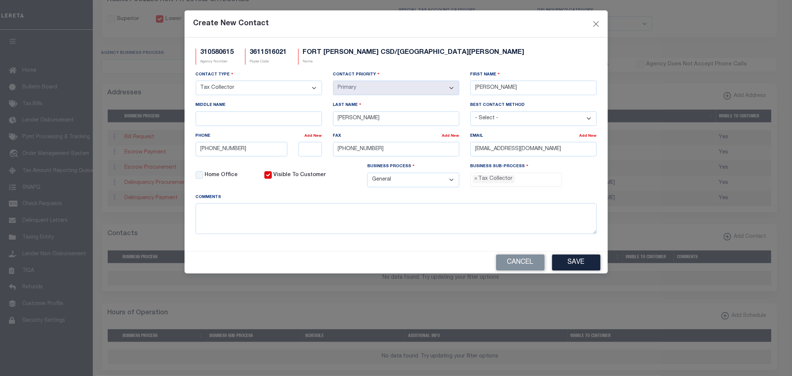
drag, startPoint x: 574, startPoint y: 269, endPoint x: 581, endPoint y: 254, distance: 16.5
click at [575, 269] on button "Save" at bounding box center [576, 262] width 48 height 16
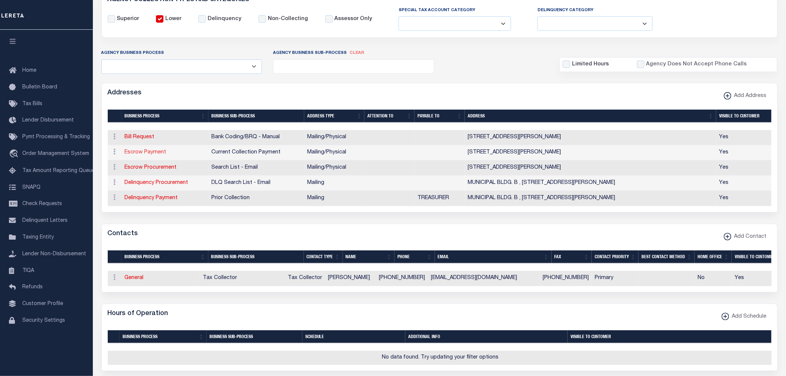
click at [140, 154] on link "Escrow Payment" at bounding box center [146, 152] width 42 height 5
select select "1"
checkbox input "false"
select select
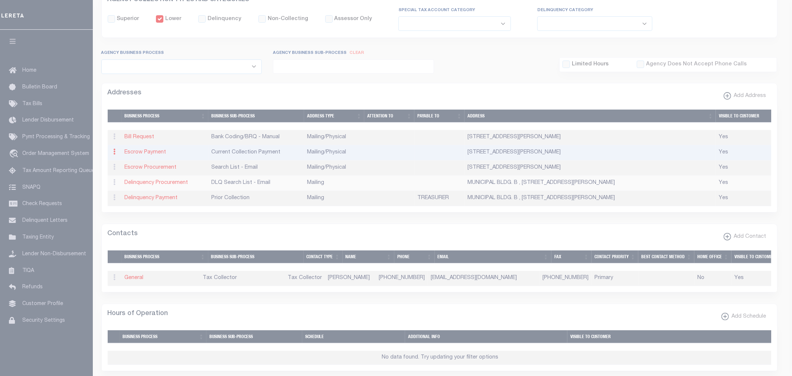
type input "[STREET_ADDRESS]"
type input "FORT [PERSON_NAME]"
select select "NY"
type input "12828"
select select "5"
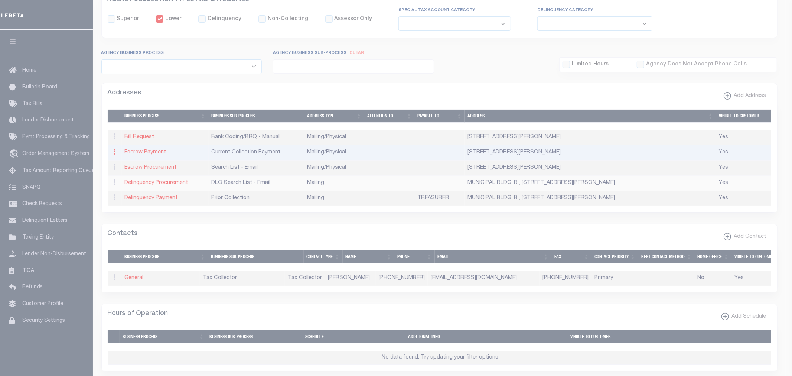
checkbox input "true"
select select "3"
select select "11"
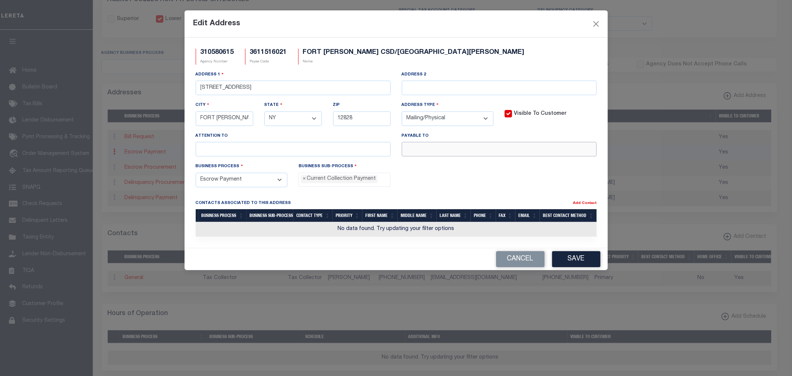
click at [479, 153] on input "text" at bounding box center [499, 149] width 195 height 14
paste input "SCHOOL DISTRICT TREASURER"
type input "SCHOOL DISTRICT TREASURER"
click at [577, 262] on button "Save" at bounding box center [576, 259] width 48 height 16
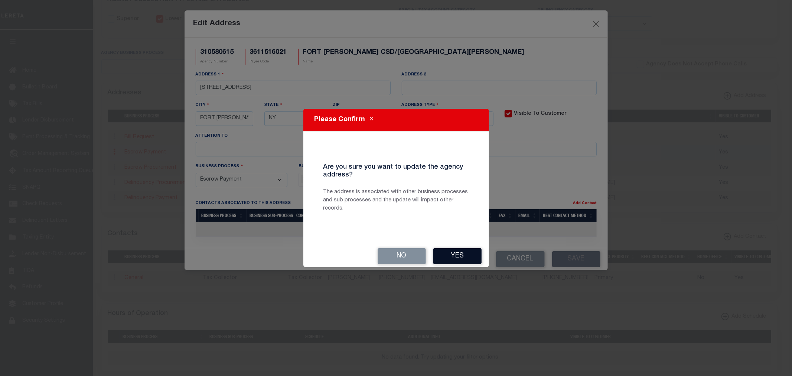
click at [461, 256] on button "Yes" at bounding box center [457, 256] width 48 height 16
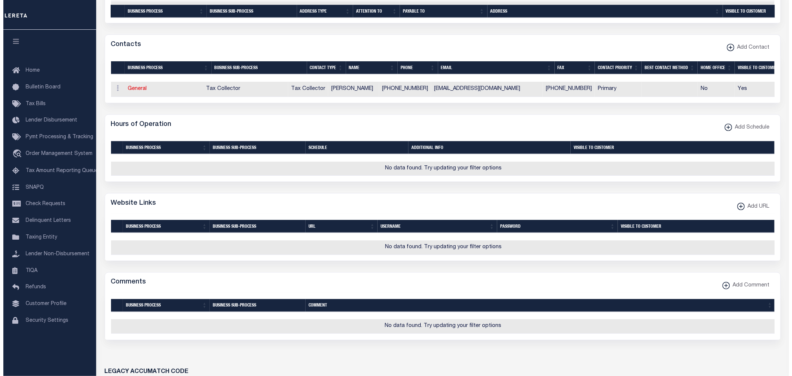
scroll to position [371, 0]
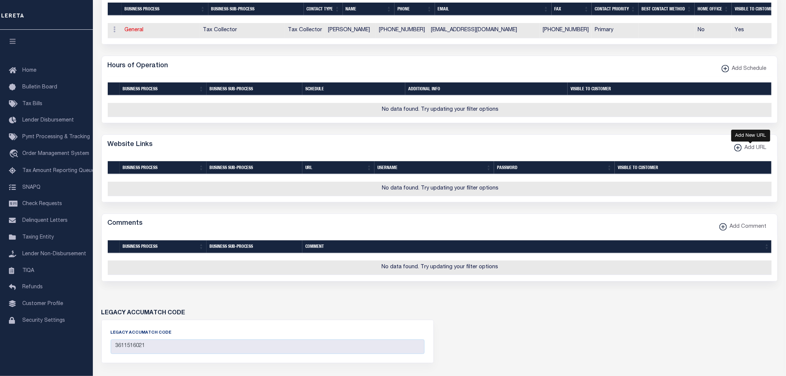
click at [748, 151] on span "Add URL" at bounding box center [754, 148] width 25 height 8
select select
checkbox input "true"
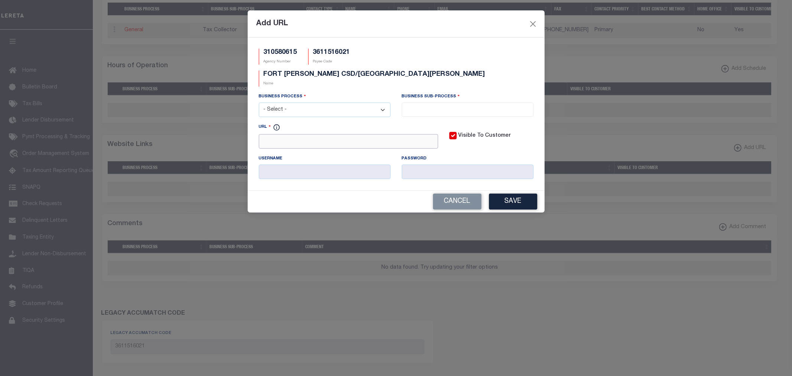
click at [304, 134] on input "URL" at bounding box center [348, 141] width 179 height 14
paste input "[URL][DOMAIN_NAME]"
type input "[URL][DOMAIN_NAME]"
click at [309, 102] on select "- Select - All Automation Bill Request Delinquency Payment Delinquency Procurem…" at bounding box center [325, 109] width 132 height 14
select select "6"
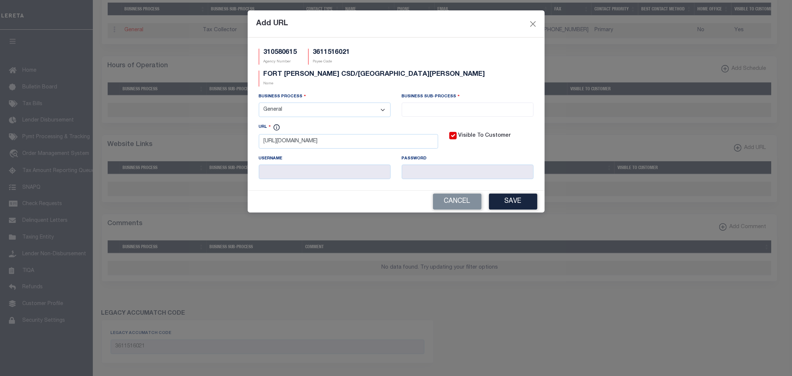
click at [259, 102] on select "- Select - All Automation Bill Request Delinquency Payment Delinquency Procurem…" at bounding box center [325, 109] width 132 height 14
click at [460, 105] on input "search" at bounding box center [467, 109] width 127 height 8
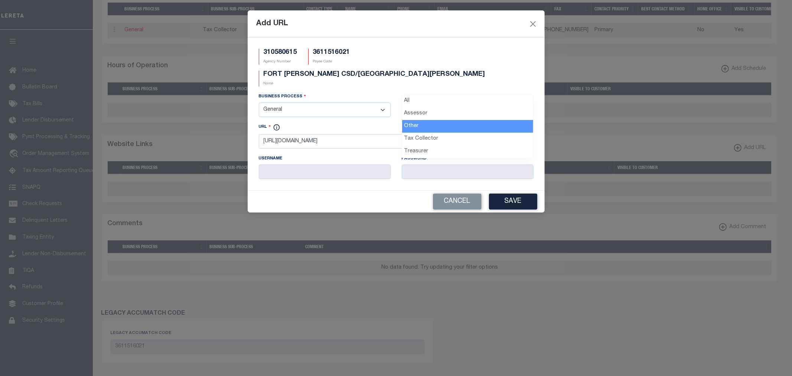
select select "39"
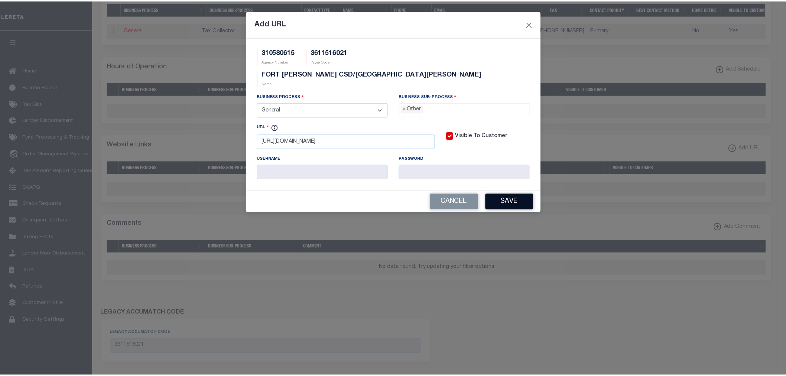
scroll to position [14, 0]
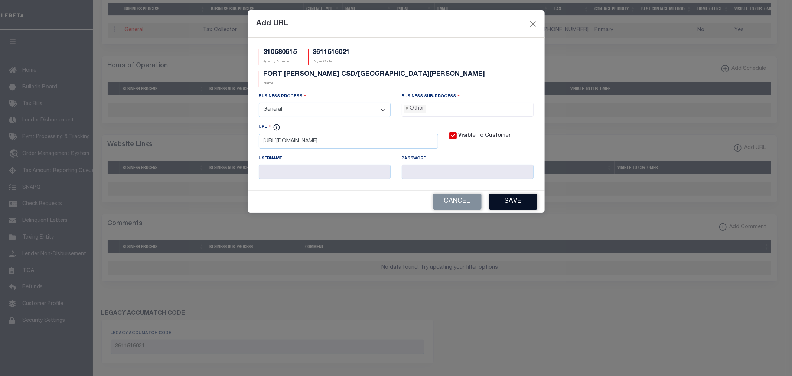
click at [511, 193] on button "Save" at bounding box center [513, 201] width 48 height 16
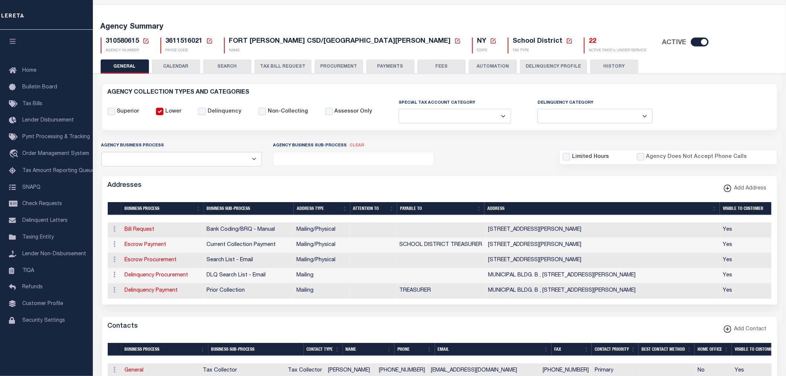
scroll to position [0, 0]
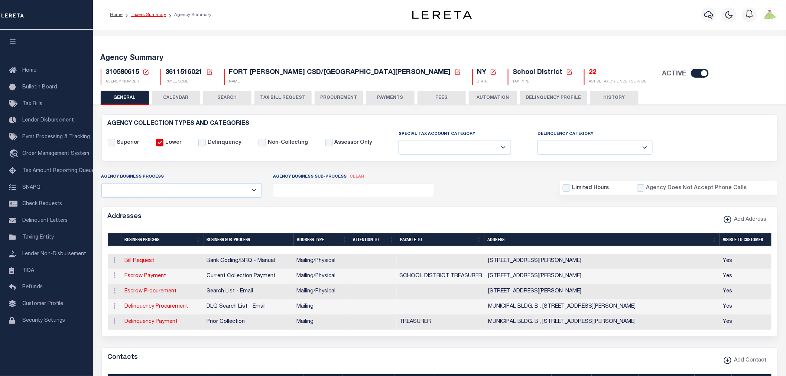
click at [154, 16] on link "Taxers Summary" at bounding box center [148, 15] width 35 height 4
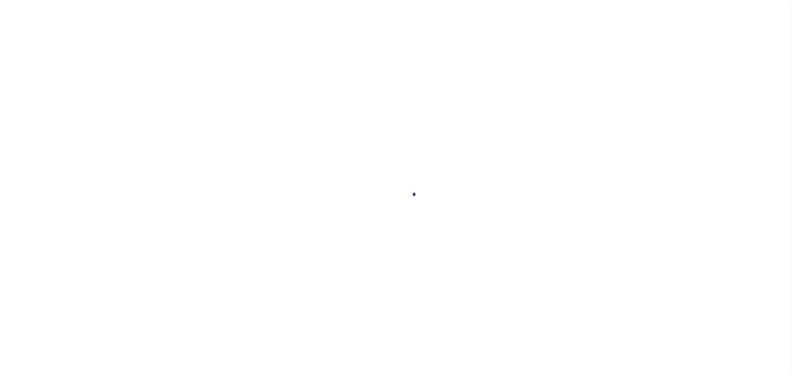
select select
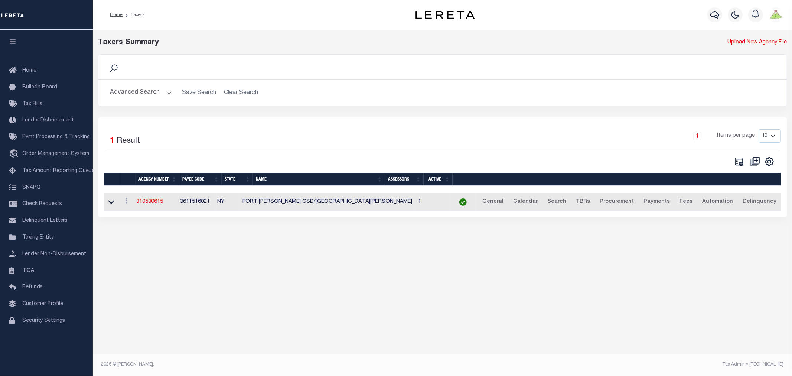
click at [142, 93] on button "Advanced Search" at bounding box center [141, 92] width 62 height 14
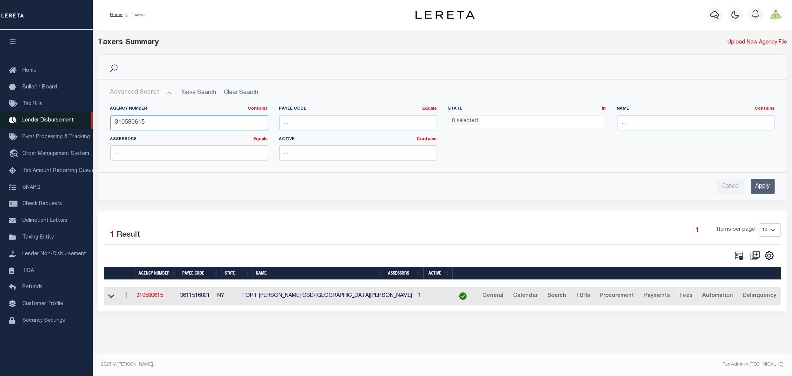
drag, startPoint x: 182, startPoint y: 120, endPoint x: 42, endPoint y: 123, distance: 140.0
click at [42, 123] on div "Home Taxers Profile" at bounding box center [396, 184] width 792 height 368
type input "370561707"
click at [766, 185] on input "Apply" at bounding box center [763, 186] width 24 height 15
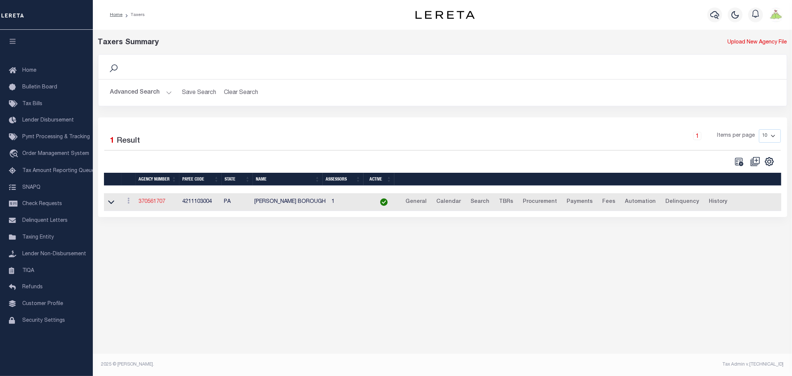
click at [147, 204] on link "370561707" at bounding box center [152, 201] width 27 height 5
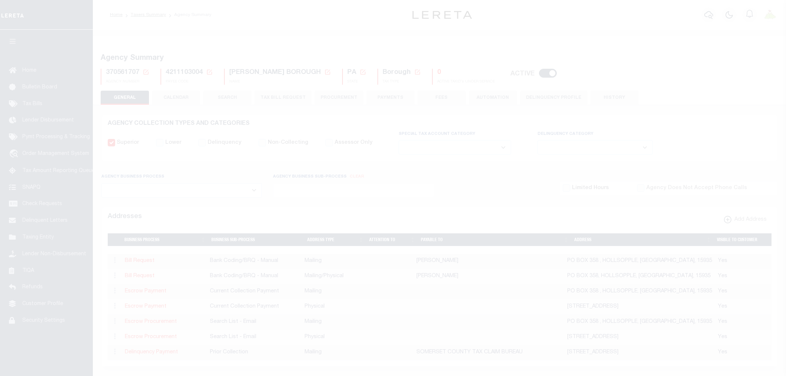
select select
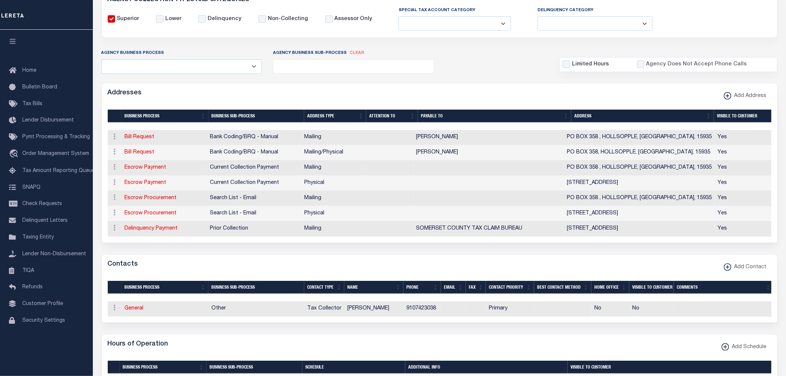
scroll to position [41, 0]
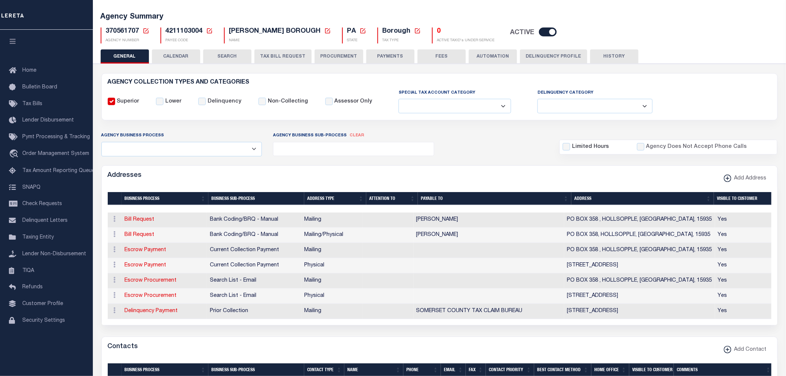
click at [388, 58] on button "PAYMENTS" at bounding box center [390, 56] width 48 height 14
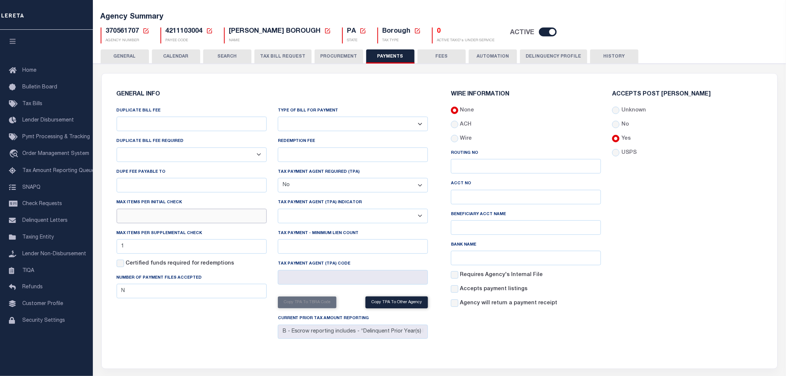
click at [131, 219] on input "text" at bounding box center [192, 216] width 150 height 14
type input "1"
click at [616, 110] on input "Unknown" at bounding box center [615, 110] width 7 height 7
radio input "true"
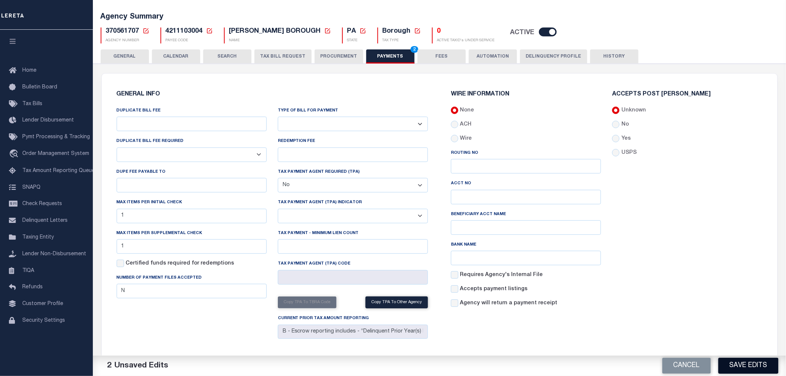
click at [755, 367] on button "Save Edits" at bounding box center [748, 366] width 60 height 16
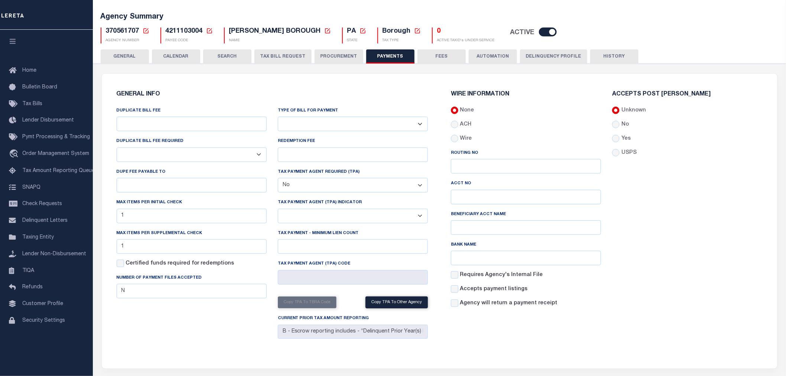
drag, startPoint x: 140, startPoint y: 61, endPoint x: 242, endPoint y: 97, distance: 107.3
click at [140, 61] on button "GENERAL" at bounding box center [125, 56] width 48 height 14
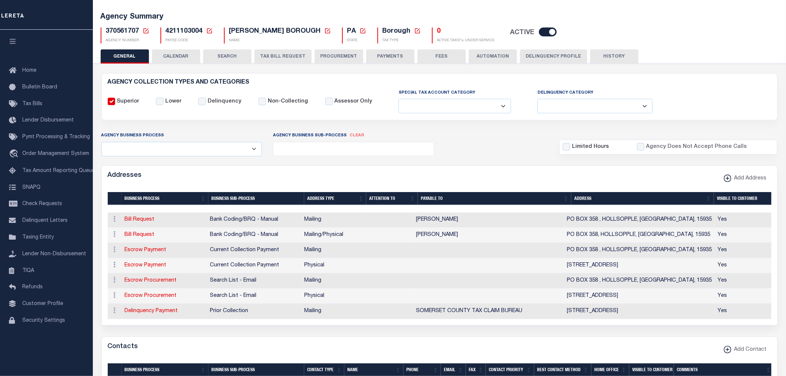
scroll to position [124, 0]
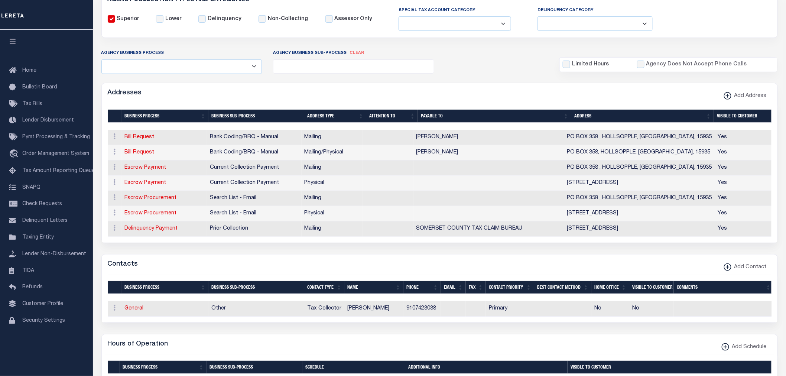
drag, startPoint x: 205, startPoint y: 50, endPoint x: 199, endPoint y: 49, distance: 6.0
click at [205, 49] on div "Agency Business Process Automation Bill Request Delinquency Payment Delinquency…" at bounding box center [182, 61] width 172 height 25
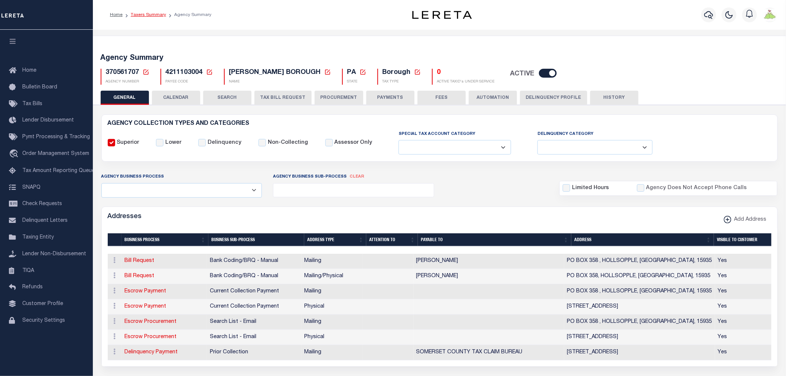
click at [149, 14] on link "Taxers Summary" at bounding box center [148, 15] width 35 height 4
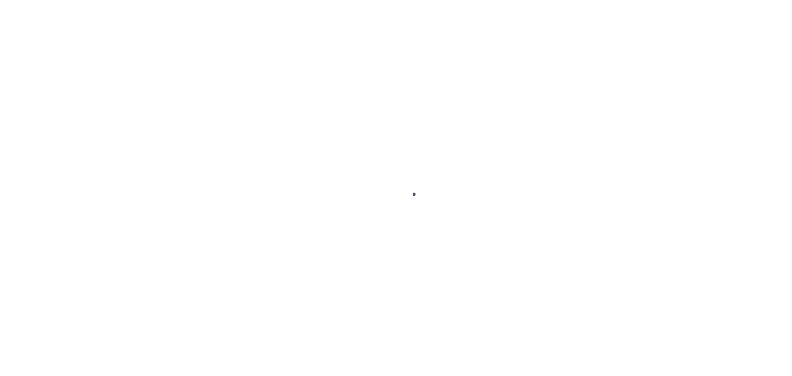
select select
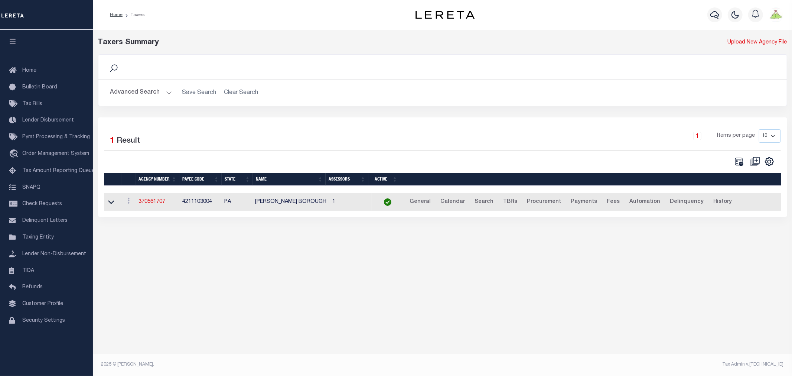
click at [131, 92] on button "Advanced Search" at bounding box center [141, 92] width 62 height 14
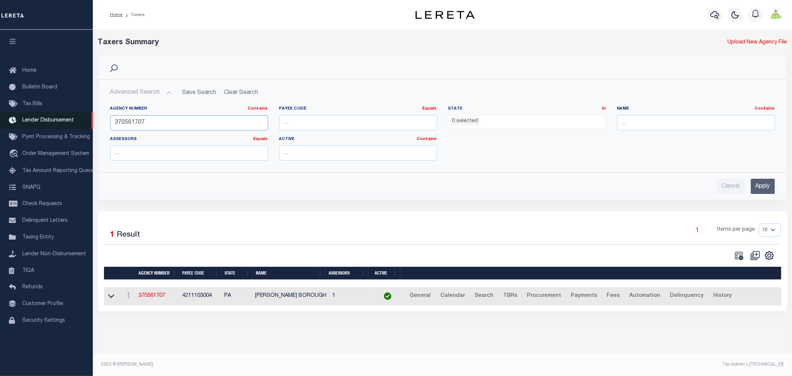
drag, startPoint x: 198, startPoint y: 127, endPoint x: 0, endPoint y: 112, distance: 198.1
click at [0, 112] on div "Home Taxers Profile" at bounding box center [396, 184] width 792 height 368
type input "370390611"
click at [759, 183] on input "Apply" at bounding box center [763, 186] width 24 height 15
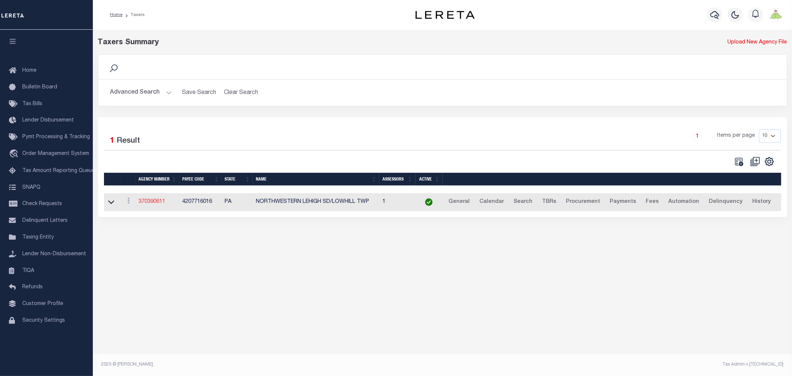
click at [150, 200] on link "370390611" at bounding box center [152, 201] width 27 height 5
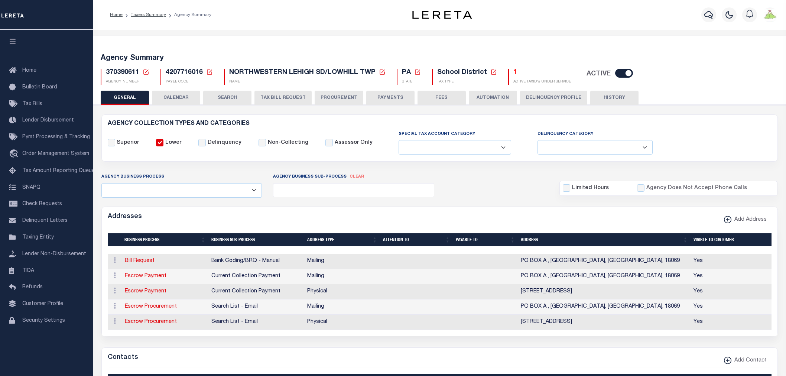
select select
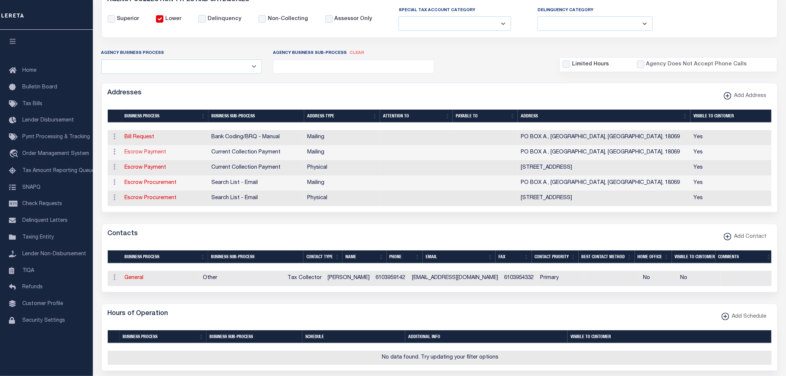
click at [157, 153] on link "Escrow Payment" at bounding box center [146, 152] width 42 height 5
select select "1"
checkbox input "false"
select select
type input "PO BOX A"
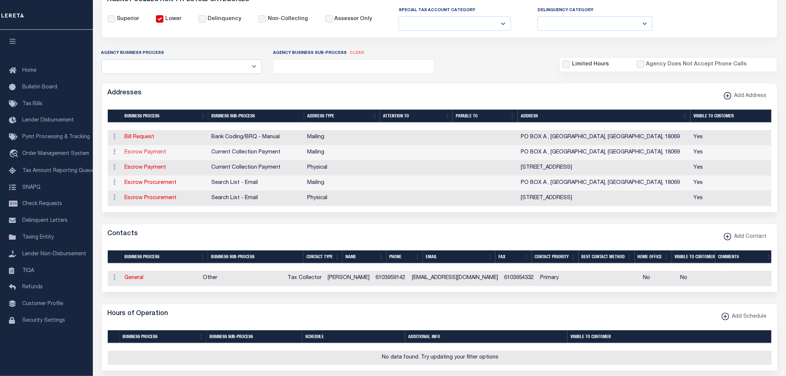
type input "OREFIELD"
select select "PA"
type input "18069"
checkbox input "true"
select select "3"
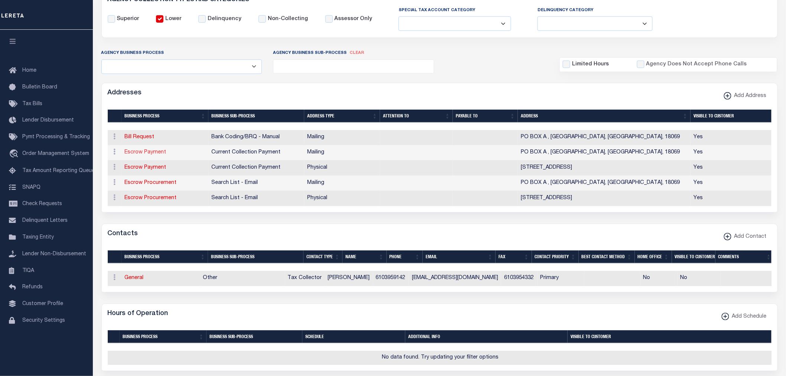
select select "11"
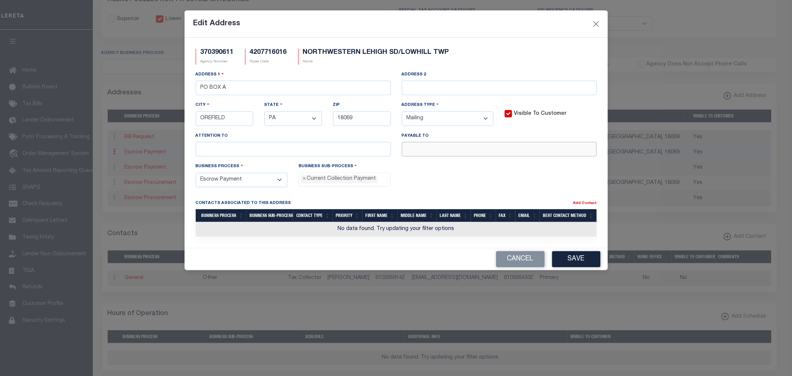
click at [457, 149] on input "text" at bounding box center [499, 149] width 195 height 14
paste input "LOWHILL TWP T/C"
type input "LOWHILL TWP T/C"
click at [584, 262] on button "Save" at bounding box center [576, 259] width 48 height 16
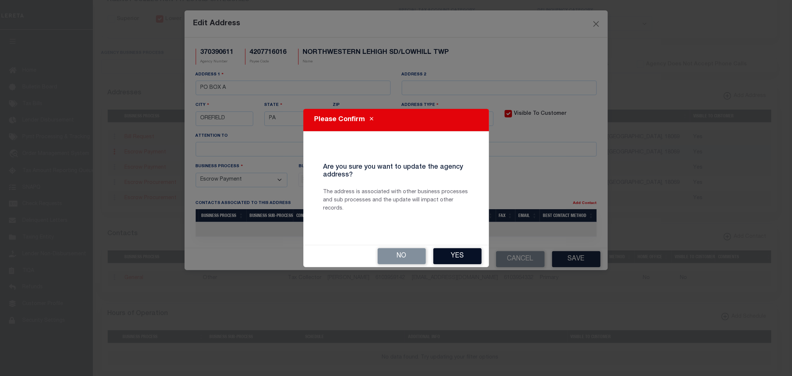
click at [459, 254] on button "Yes" at bounding box center [457, 256] width 48 height 16
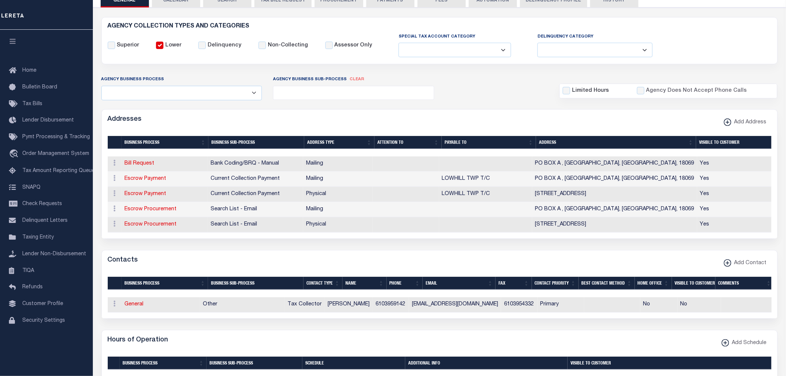
scroll to position [0, 0]
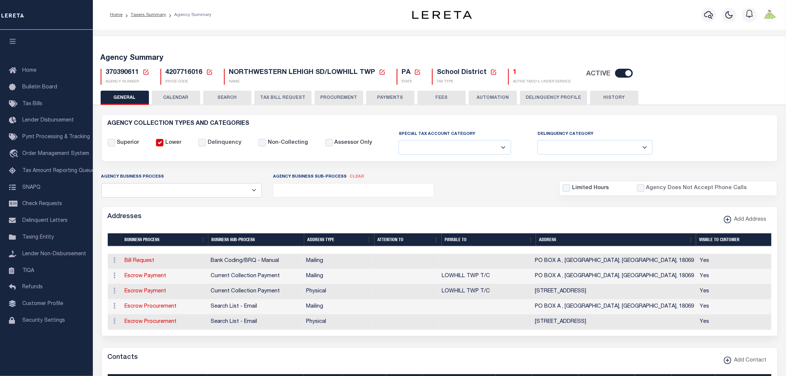
click at [393, 100] on button "PAYMENTS" at bounding box center [390, 98] width 48 height 14
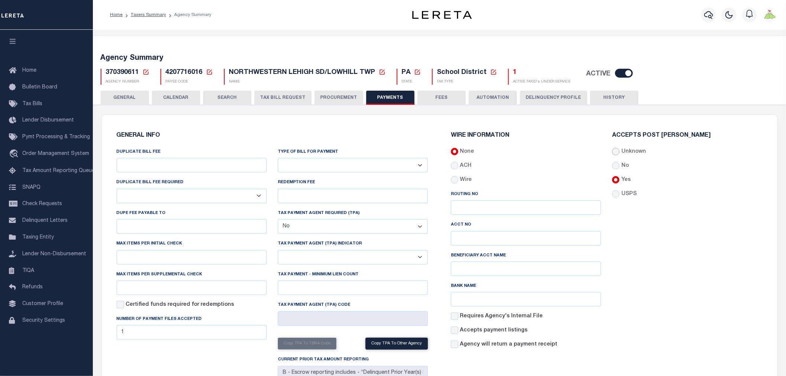
click at [618, 150] on input "Unknown" at bounding box center [615, 151] width 7 height 7
radio input "true"
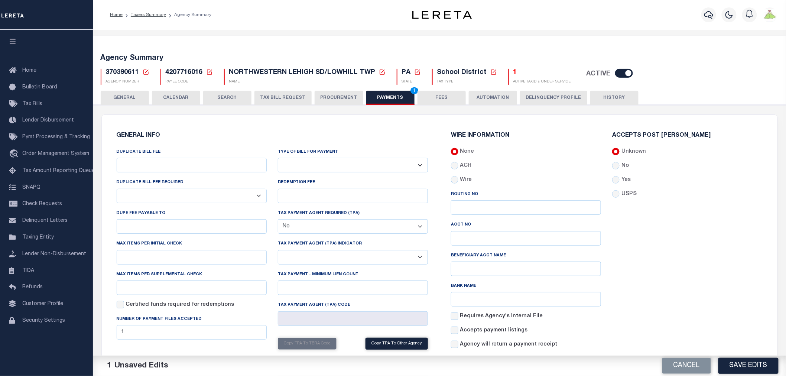
drag, startPoint x: 752, startPoint y: 365, endPoint x: 784, endPoint y: 365, distance: 31.6
click at [752, 365] on button "Save Edits" at bounding box center [748, 366] width 60 height 16
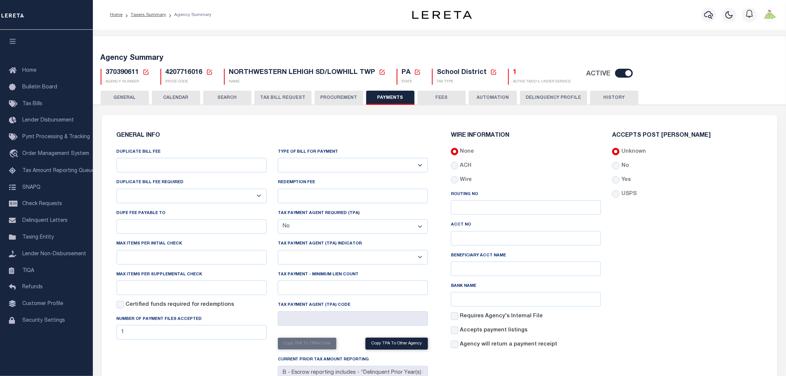
drag, startPoint x: 124, startPoint y: 97, endPoint x: 229, endPoint y: 225, distance: 165.8
click at [124, 97] on button "GENERAL" at bounding box center [125, 98] width 48 height 14
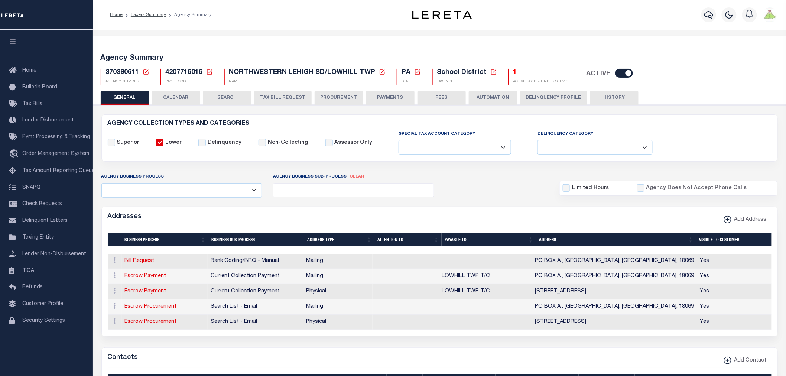
click at [434, 94] on button "FEES" at bounding box center [441, 98] width 48 height 14
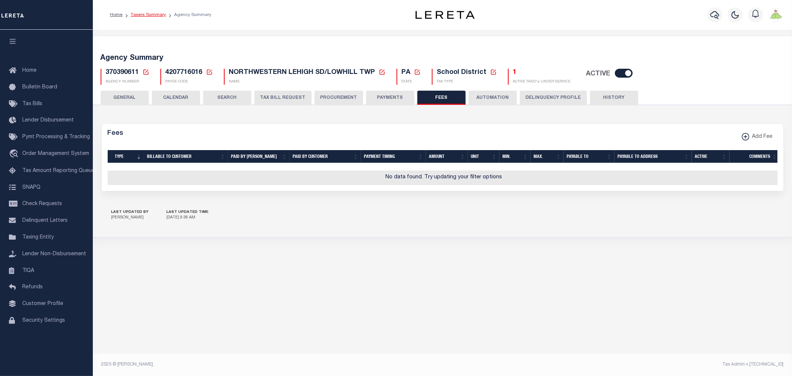
click at [147, 13] on link "Taxers Summary" at bounding box center [148, 15] width 35 height 4
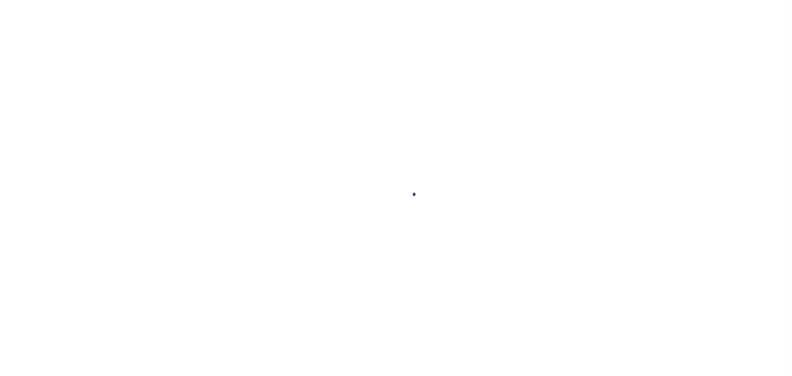
select select
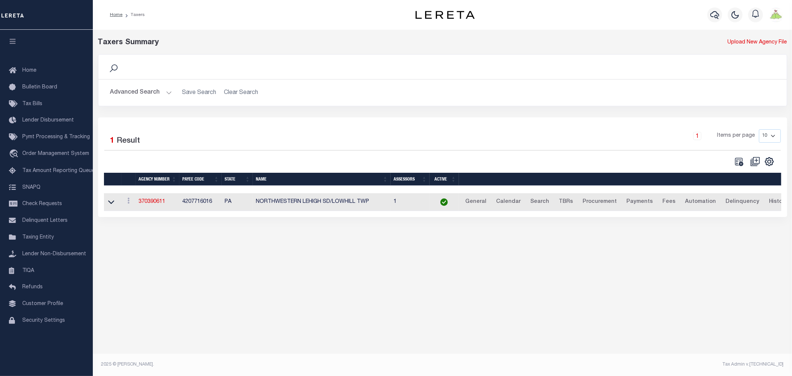
click at [139, 93] on button "Advanced Search" at bounding box center [141, 92] width 62 height 14
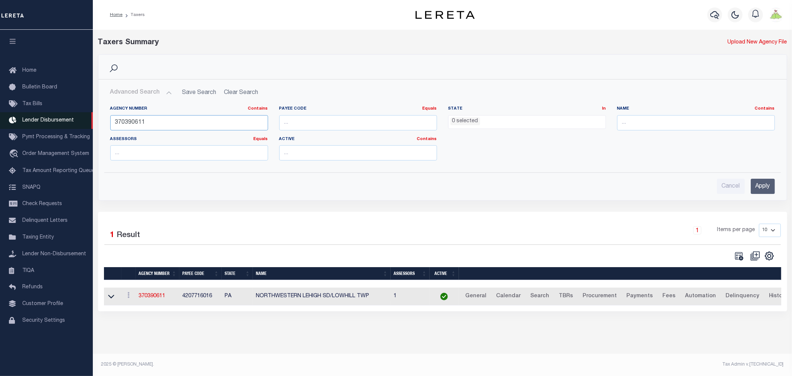
drag, startPoint x: 198, startPoint y: 121, endPoint x: 0, endPoint y: 118, distance: 198.3
click at [0, 118] on div "Home Taxers Profile" at bounding box center [396, 184] width 792 height 368
type input "370390211"
click at [754, 188] on input "Apply" at bounding box center [763, 186] width 24 height 15
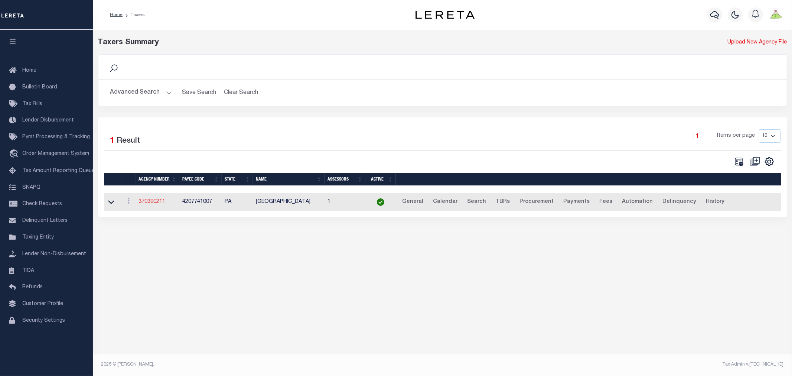
click at [149, 201] on link "370390211" at bounding box center [152, 201] width 27 height 5
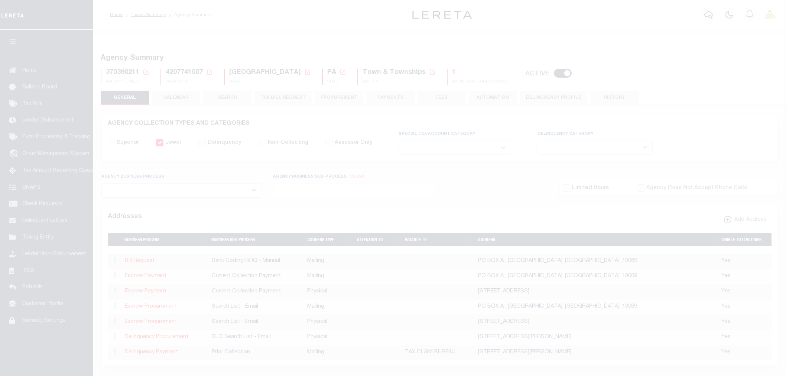
select select
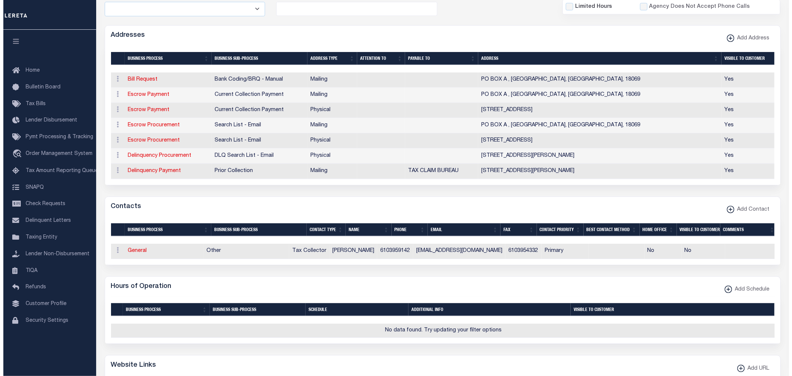
scroll to position [206, 0]
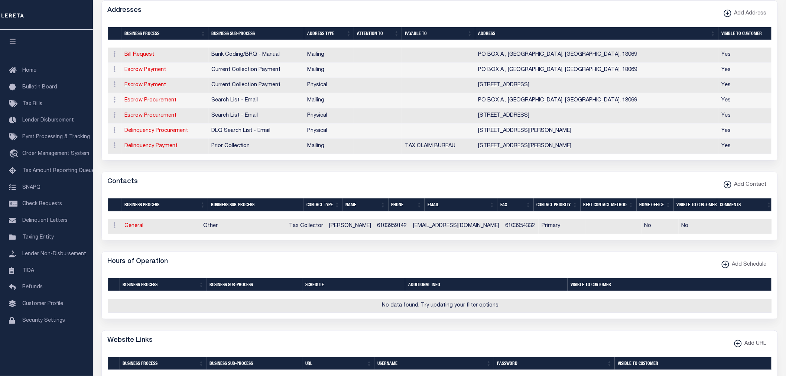
drag, startPoint x: 157, startPoint y: 71, endPoint x: 251, endPoint y: 91, distance: 96.1
click at [157, 71] on link "Escrow Payment" at bounding box center [146, 69] width 42 height 5
select select "1"
checkbox input "false"
select select
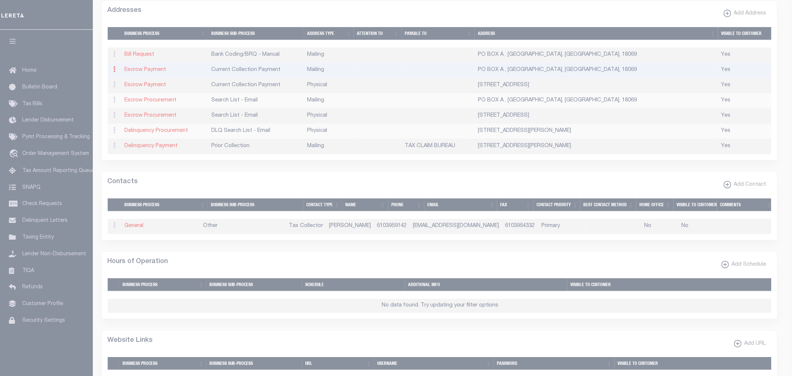
type input "PO BOX A"
type input "OREFIELD"
select select "PA"
type input "18069"
checkbox input "true"
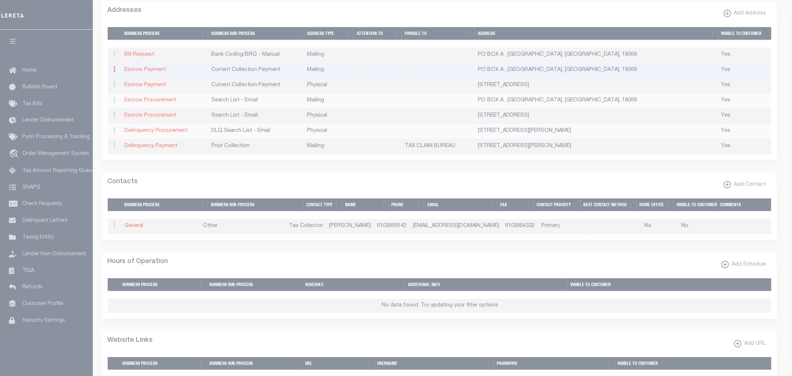
select select "3"
select select "11"
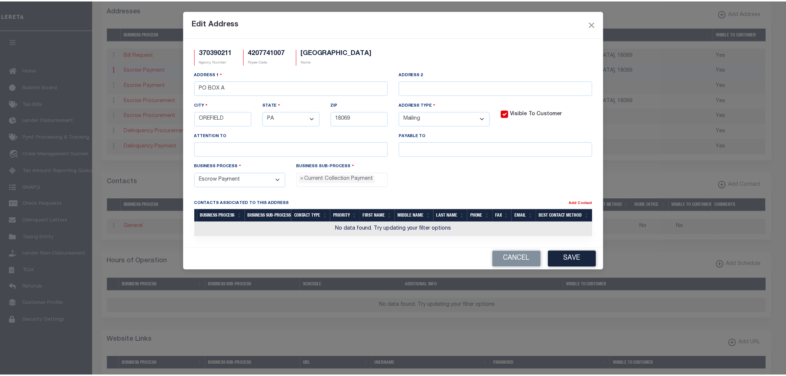
scroll to position [7, 0]
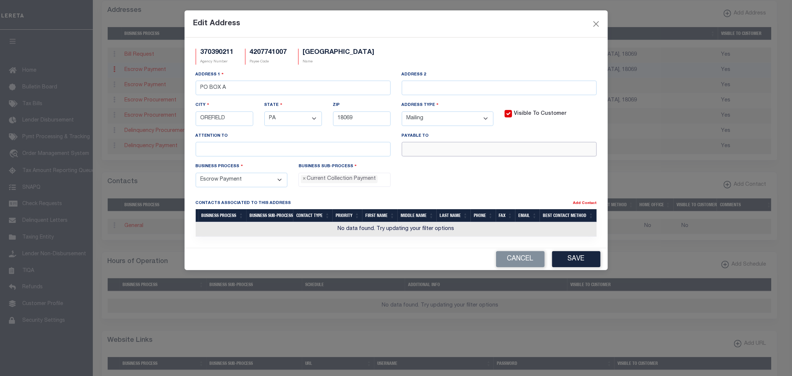
click at [459, 154] on input "text" at bounding box center [499, 149] width 195 height 14
paste input "LOWHILL TWP T/C"
type input "LOWHILL TWP T/C"
click at [583, 262] on button "Save" at bounding box center [576, 259] width 48 height 16
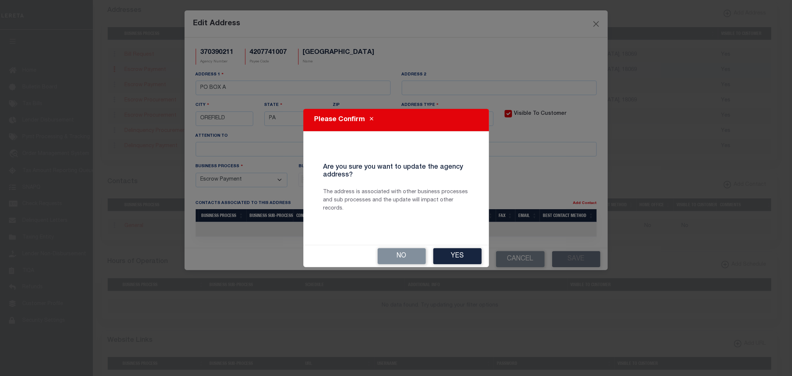
click at [456, 257] on button "Yes" at bounding box center [457, 256] width 48 height 16
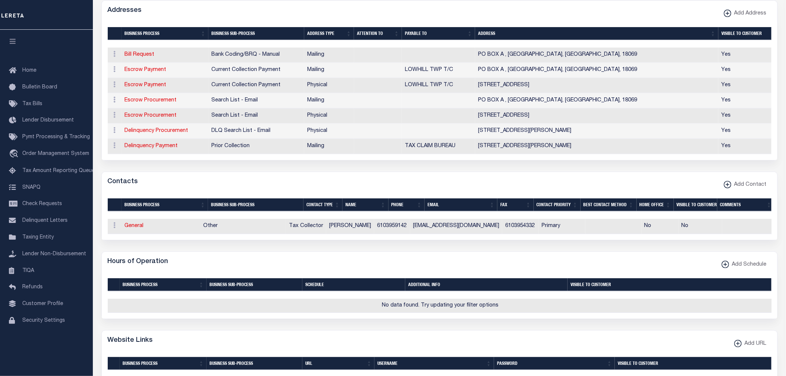
scroll to position [0, 0]
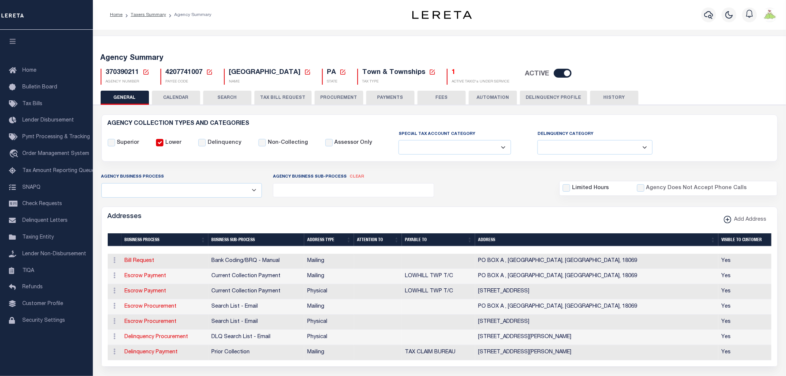
click at [391, 98] on button "PAYMENTS" at bounding box center [390, 98] width 48 height 14
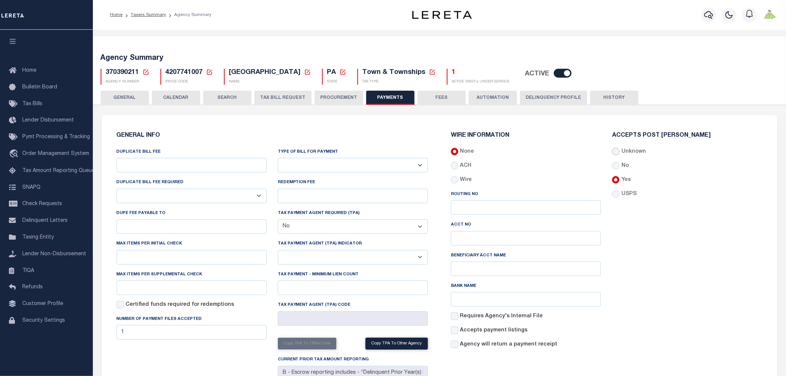
click at [617, 153] on input "Unknown" at bounding box center [615, 151] width 7 height 7
radio input "true"
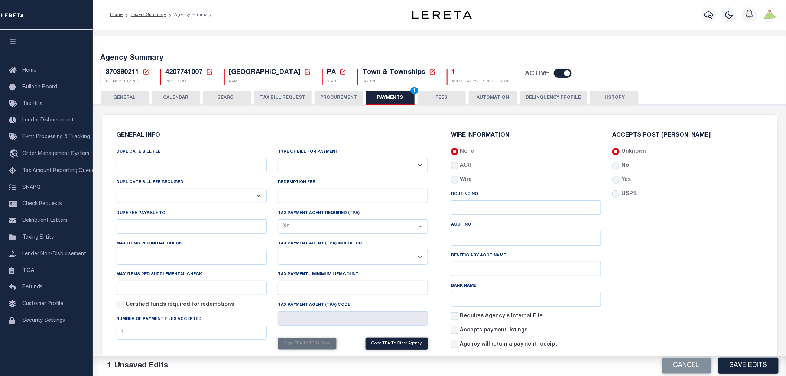
click at [752, 330] on div "Accepts Post [PERSON_NAME] Unknown No Yes" at bounding box center [686, 244] width 161 height 222
click at [748, 363] on button "Save Edits" at bounding box center [748, 366] width 60 height 16
click at [127, 94] on button "GENERAL" at bounding box center [125, 98] width 48 height 14
